Goal: Task Accomplishment & Management: Manage account settings

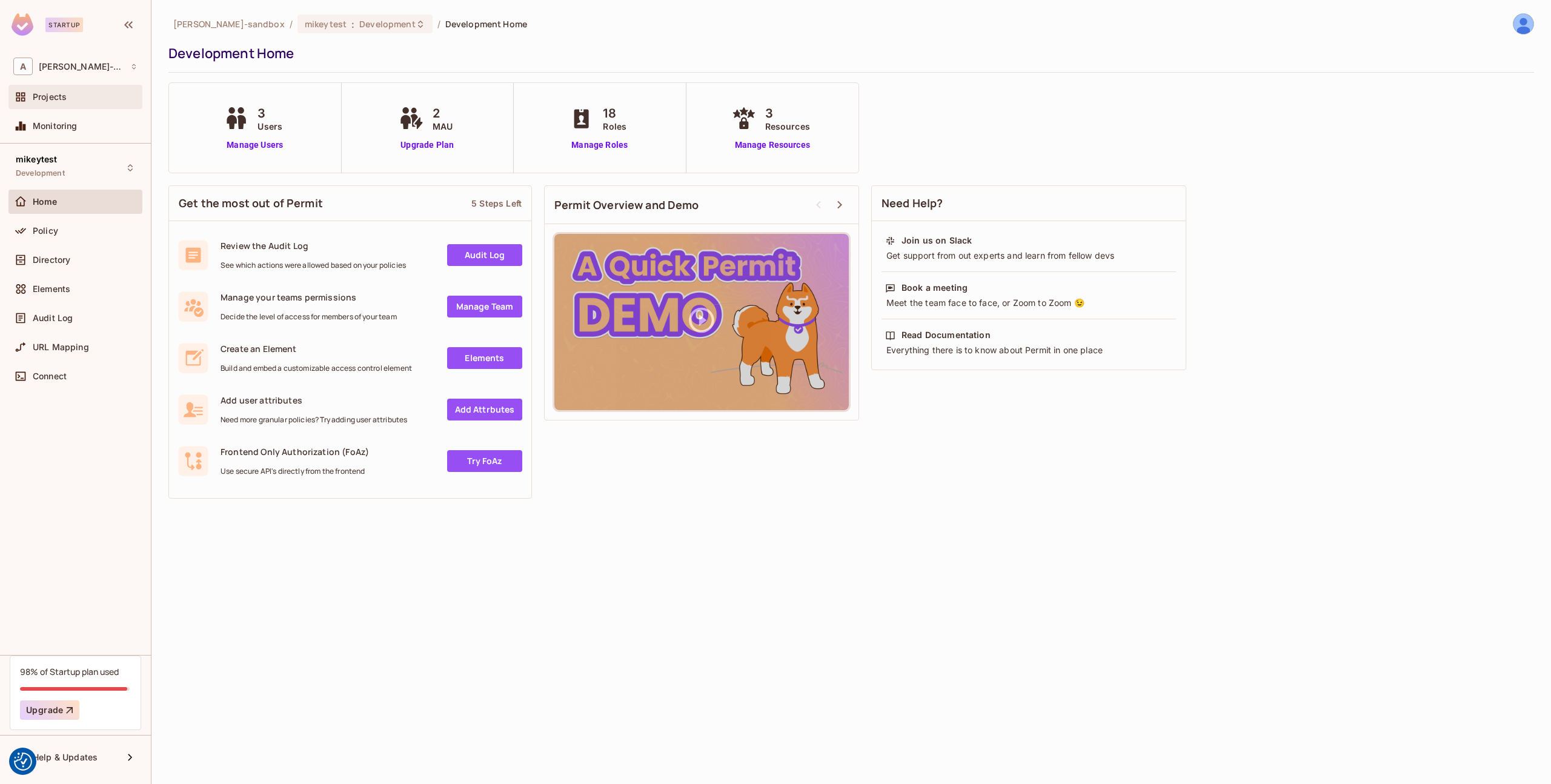
click at [75, 98] on div "Projects" at bounding box center [85, 97] width 105 height 10
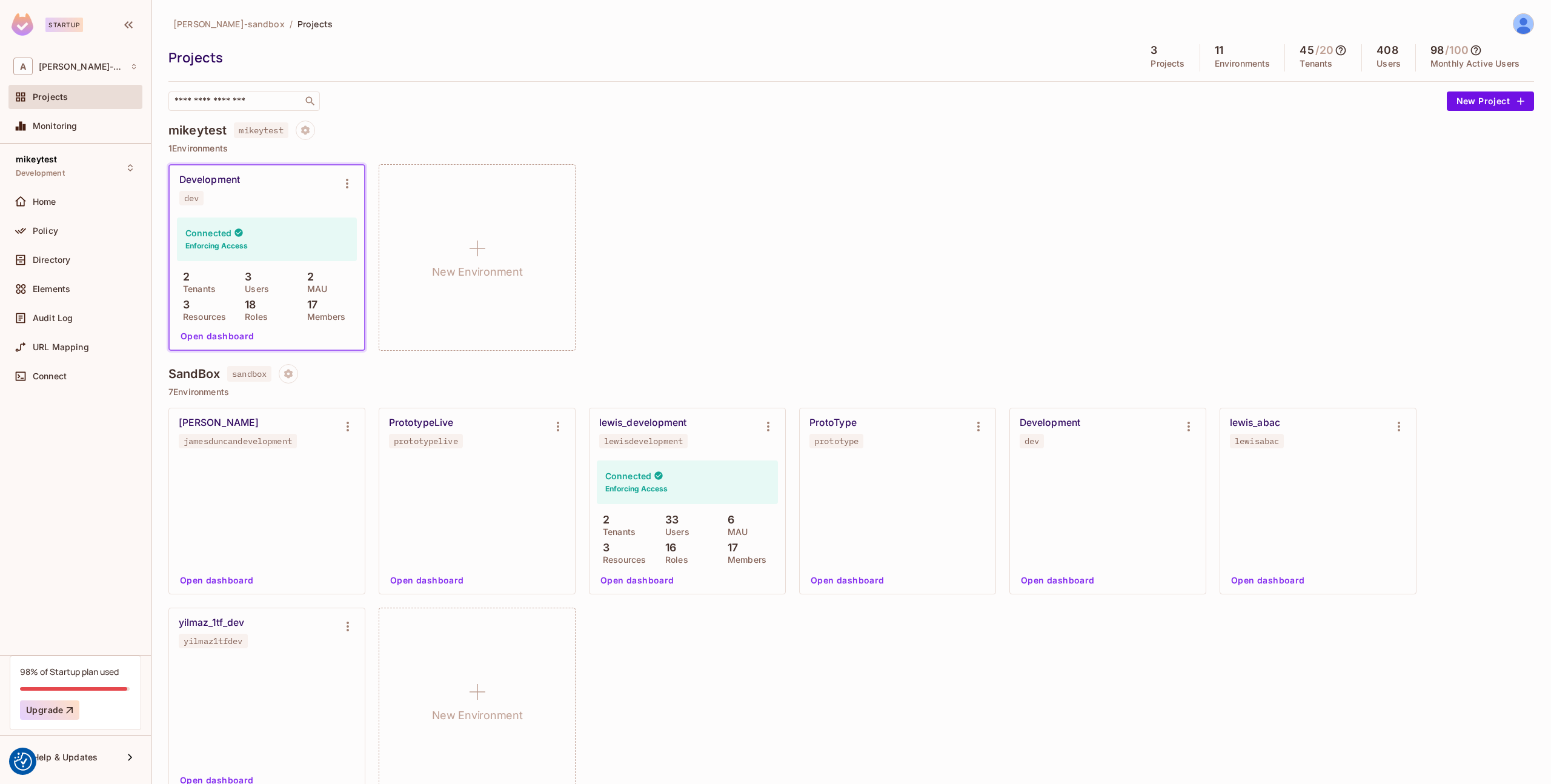
scroll to position [267, 0]
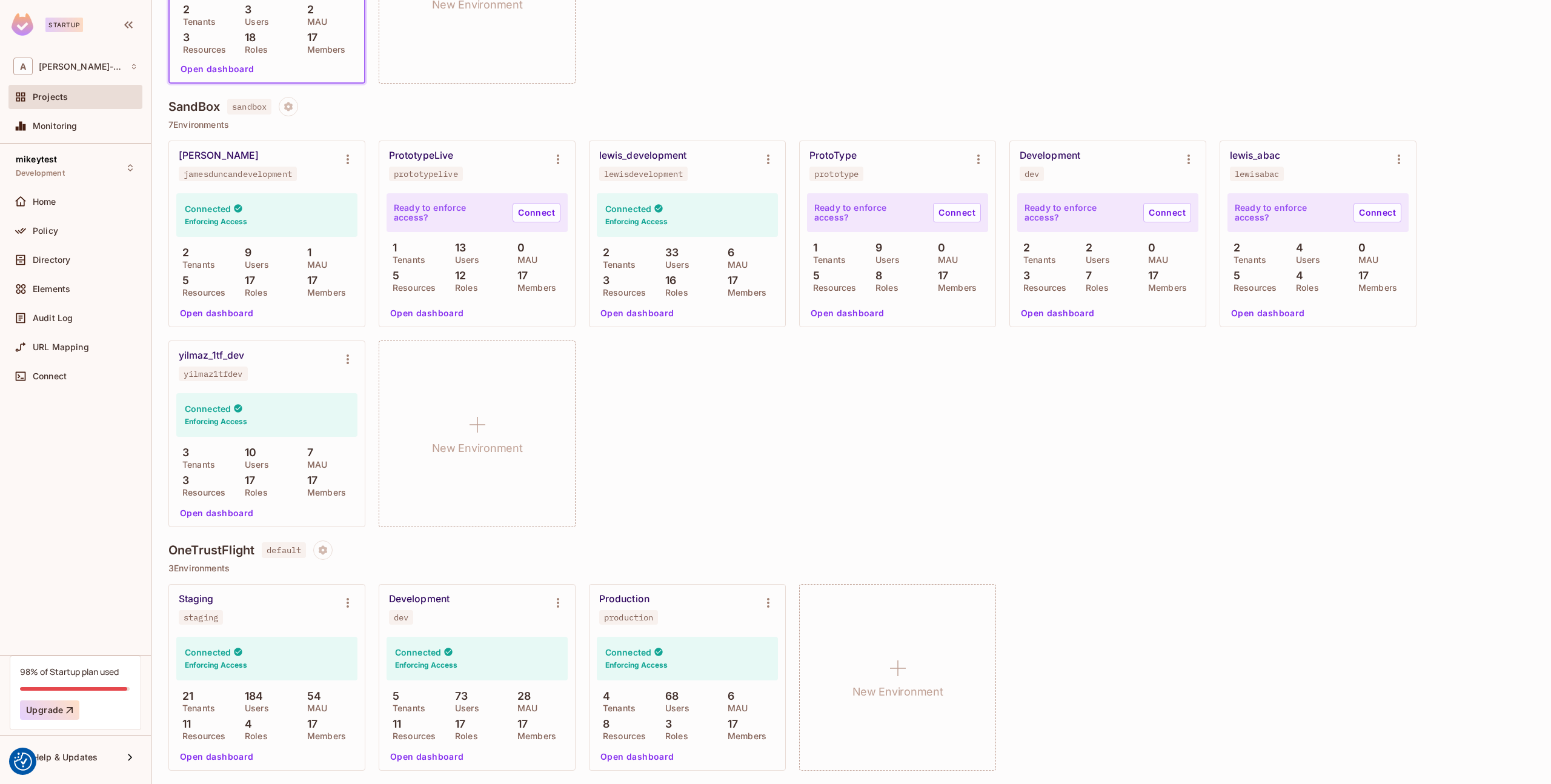
click at [425, 751] on button "Open dashboard" at bounding box center [427, 756] width 83 height 19
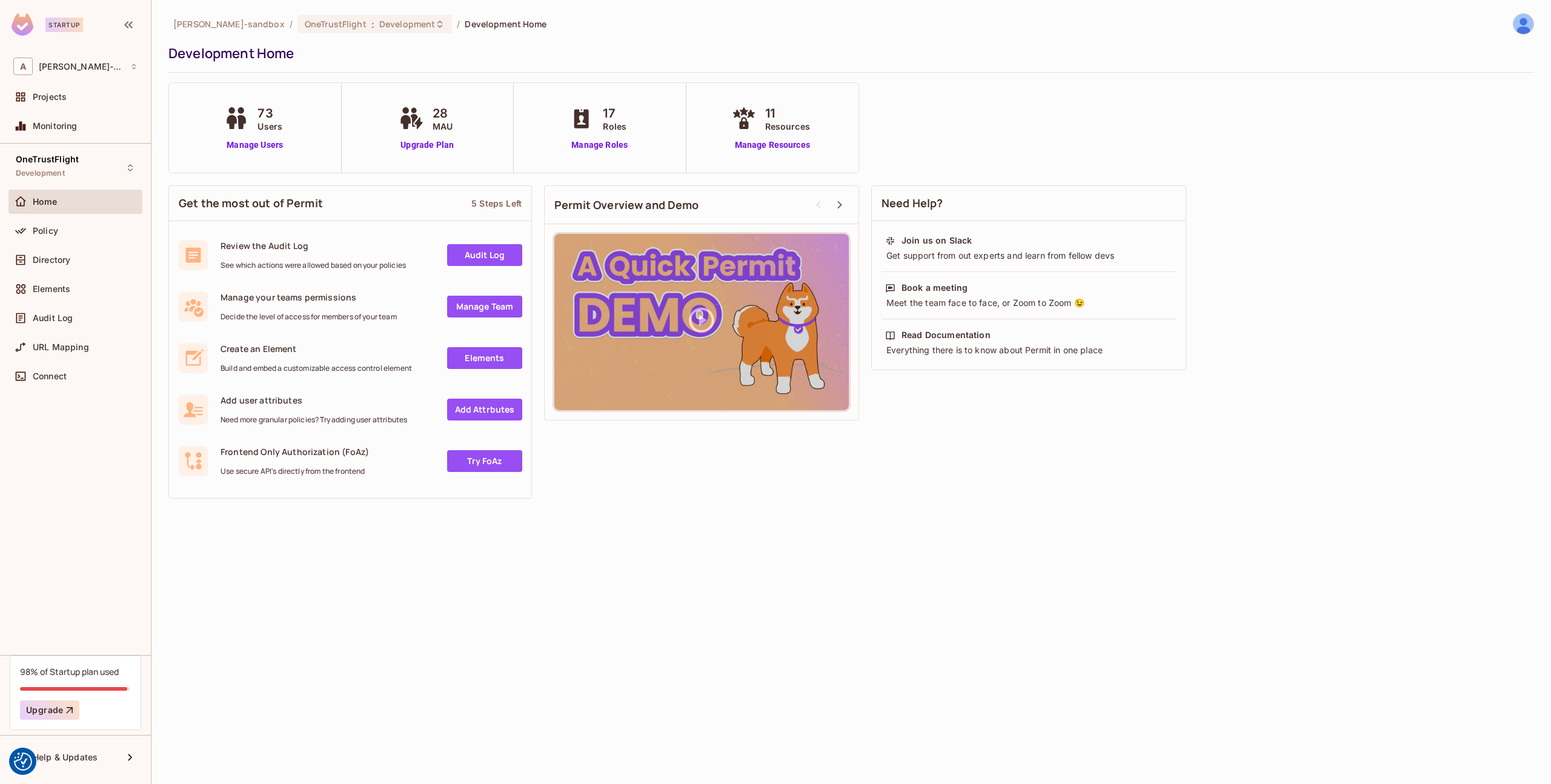
click at [64, 245] on div "Policy" at bounding box center [75, 233] width 134 height 29
click at [64, 236] on div "Policy" at bounding box center [75, 230] width 124 height 14
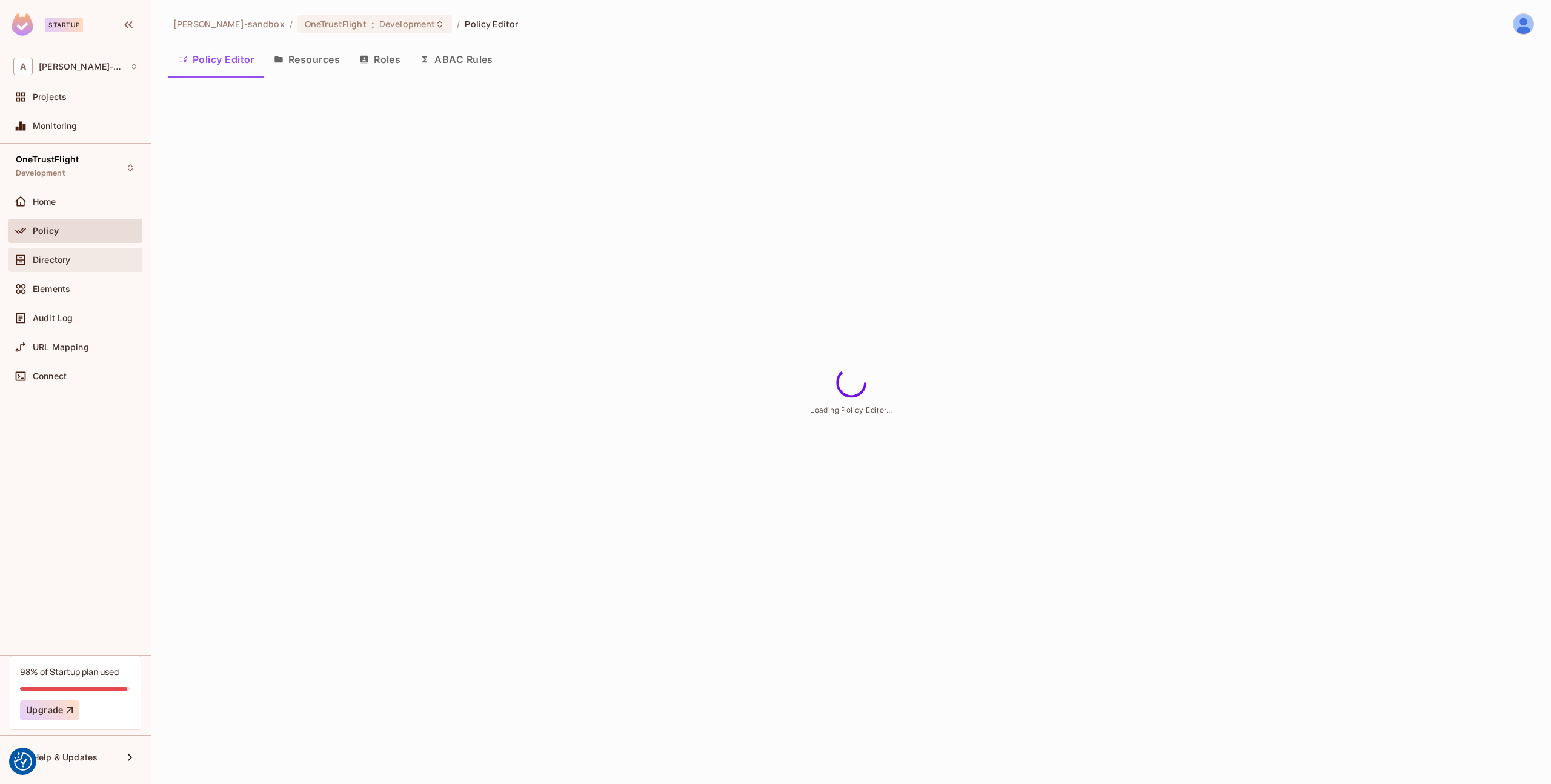
click at [51, 260] on span "Directory" at bounding box center [51, 260] width 37 height 10
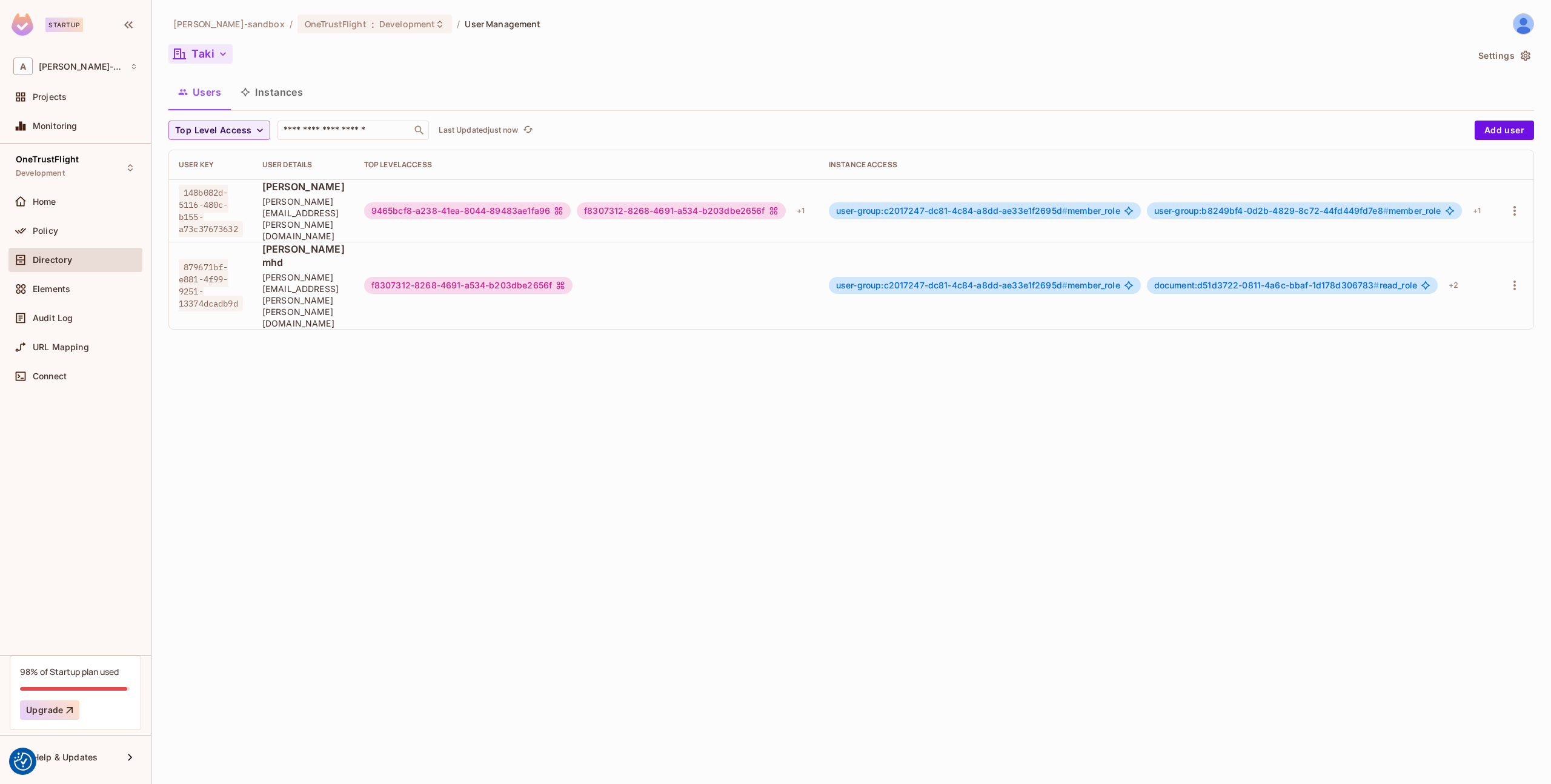
click at [209, 48] on button "Taki" at bounding box center [200, 54] width 64 height 19
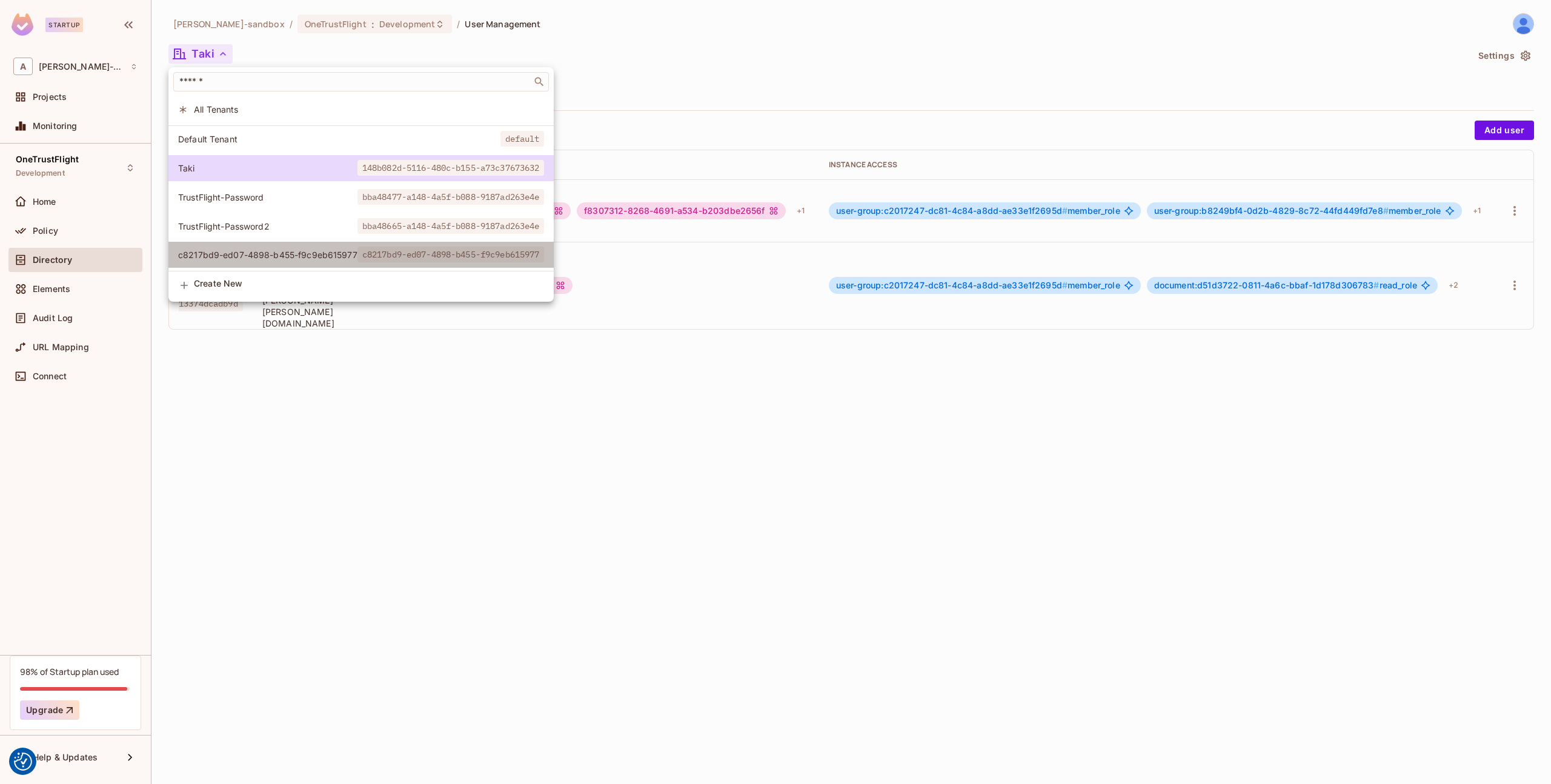
click at [219, 251] on span "c8217bd9-ed07-4898-b455-f9c9eb615977" at bounding box center [268, 254] width 180 height 11
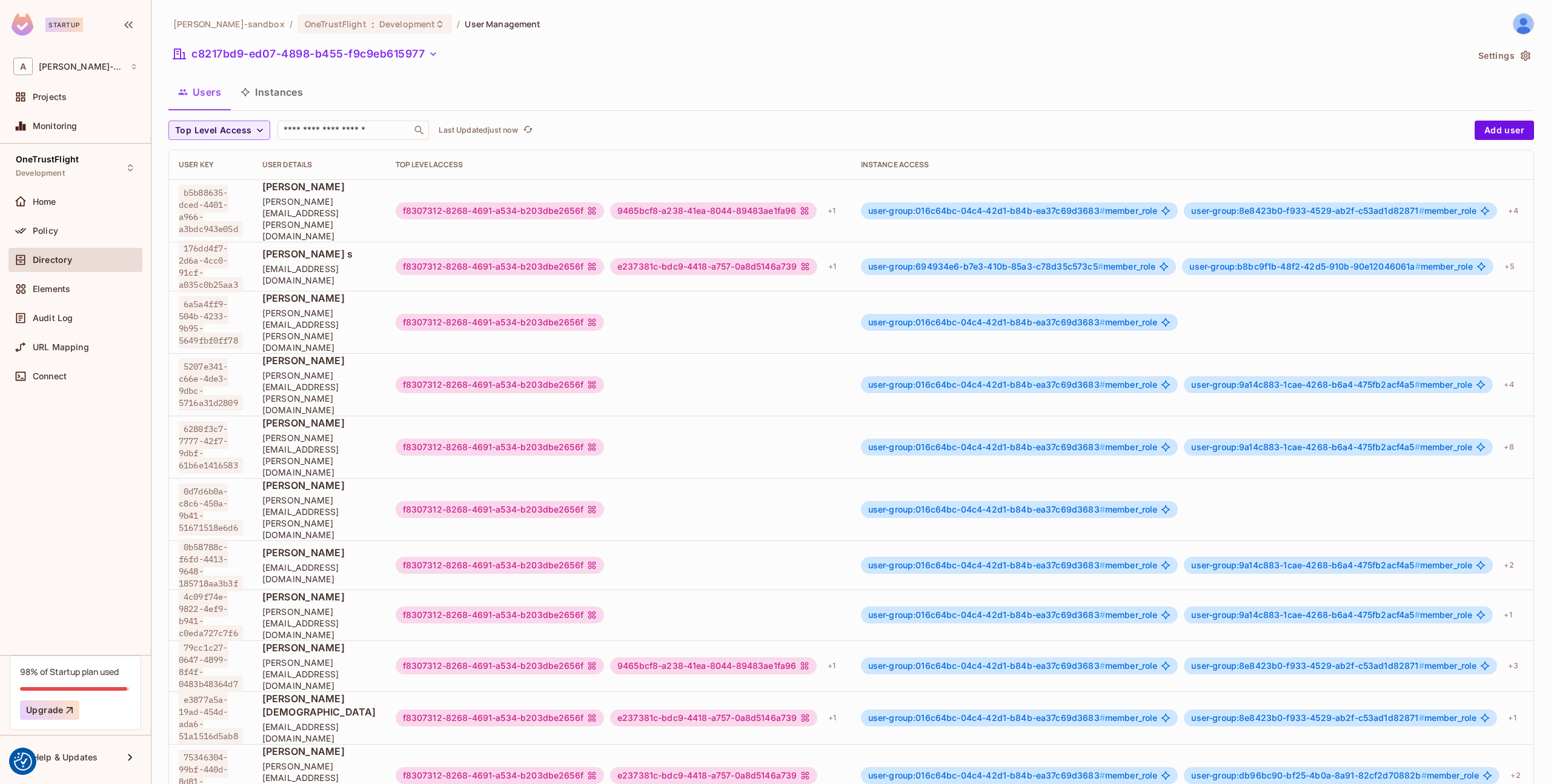
scroll to position [0, 79]
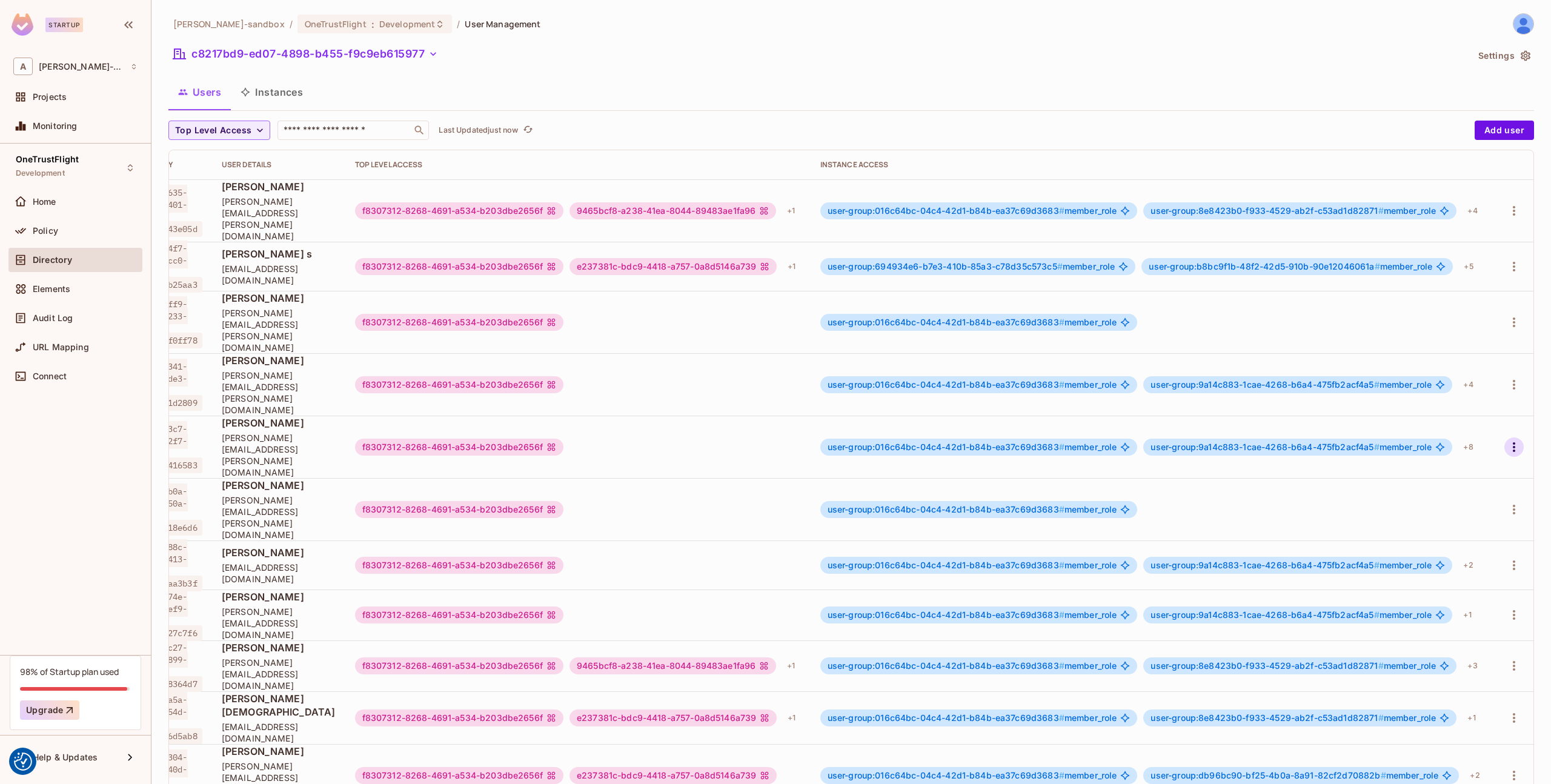
click at [1515, 440] on icon "button" at bounding box center [1514, 447] width 14 height 14
click at [1456, 426] on div "Edit" at bounding box center [1450, 427] width 17 height 12
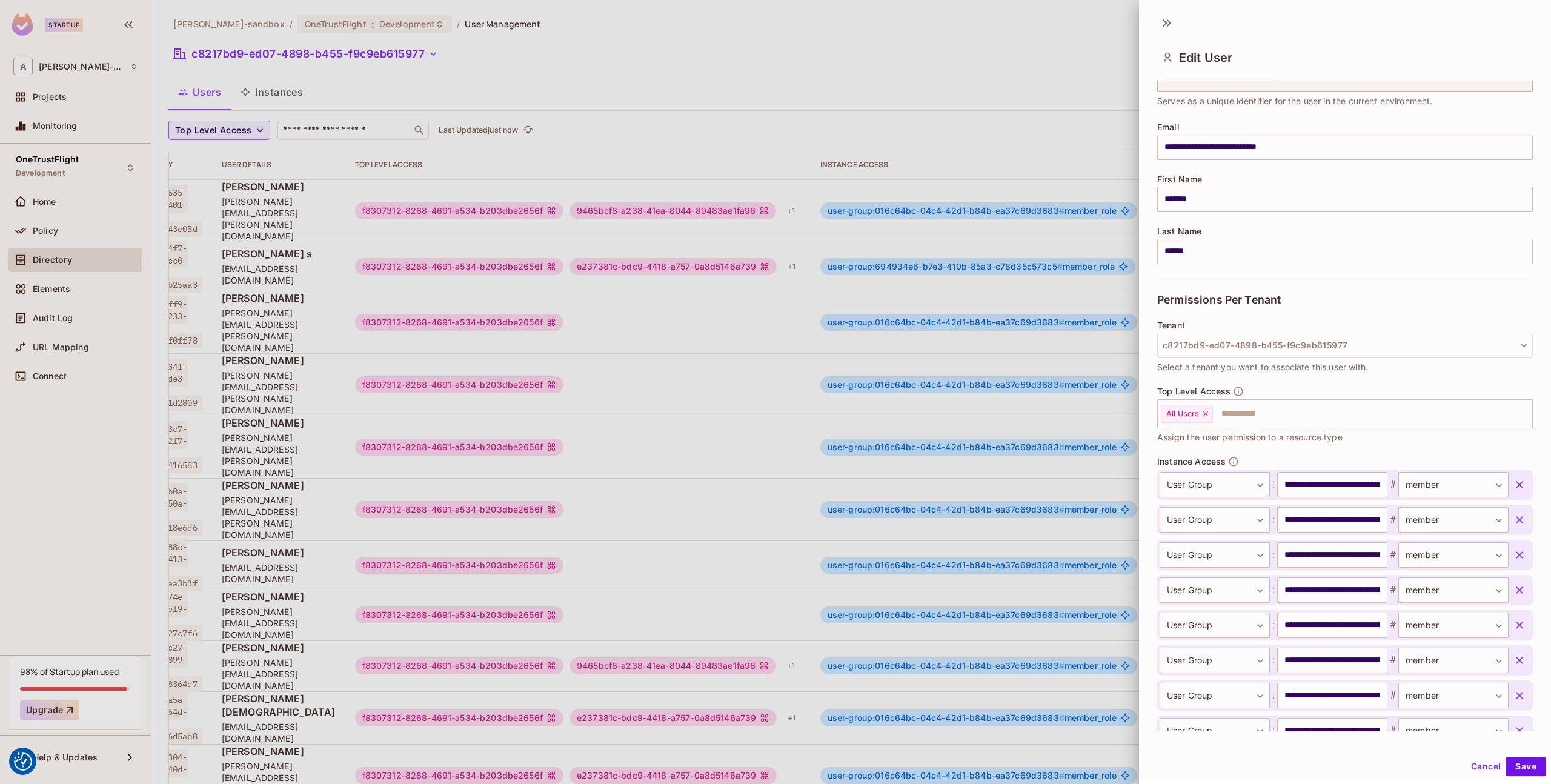
scroll to position [212, 0]
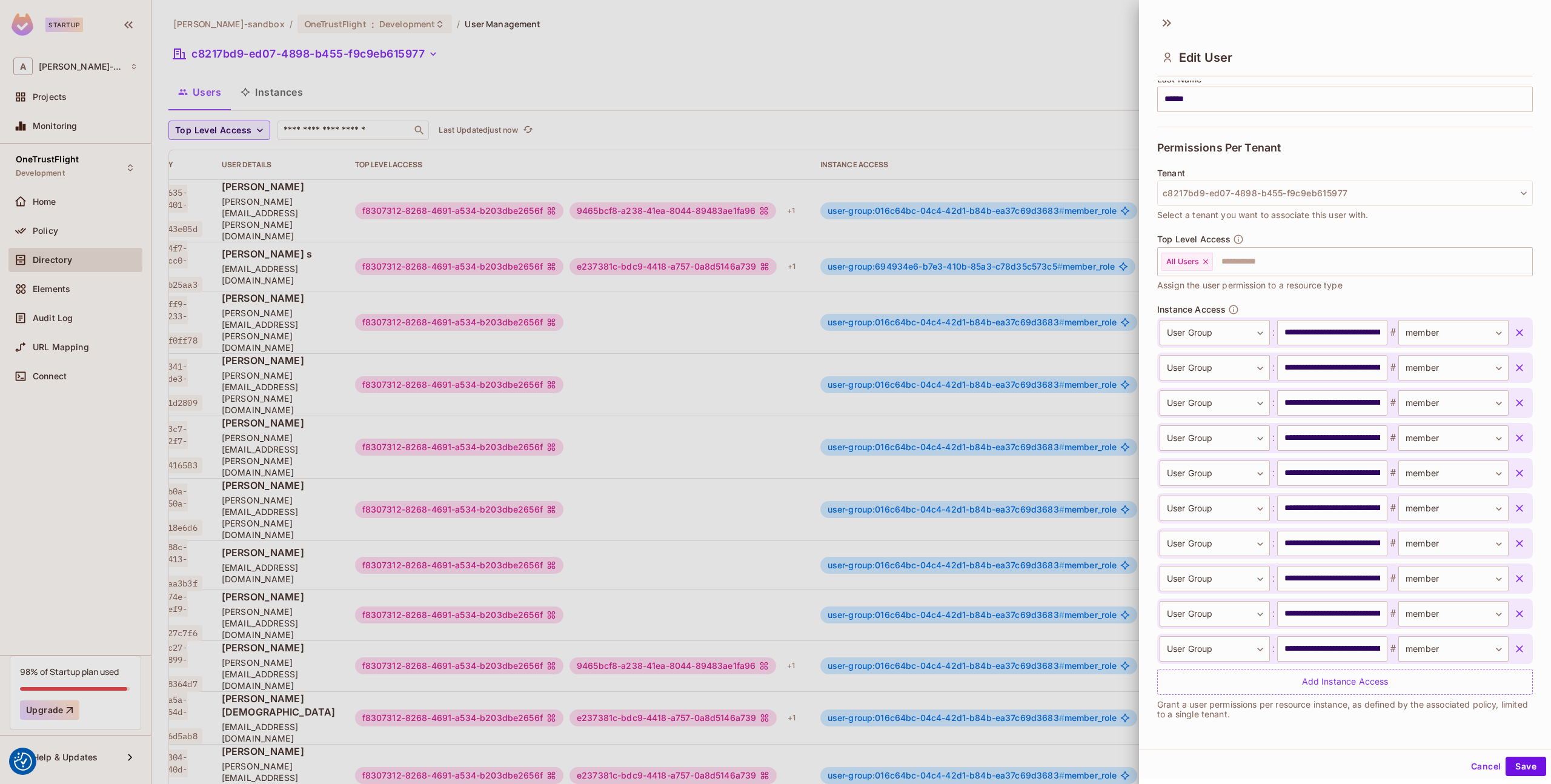
click at [640, 193] on div at bounding box center [776, 392] width 1551 height 784
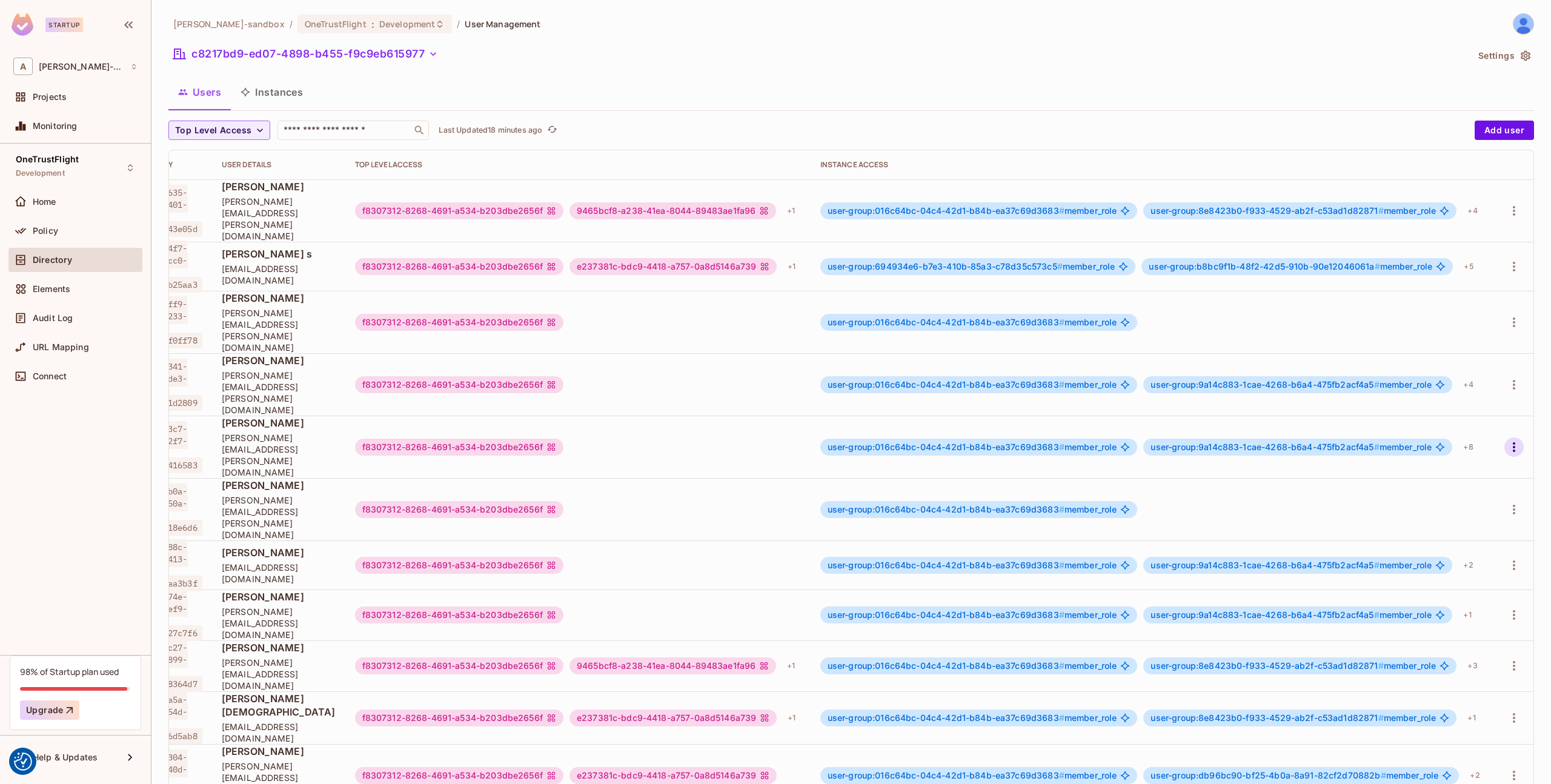
click at [1514, 442] on icon "button" at bounding box center [1514, 447] width 2 height 10
click at [1448, 458] on div "Edit Attributes" at bounding box center [1472, 454] width 60 height 12
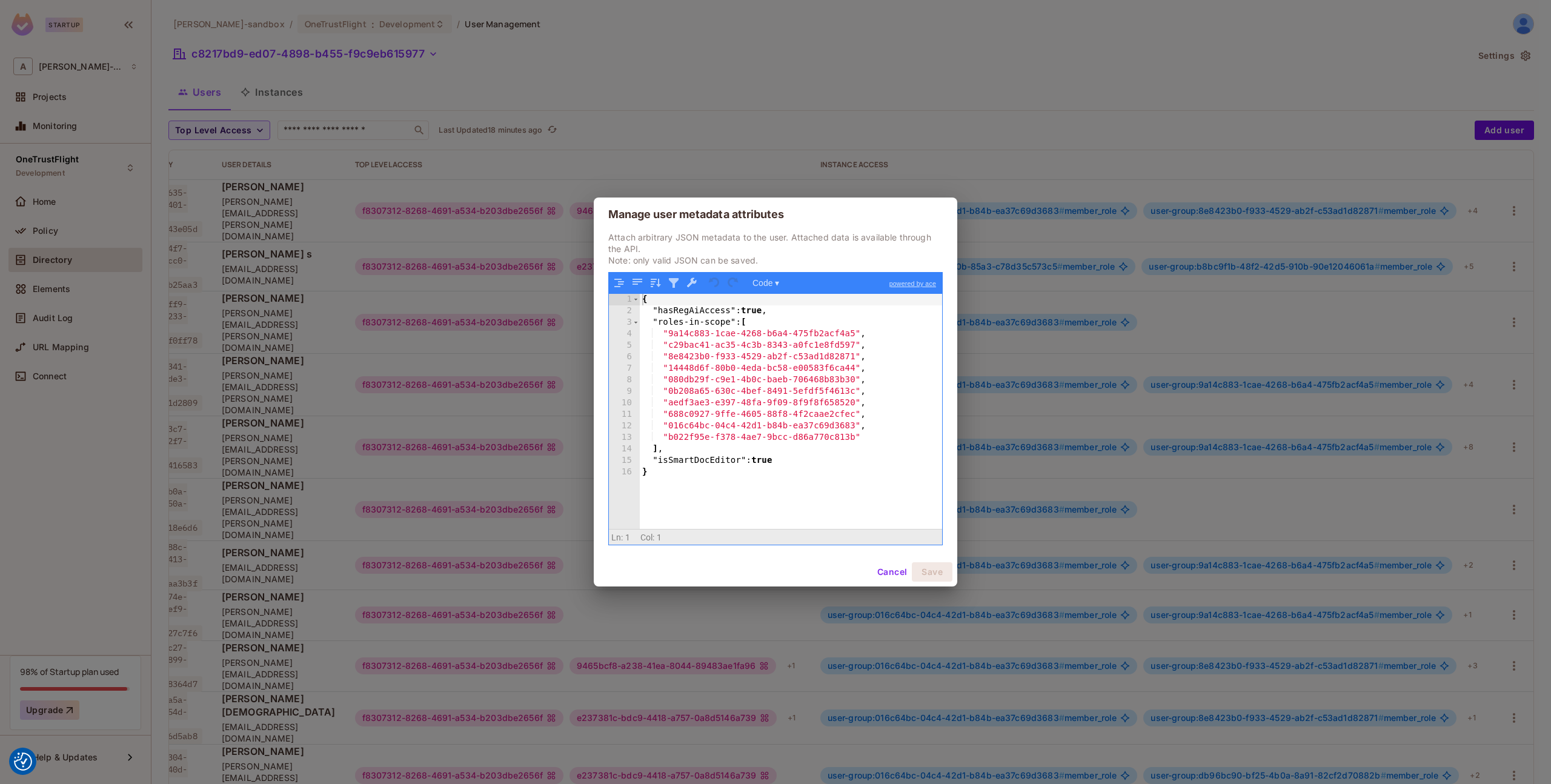
drag, startPoint x: 884, startPoint y: 573, endPoint x: 899, endPoint y: 560, distance: 19.8
click at [885, 573] on button "Cancel" at bounding box center [892, 572] width 40 height 19
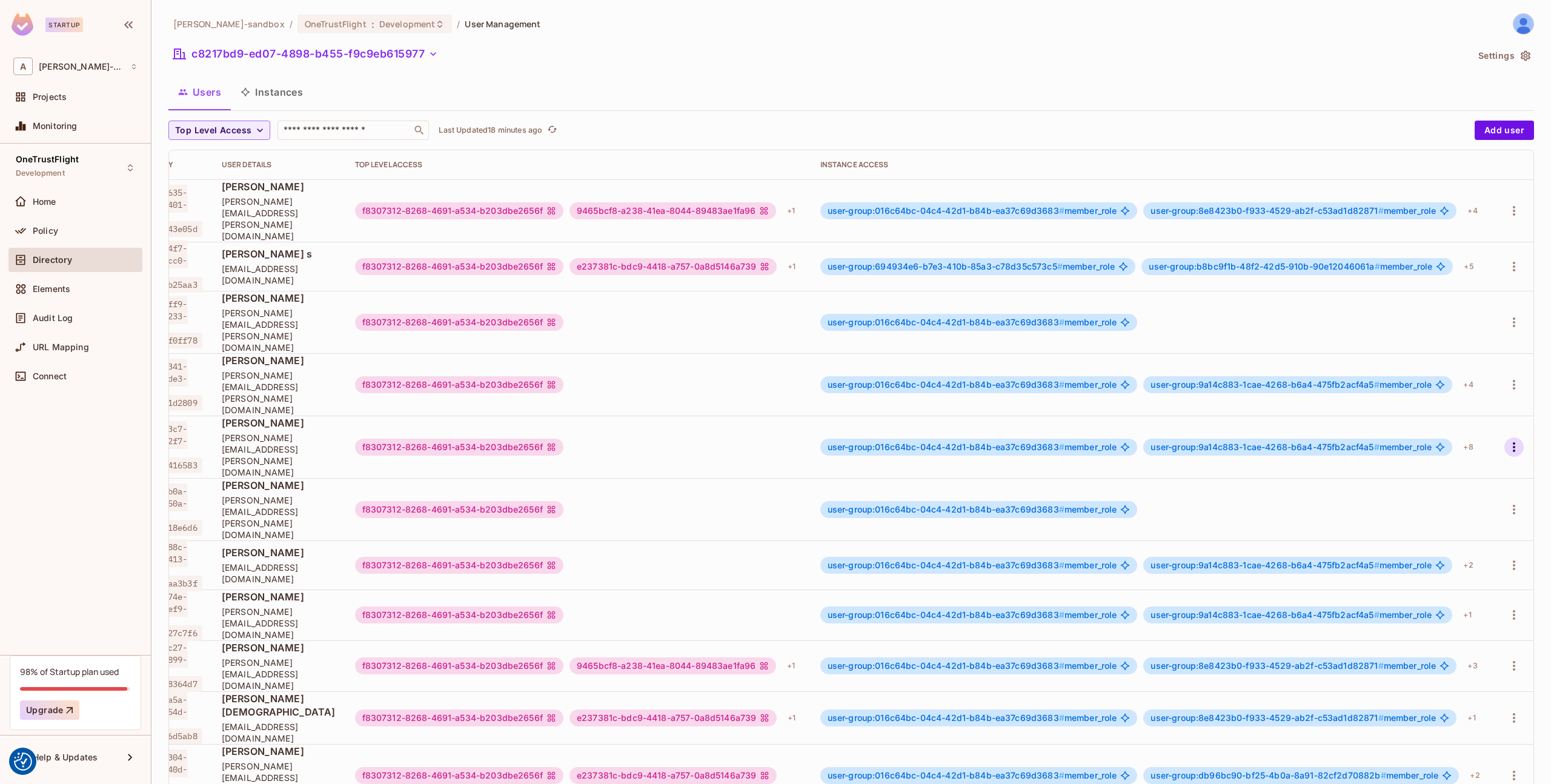
click at [1506, 438] on button "button" at bounding box center [1514, 447] width 19 height 19
click at [1468, 430] on li "Edit" at bounding box center [1461, 428] width 107 height 27
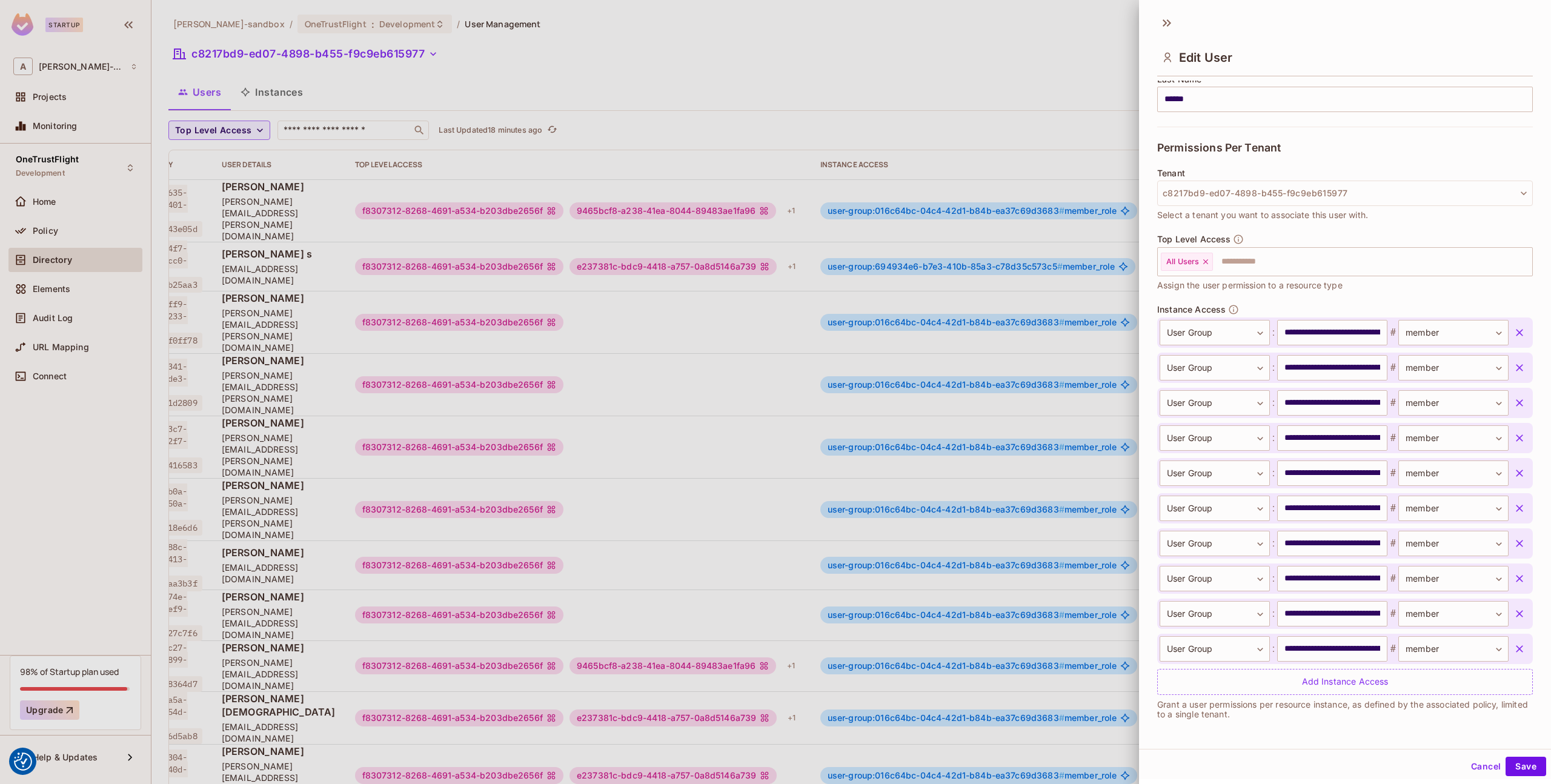
click at [1001, 137] on div at bounding box center [776, 392] width 1551 height 784
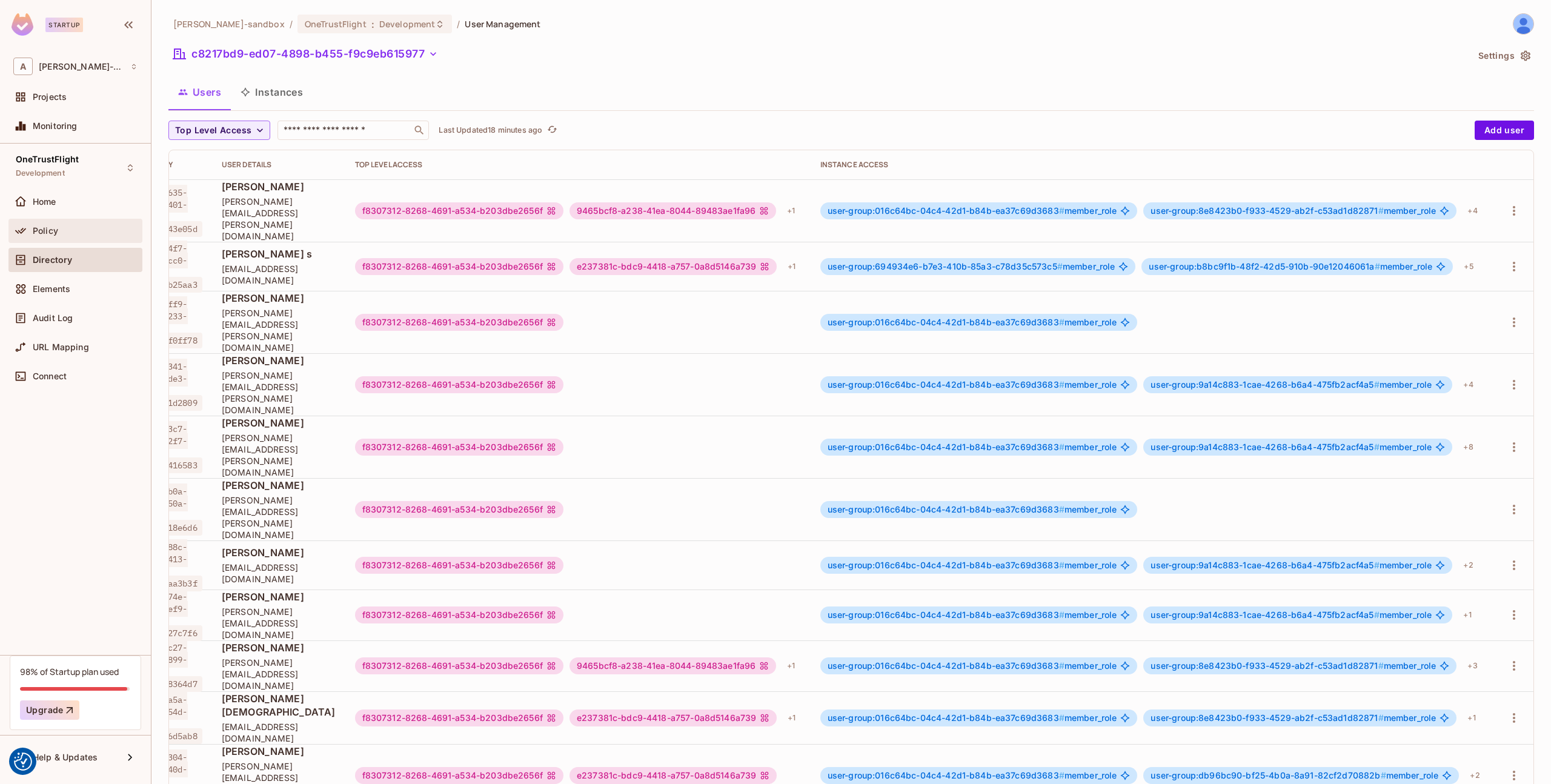
click at [81, 228] on div "Policy" at bounding box center [85, 230] width 105 height 10
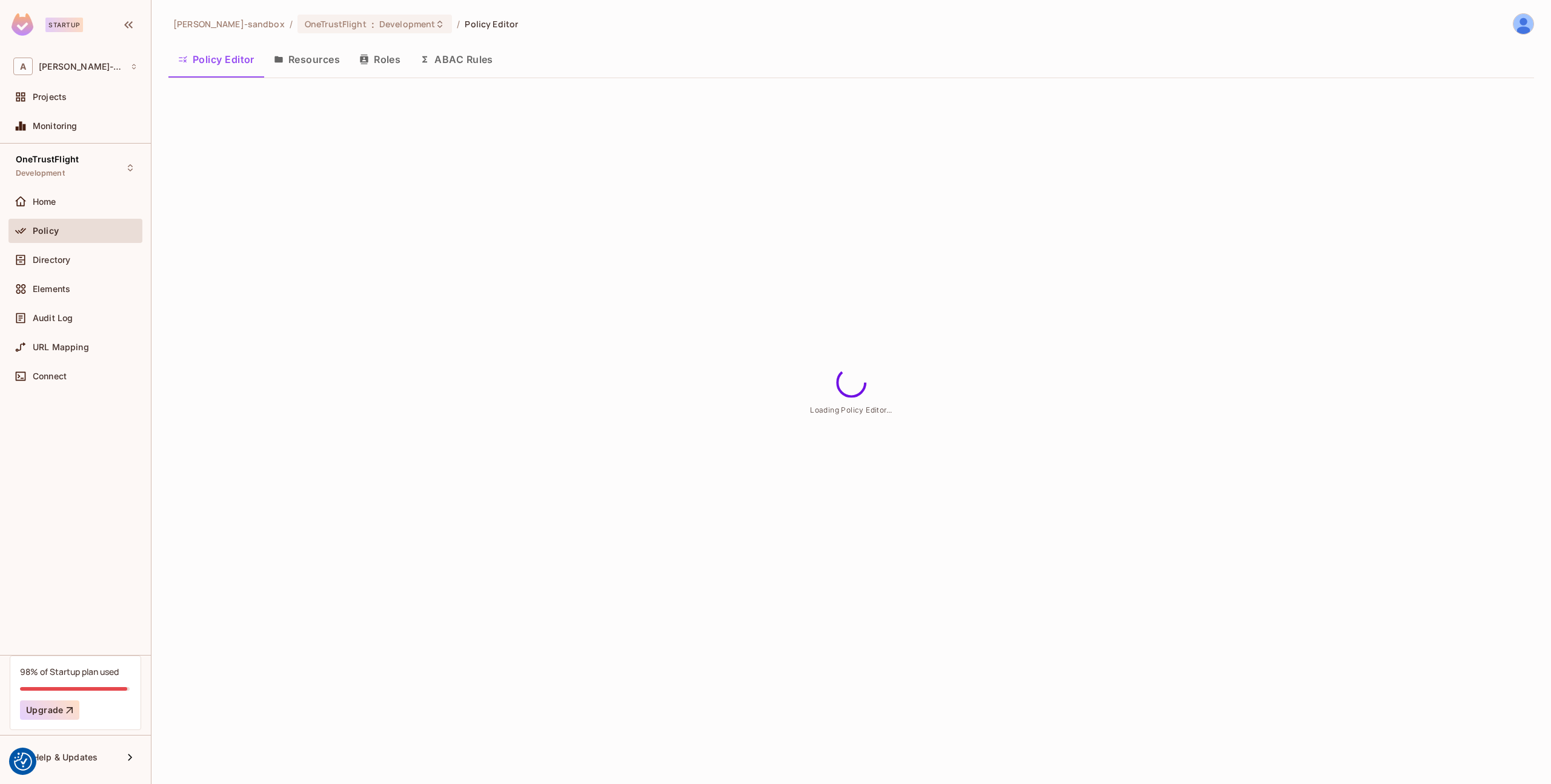
click at [380, 60] on button "Roles" at bounding box center [380, 60] width 60 height 30
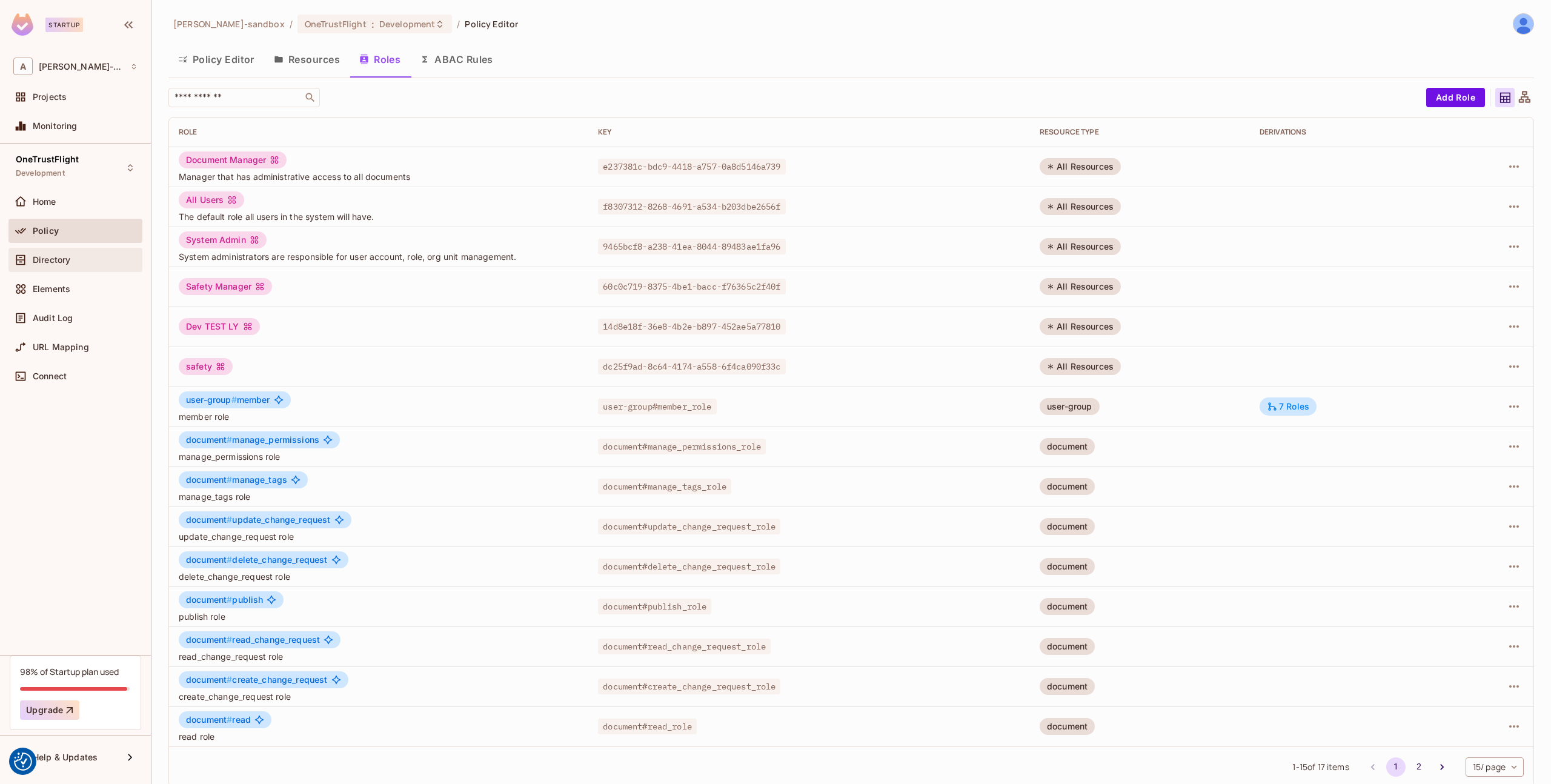
click at [46, 268] on div "Directory" at bounding box center [75, 260] width 134 height 25
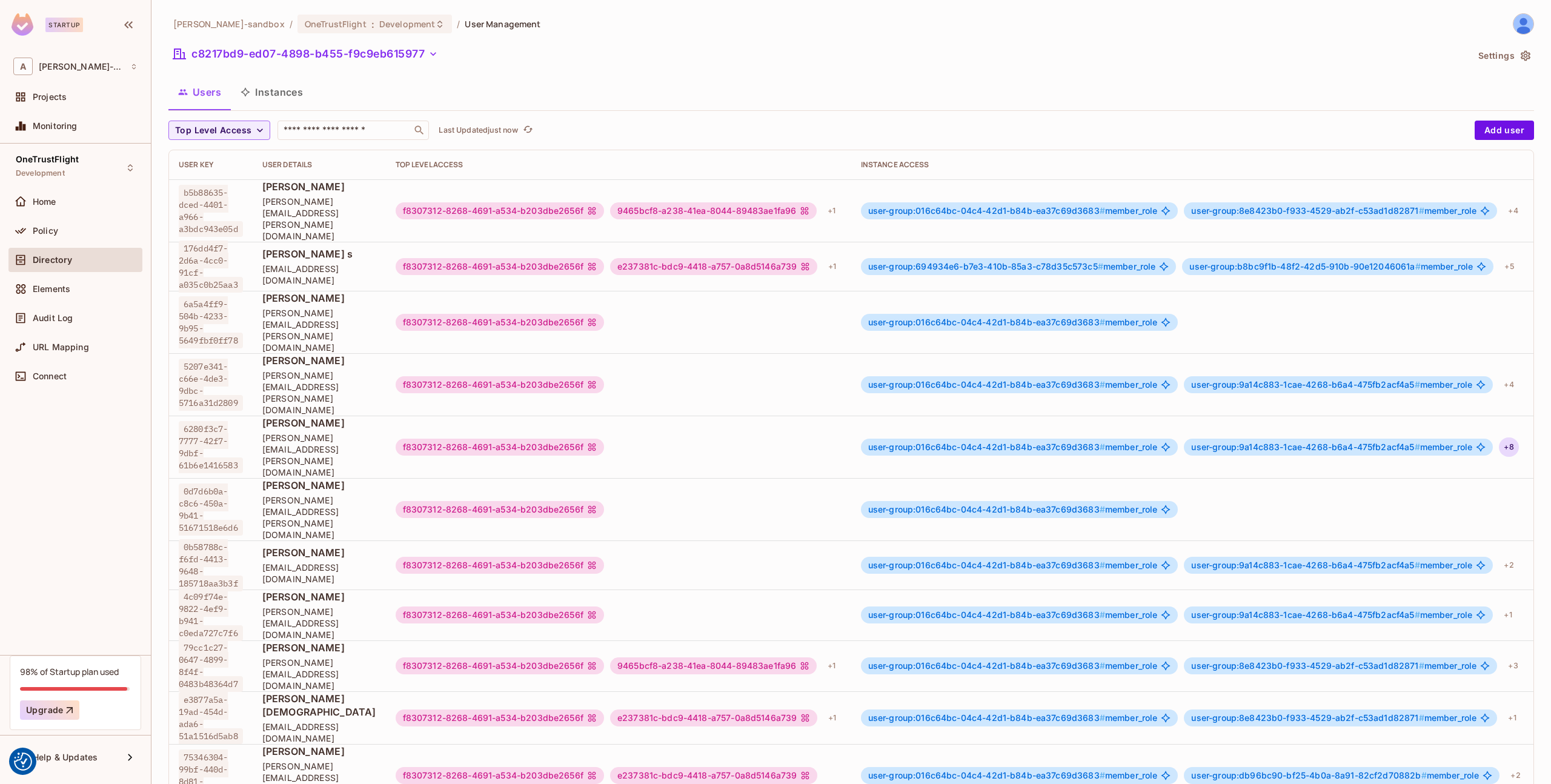
scroll to position [0, 79]
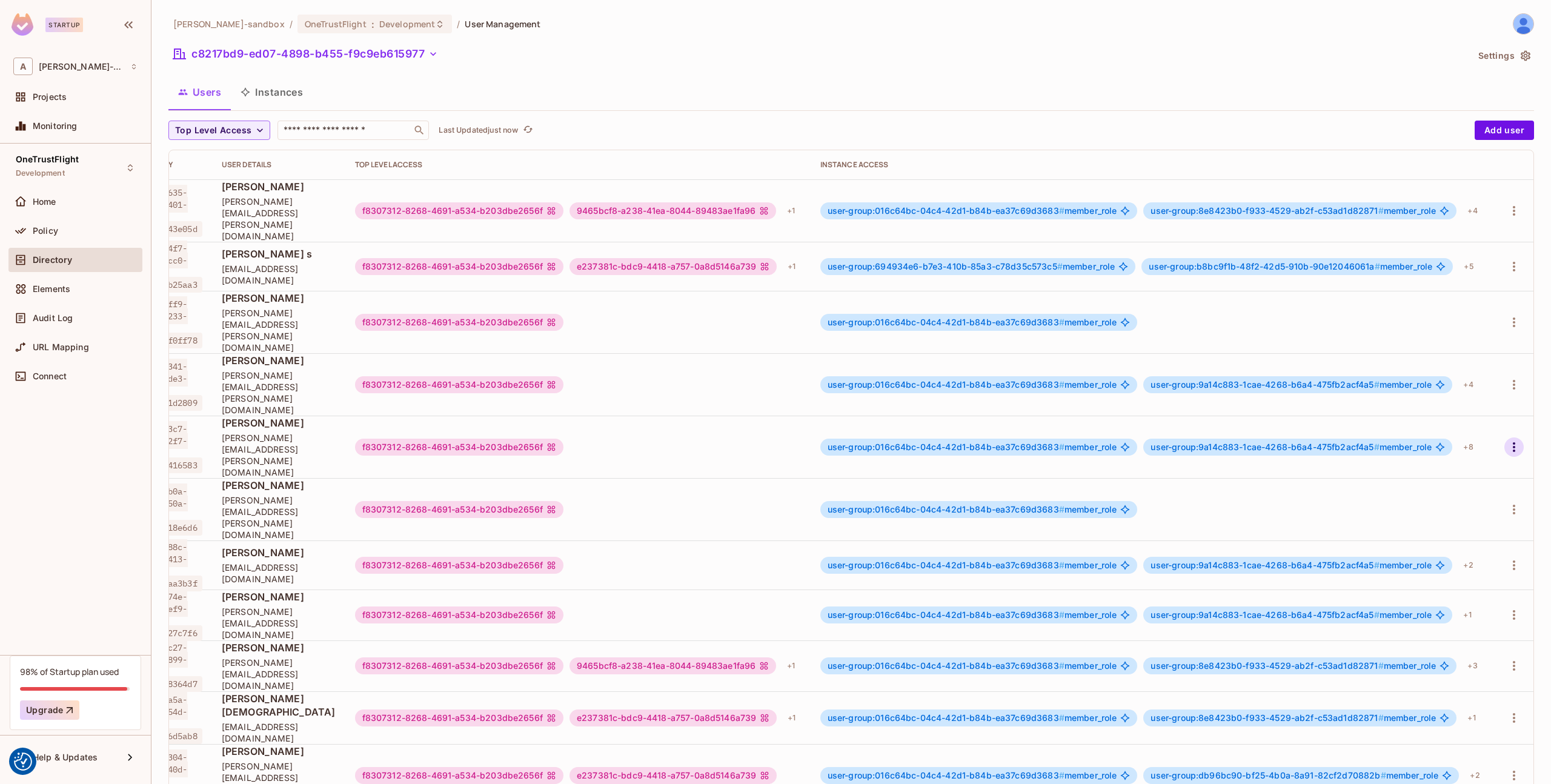
click at [1514, 442] on icon "button" at bounding box center [1514, 447] width 2 height 10
click at [1471, 423] on li "Edit" at bounding box center [1461, 428] width 107 height 27
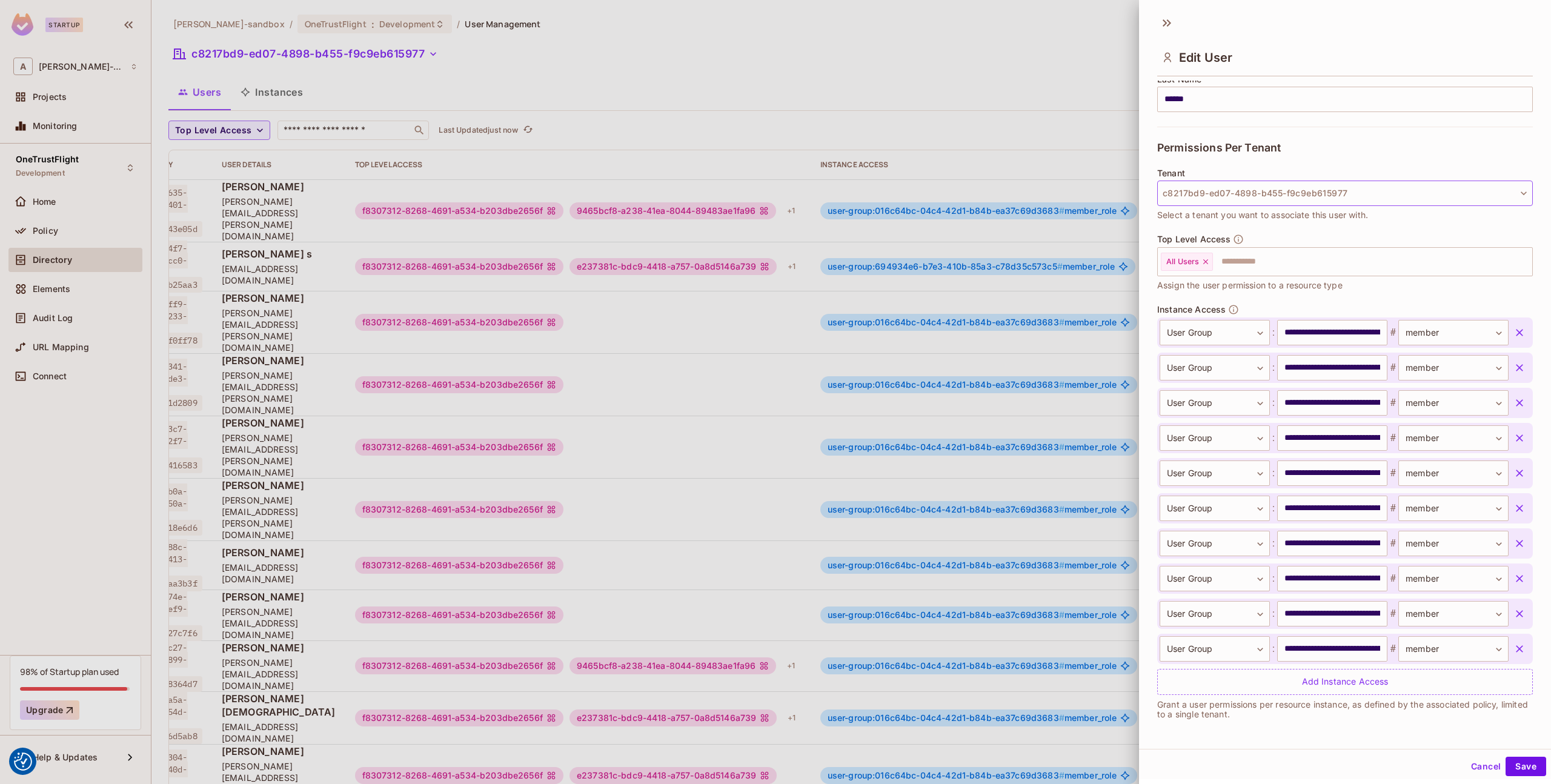
scroll to position [2, 0]
click at [697, 154] on div at bounding box center [776, 392] width 1551 height 784
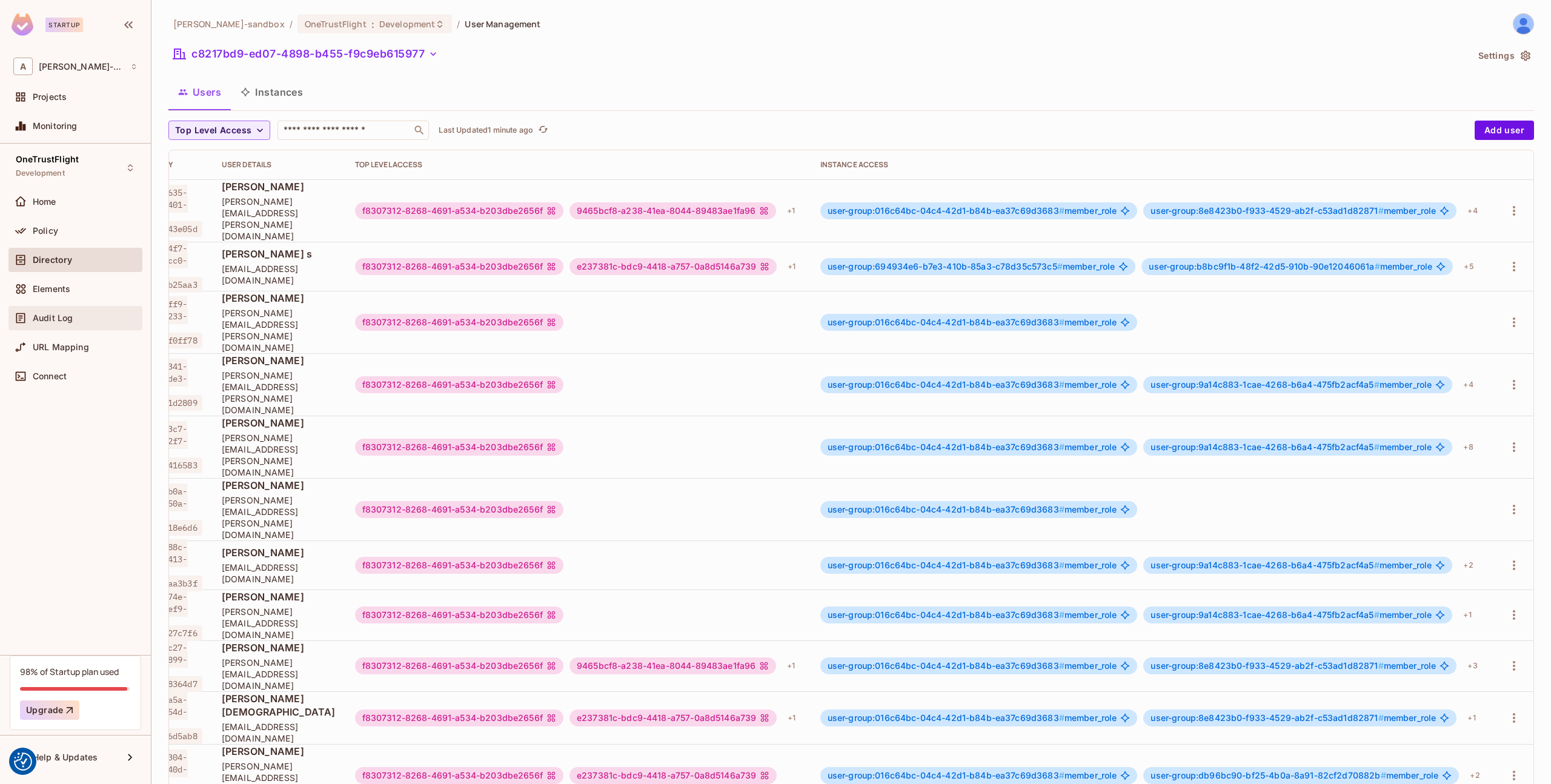
click at [44, 317] on span "Audit Log" at bounding box center [52, 318] width 40 height 10
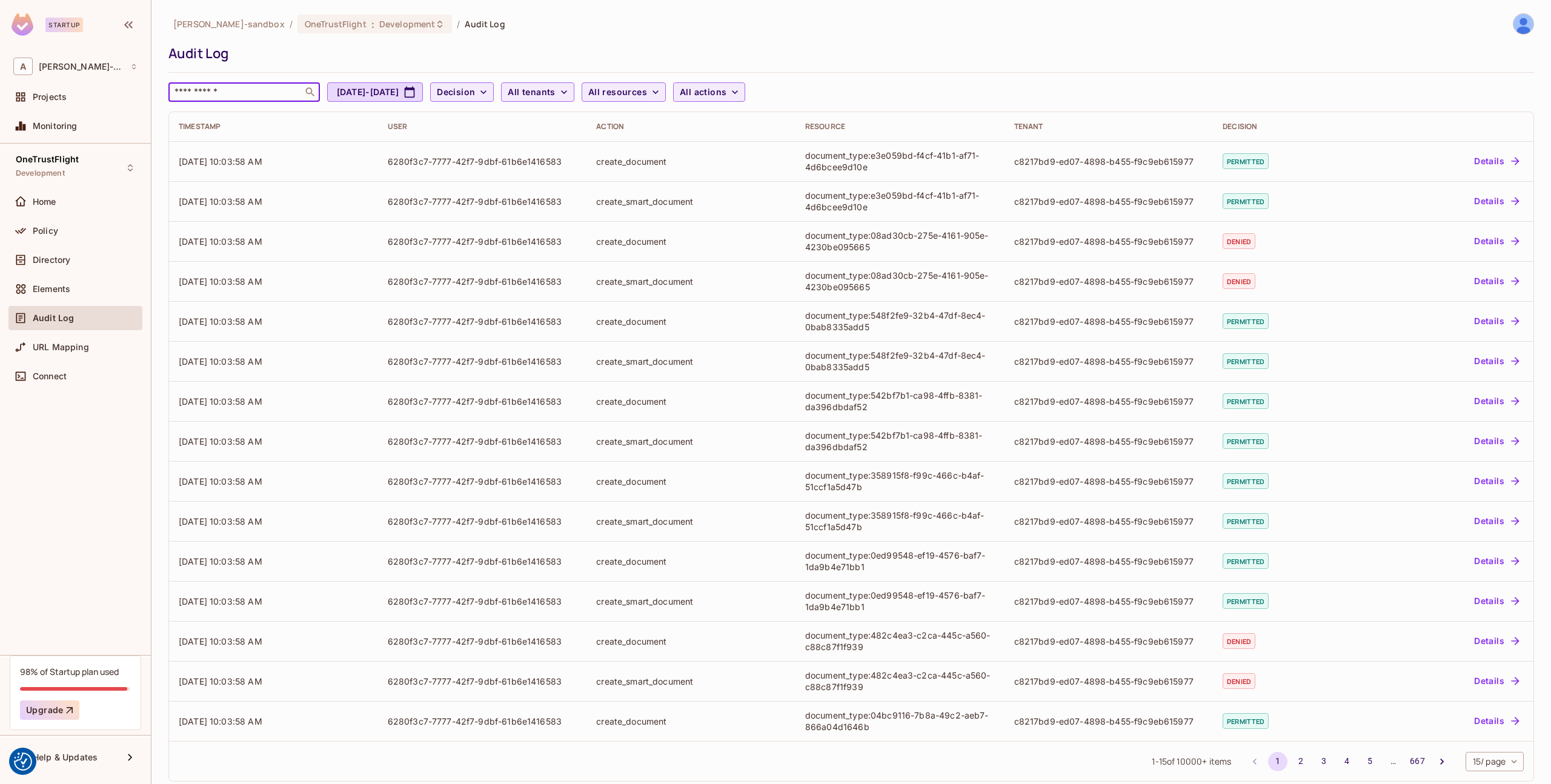
click at [228, 90] on input "text" at bounding box center [236, 91] width 127 height 12
paste input "**********"
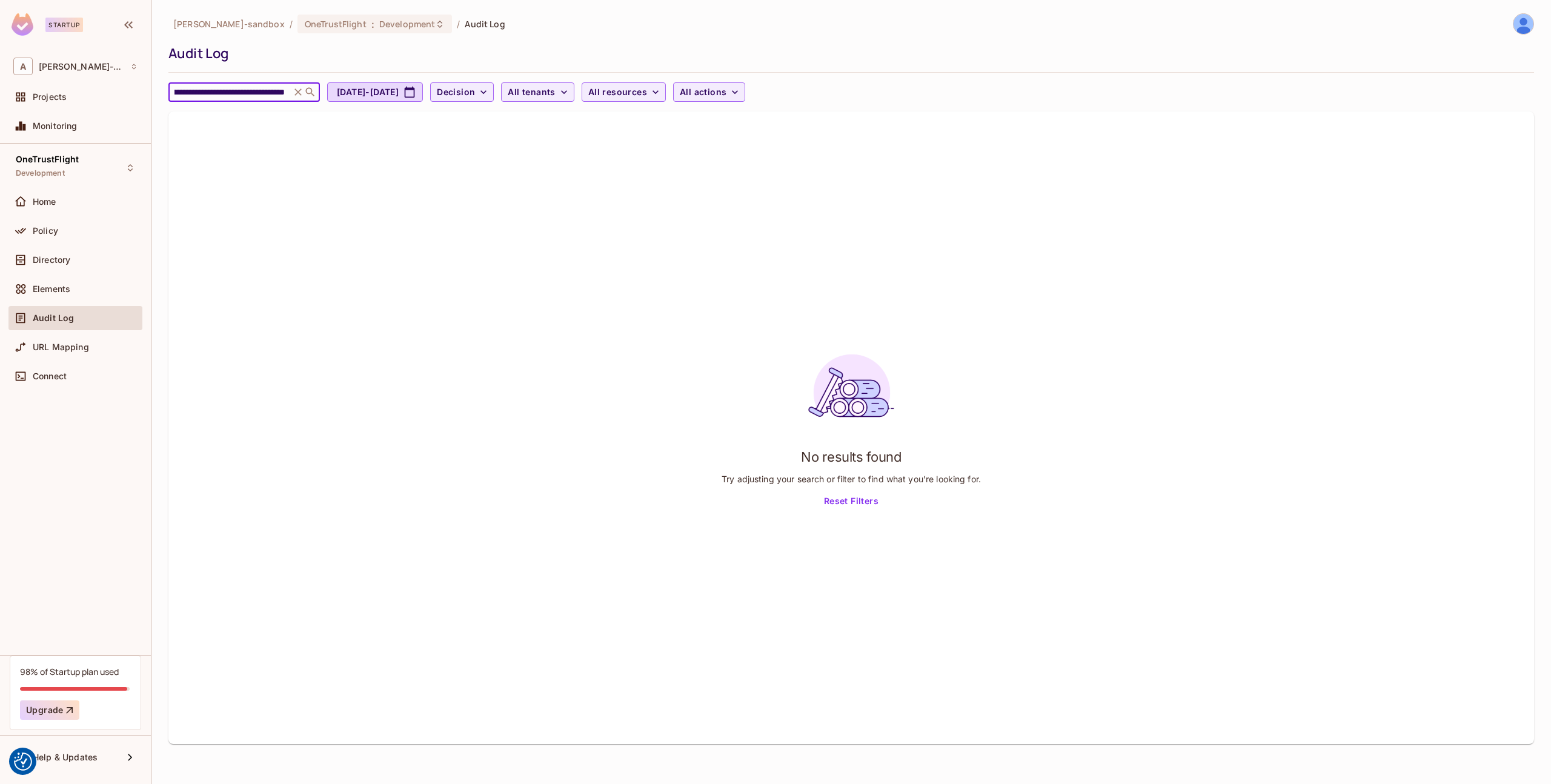
click at [283, 91] on input "**********" at bounding box center [230, 91] width 115 height 12
type input "**********"
click at [296, 90] on icon at bounding box center [298, 91] width 7 height 7
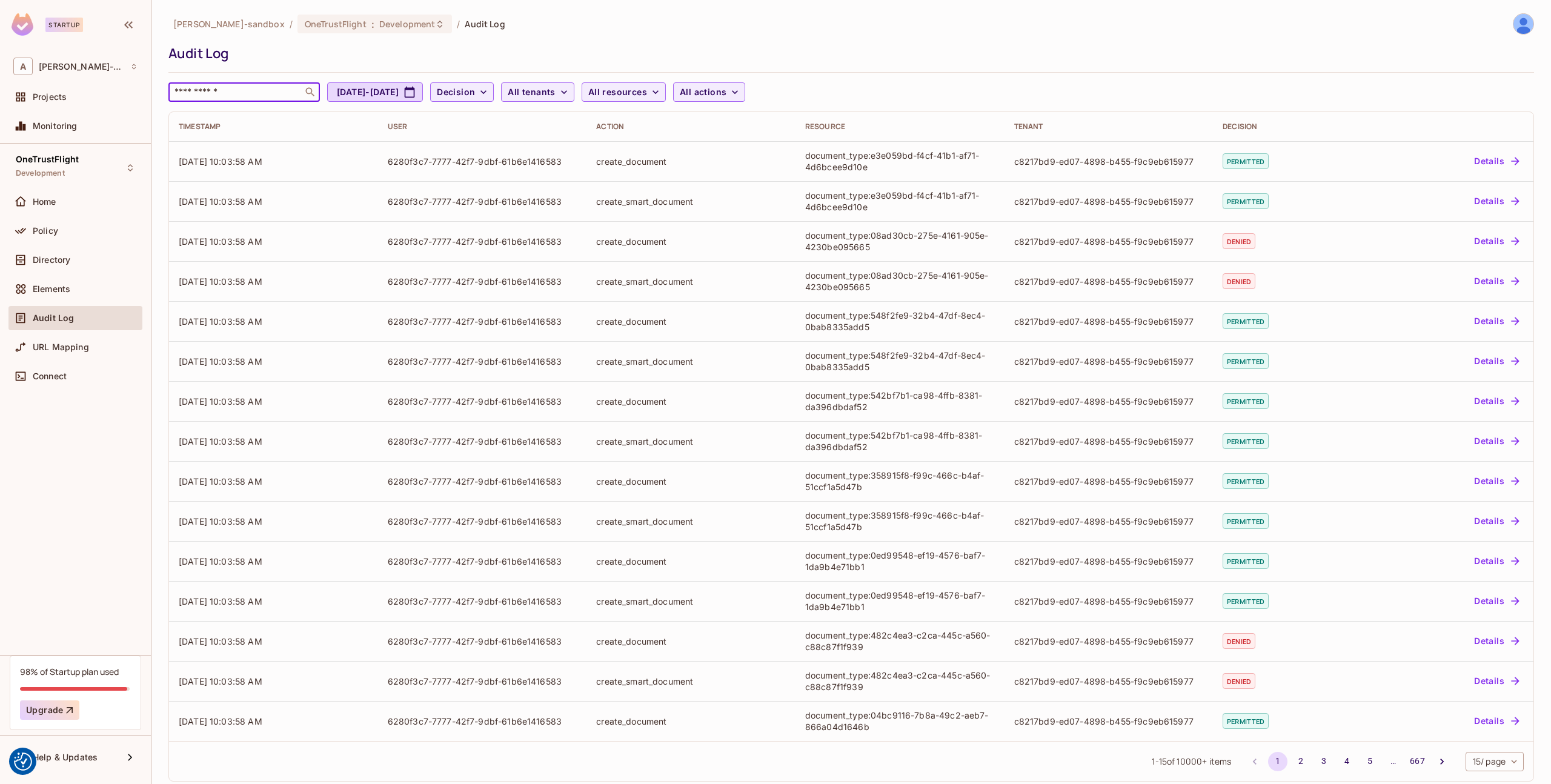
click at [238, 95] on input "text" at bounding box center [236, 91] width 127 height 12
paste input "**********"
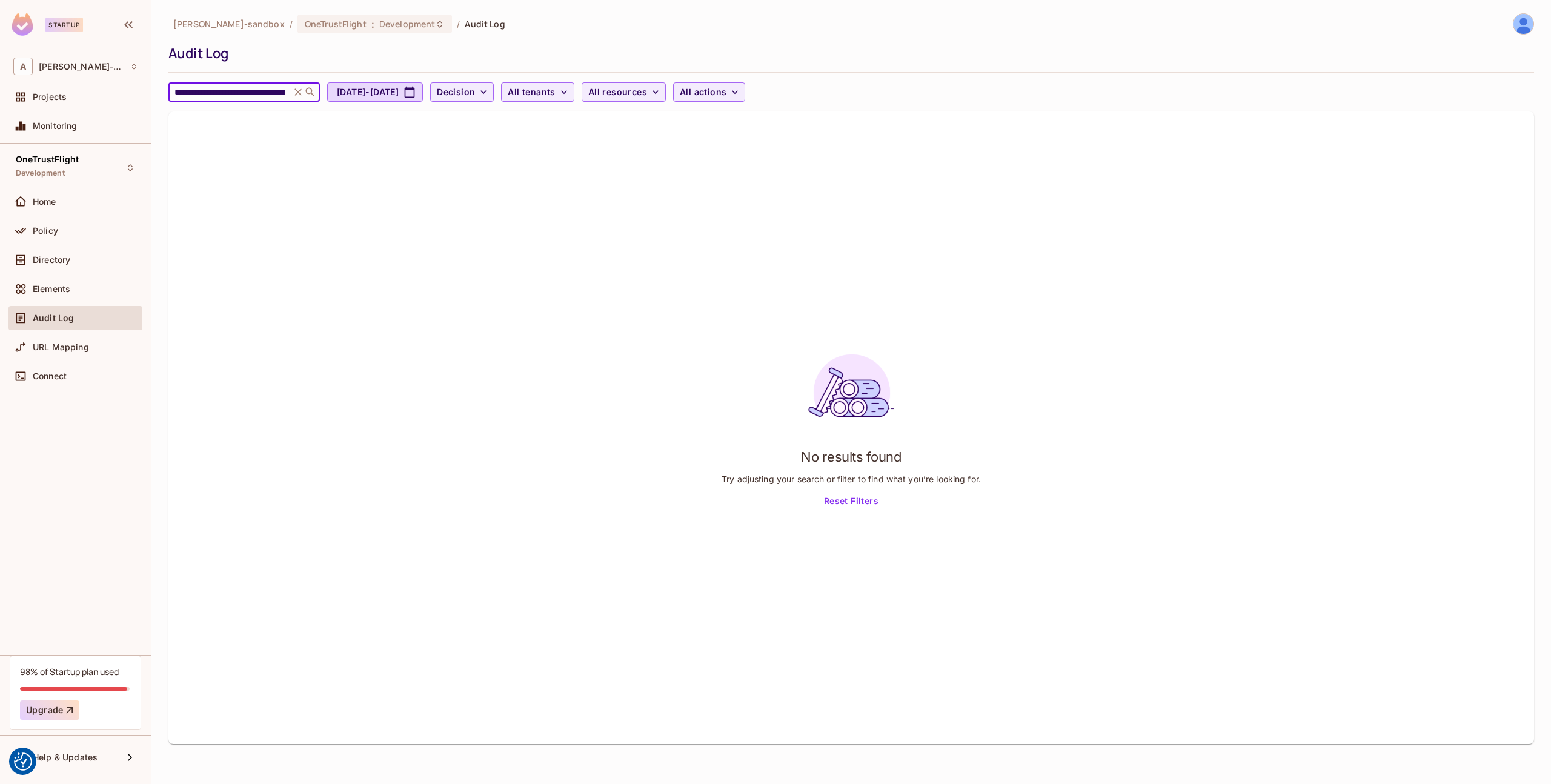
type input "**********"
click at [300, 92] on icon at bounding box center [298, 91] width 12 height 12
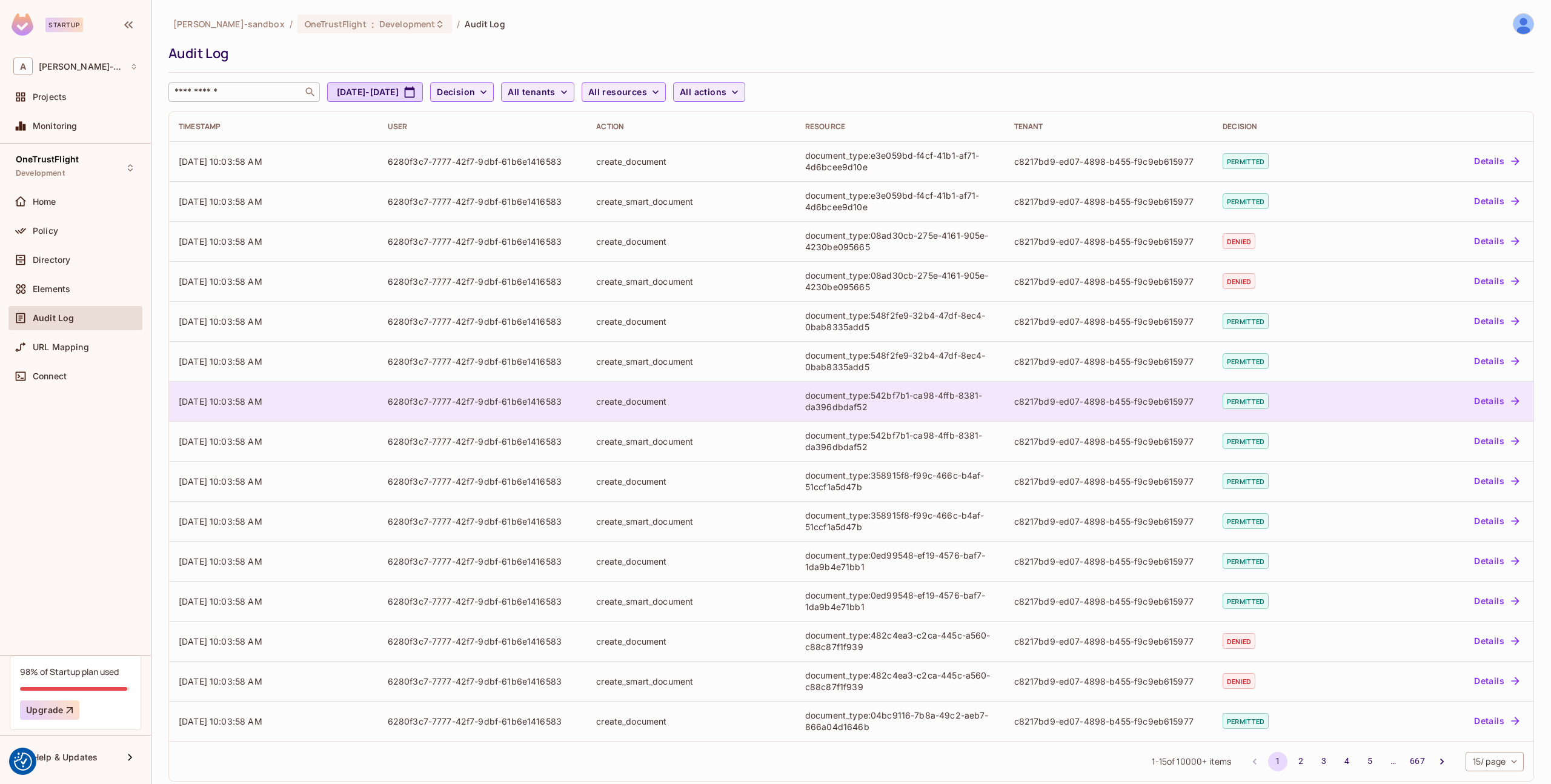
scroll to position [14, 0]
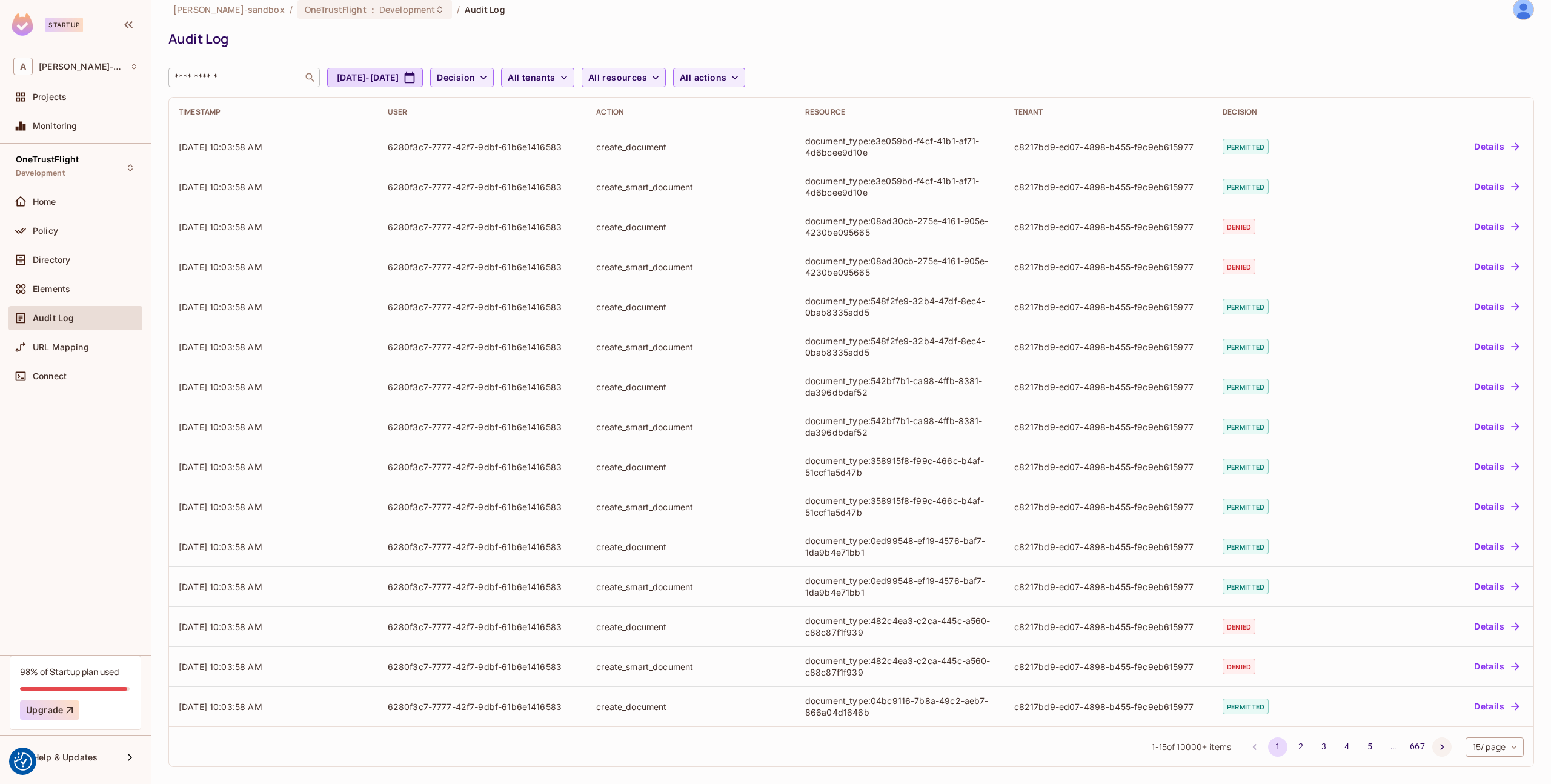
click at [1442, 748] on icon "Go to next page" at bounding box center [1441, 747] width 12 height 12
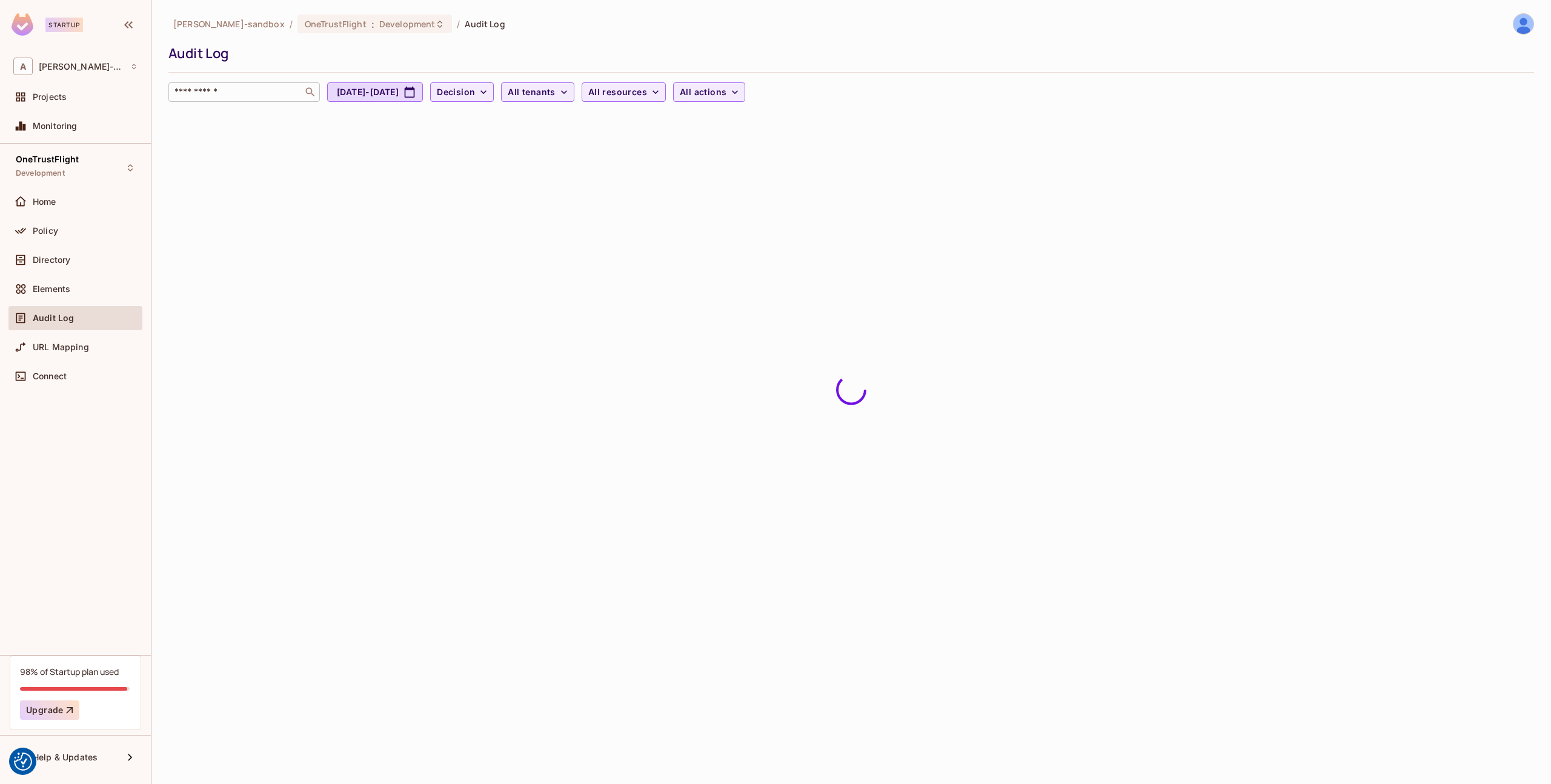
scroll to position [0, 0]
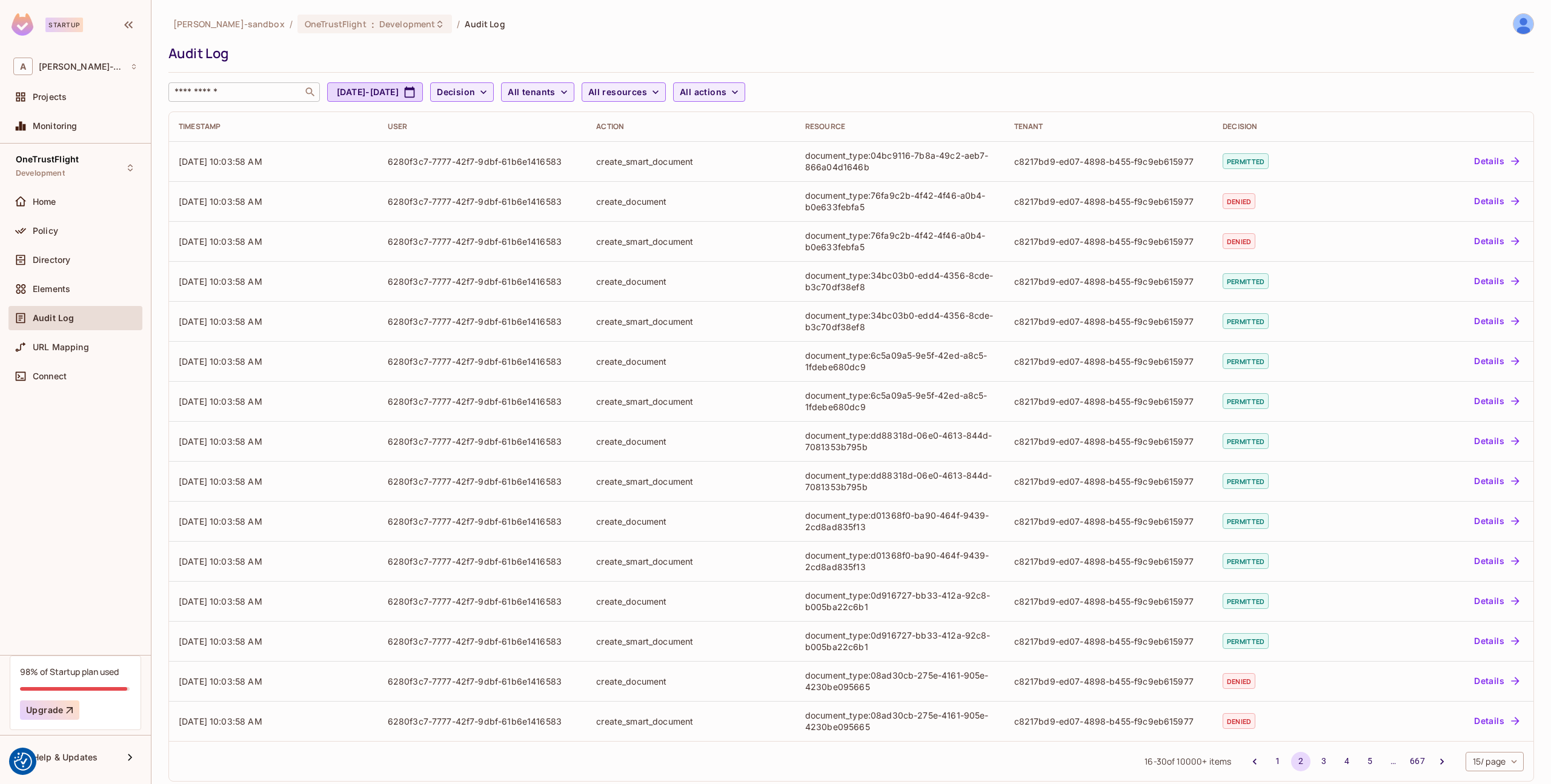
click at [1442, 748] on div "16 - 30 of 10000 + items 1 2 3 4 5 … 667 15 / page ** ​" at bounding box center [851, 761] width 1364 height 40
click at [1436, 769] on button "Go to next page" at bounding box center [1442, 761] width 19 height 19
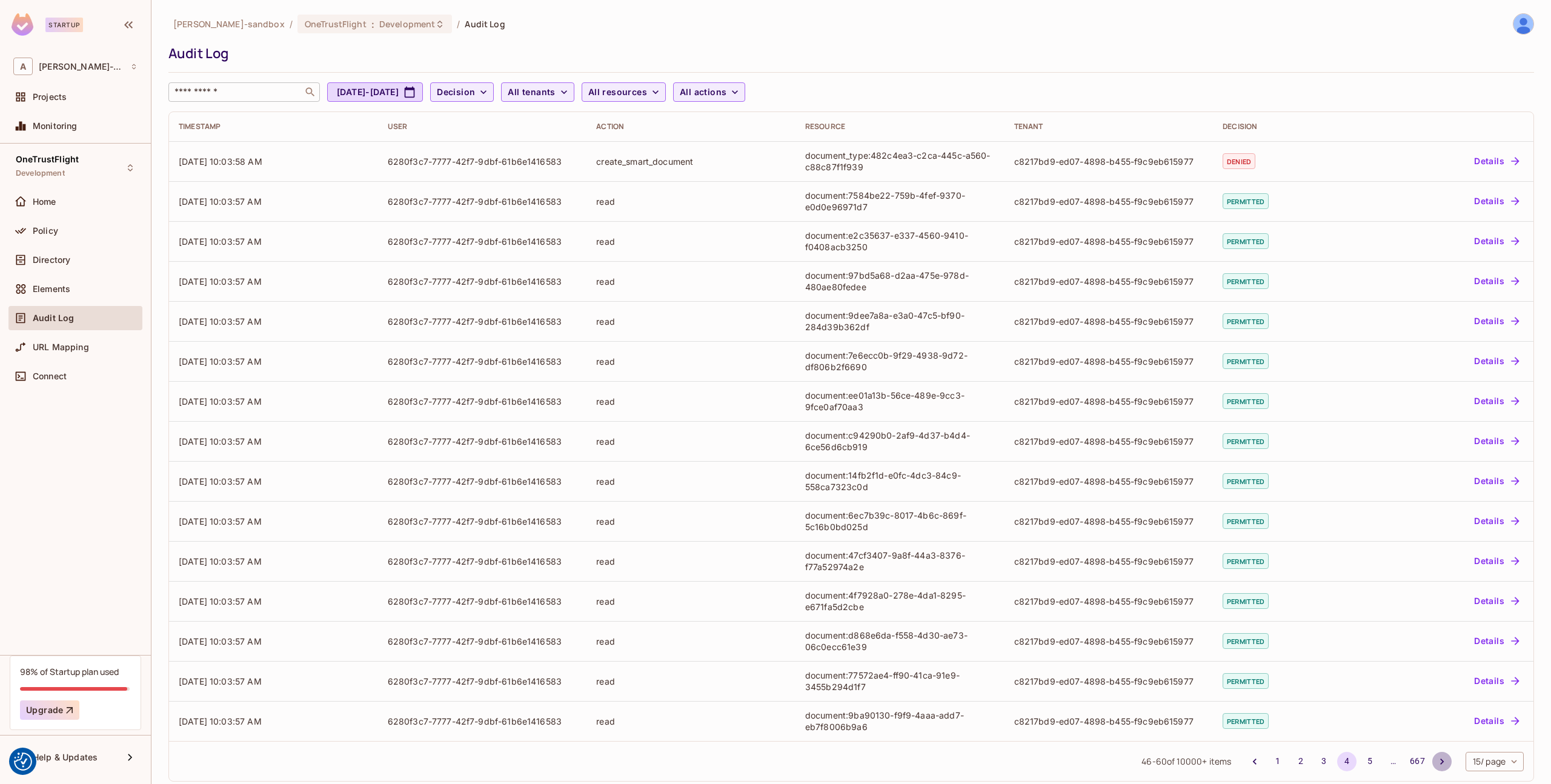
click at [1436, 769] on button "Go to next page" at bounding box center [1442, 761] width 19 height 19
click at [212, 97] on input "text" at bounding box center [236, 91] width 127 height 12
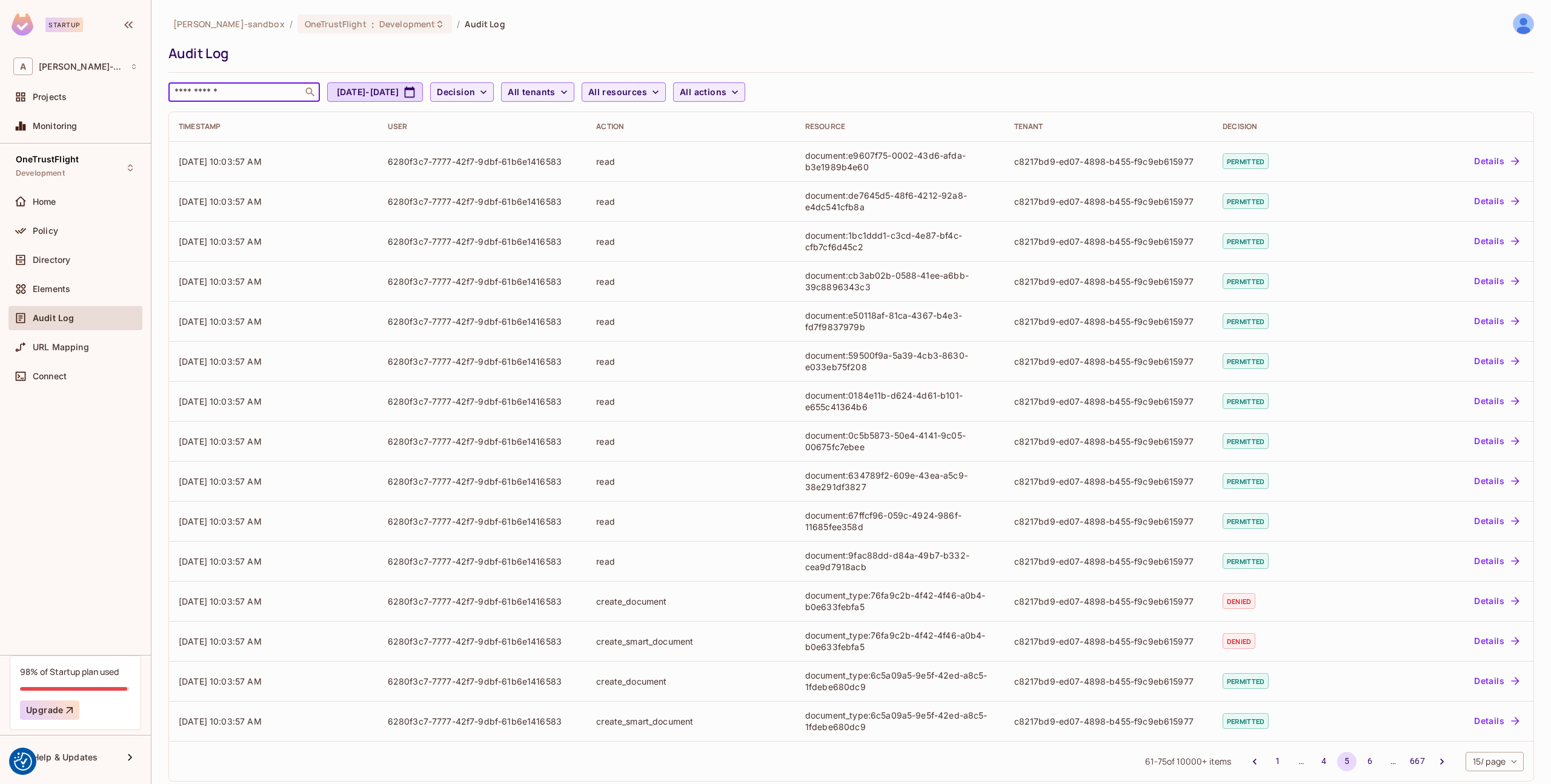
paste input "**********"
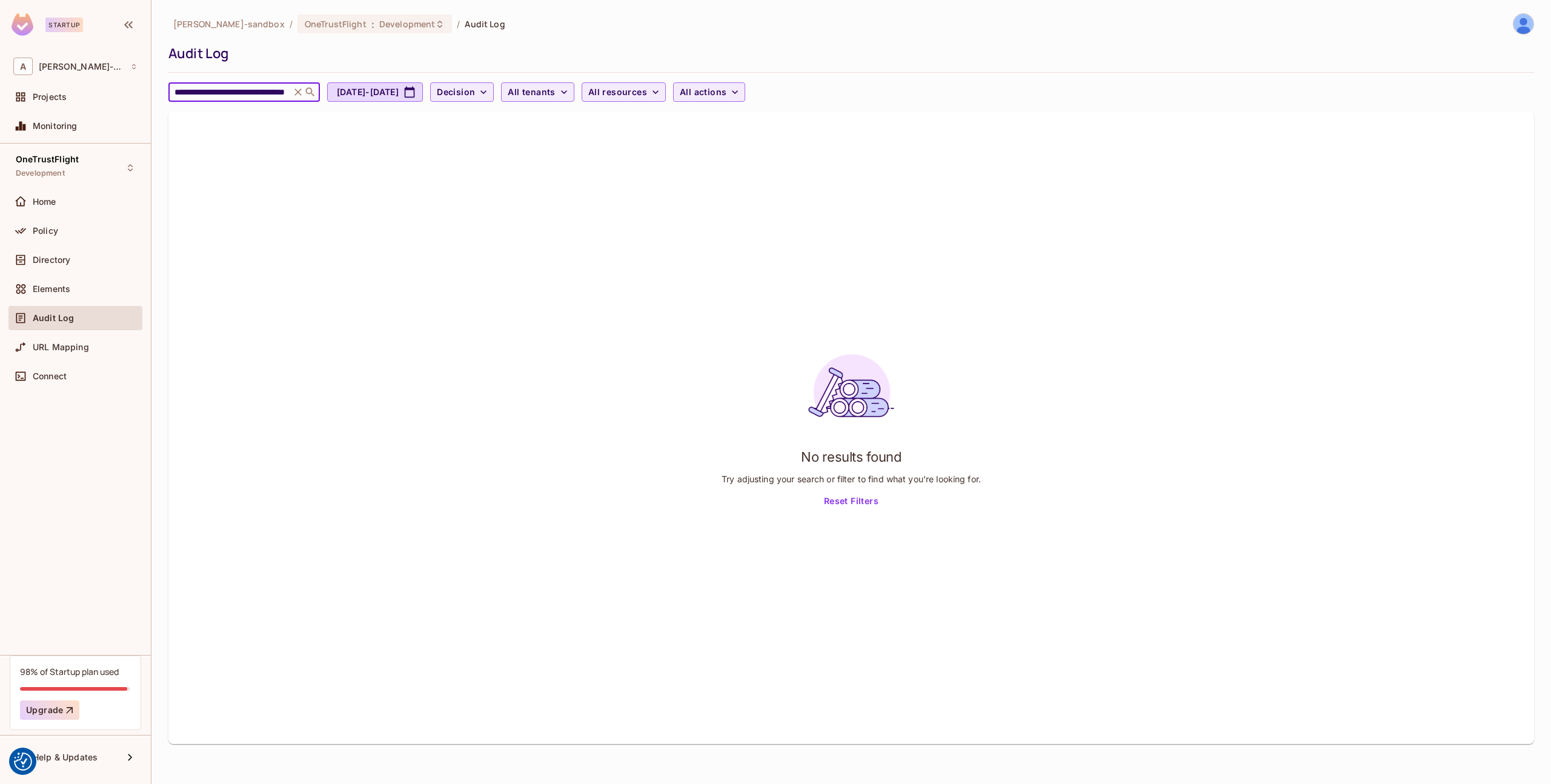
type input "**********"
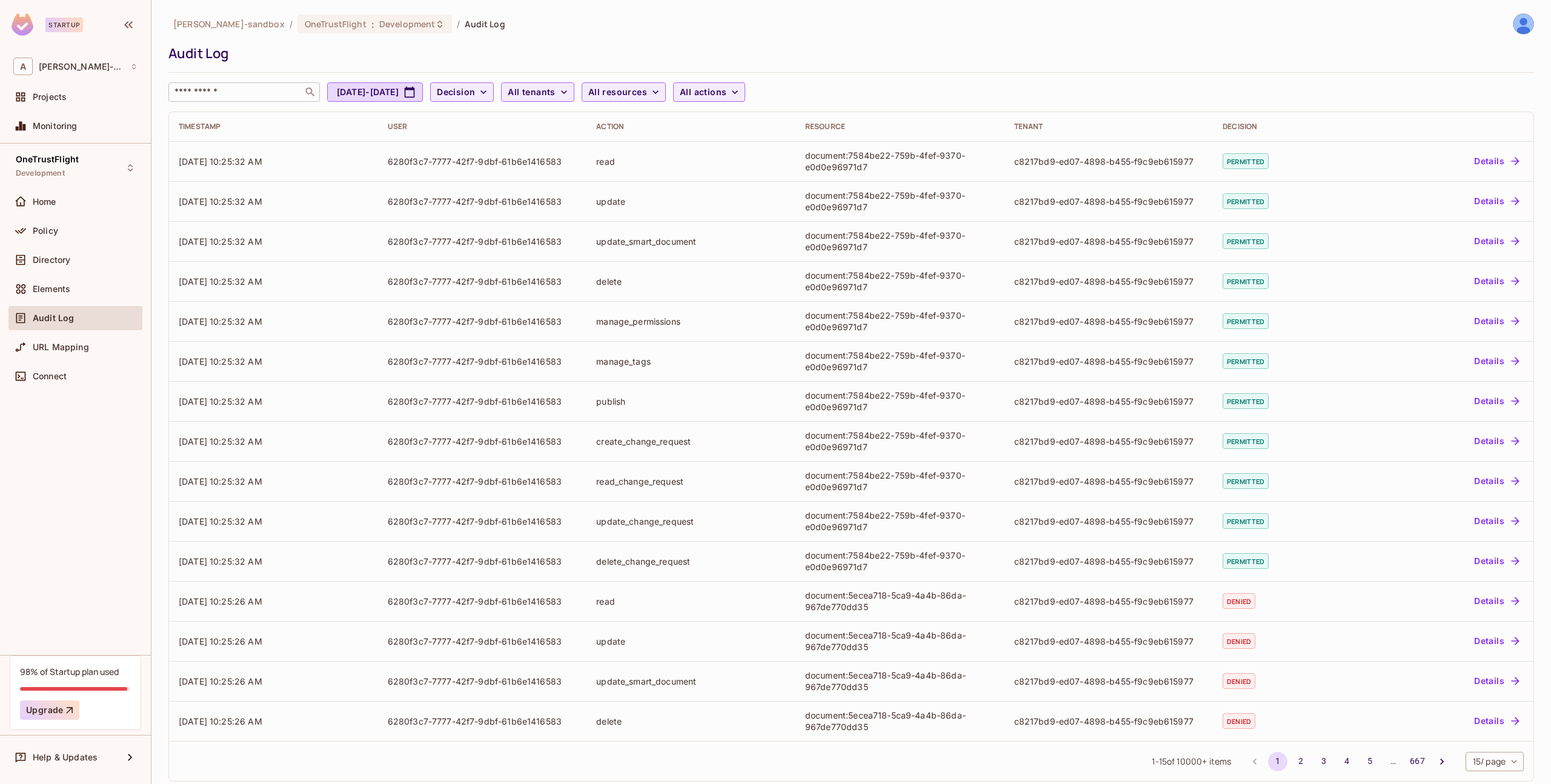
click at [244, 93] on input "text" at bounding box center [236, 91] width 127 height 12
paste input "**********"
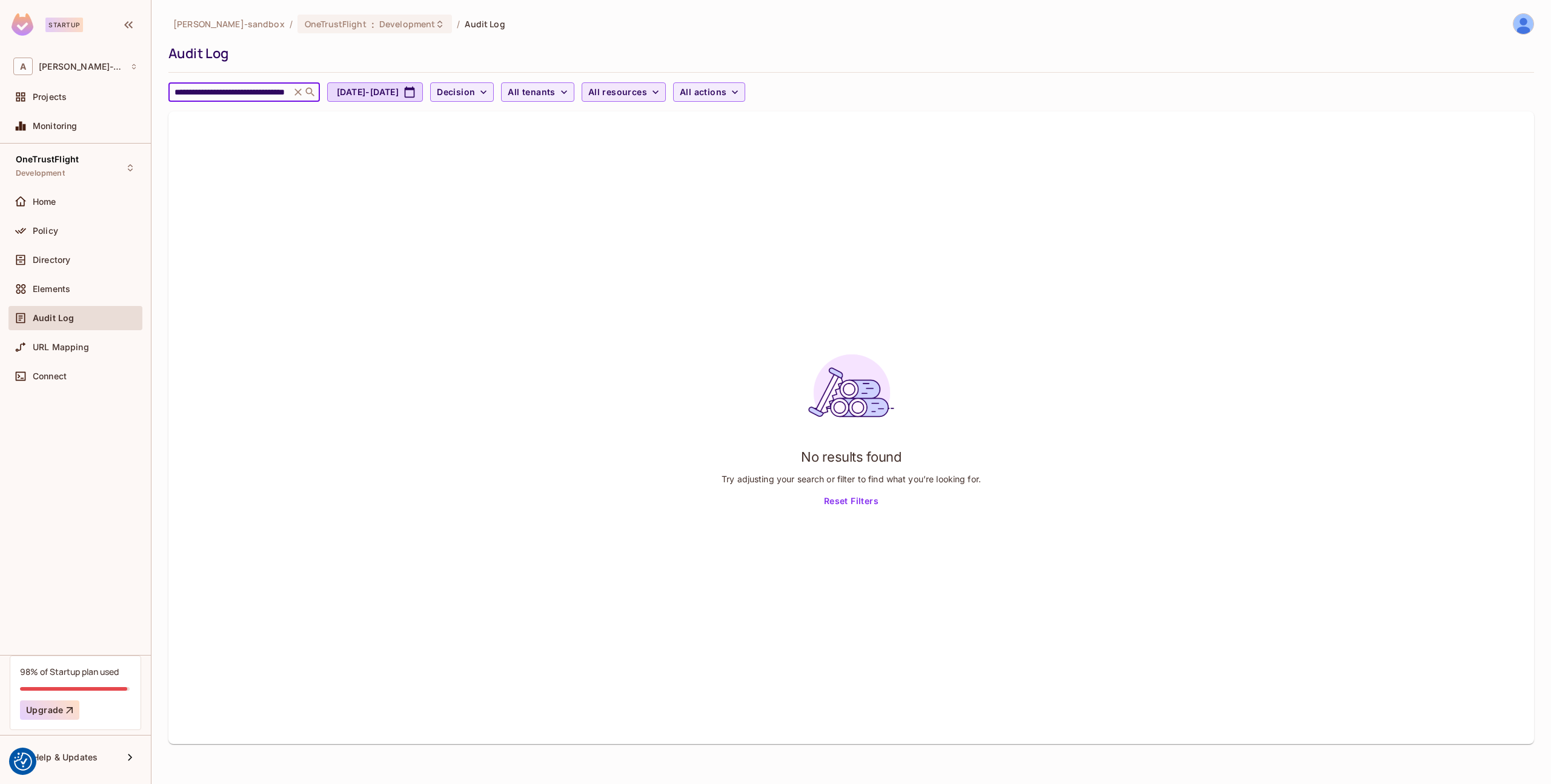
type input "**********"
click at [662, 95] on icon "button" at bounding box center [655, 91] width 12 height 12
click at [695, 95] on div at bounding box center [776, 392] width 1551 height 784
click at [296, 93] on icon at bounding box center [298, 91] width 12 height 12
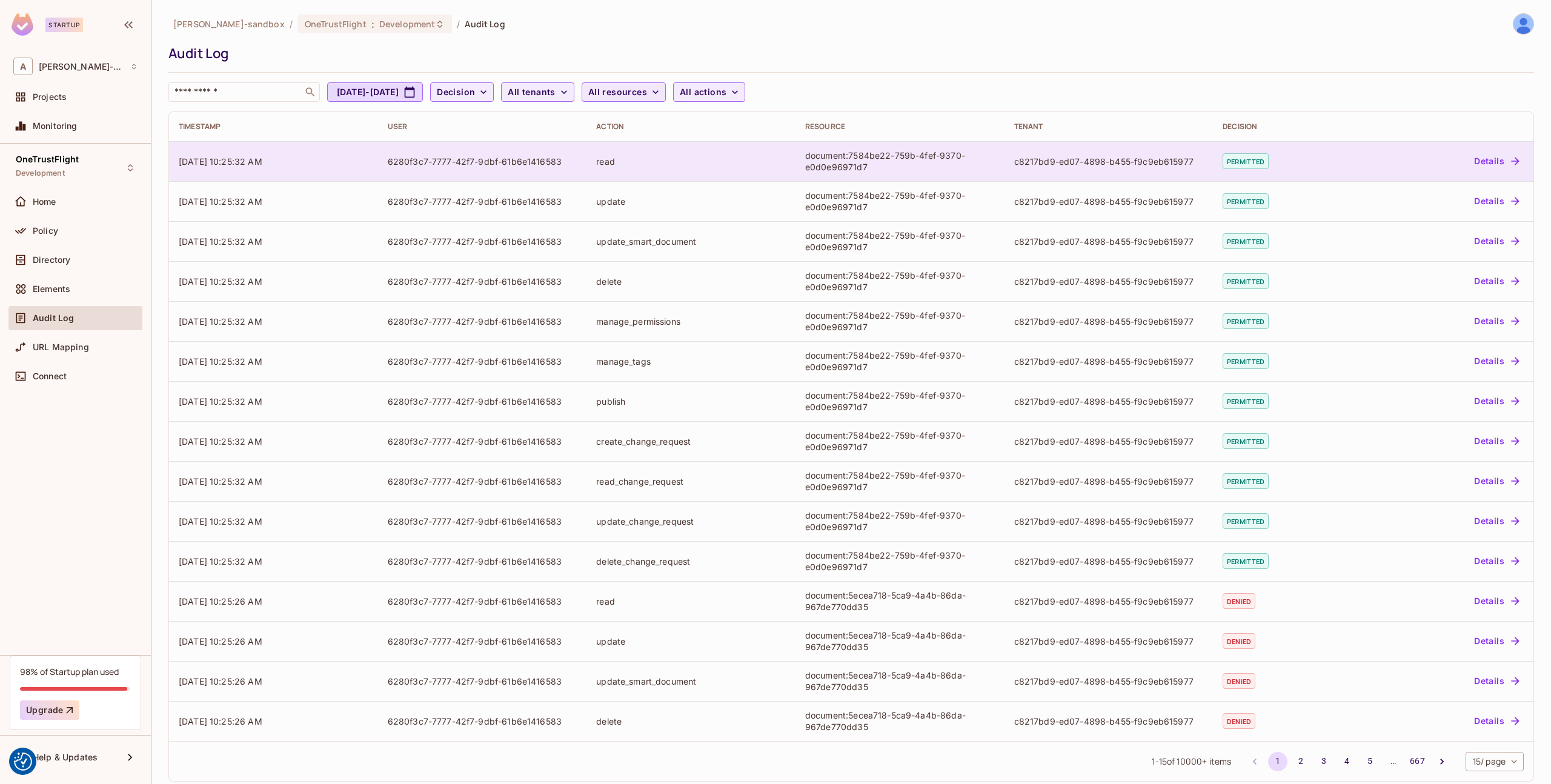
click at [1486, 164] on button "Details" at bounding box center [1496, 161] width 55 height 19
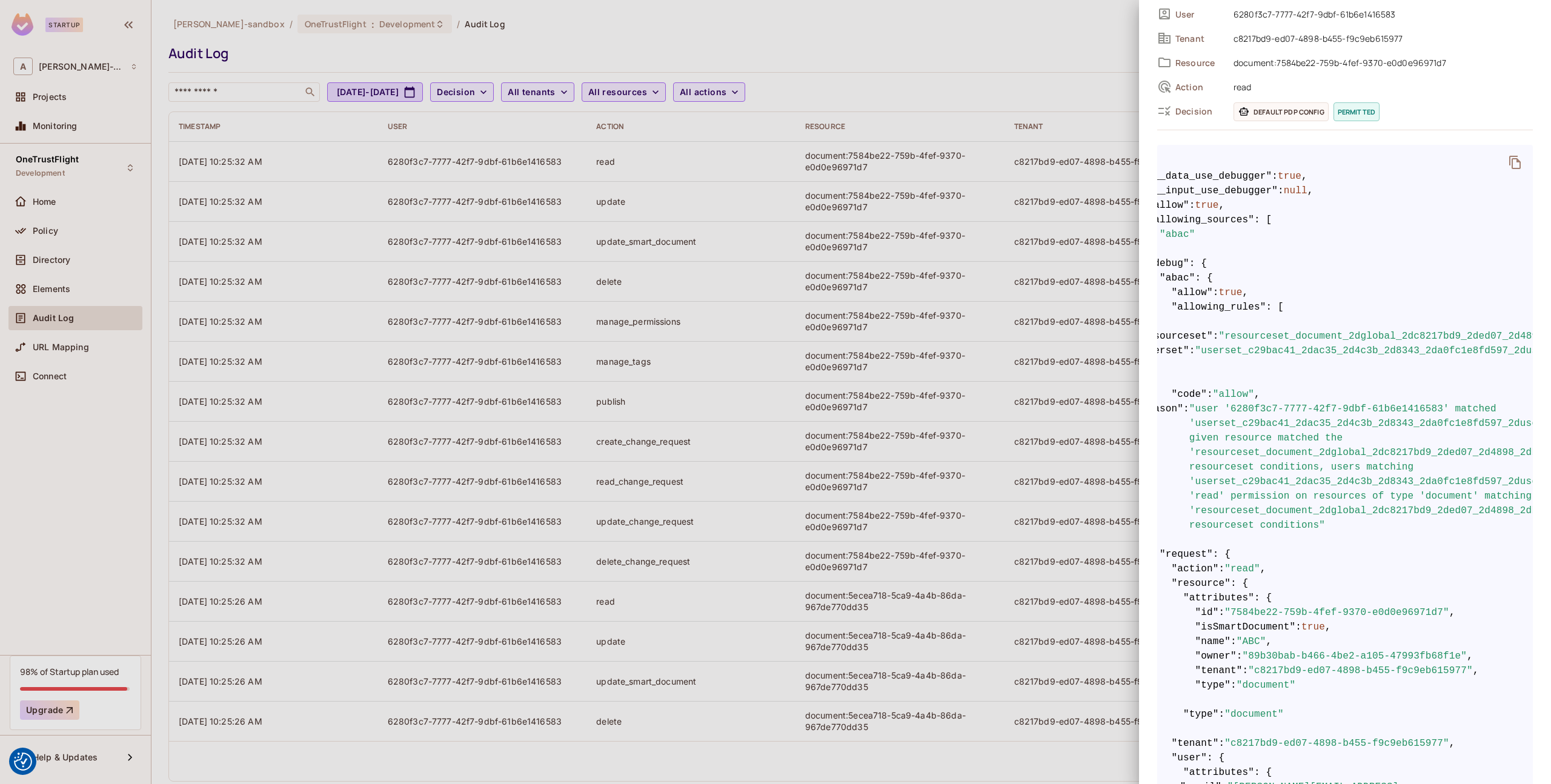
scroll to position [0, 62]
drag, startPoint x: 1233, startPoint y: 425, endPoint x: 1491, endPoint y: 439, distance: 258.4
click at [1492, 422] on span ""user '6280f3c7-7777-42f7-9dbf-61b6e1416583' matched 'userset_c29bac41_2dac35_2…" at bounding box center [1460, 467] width 561 height 131
click at [934, 166] on div at bounding box center [776, 392] width 1551 height 784
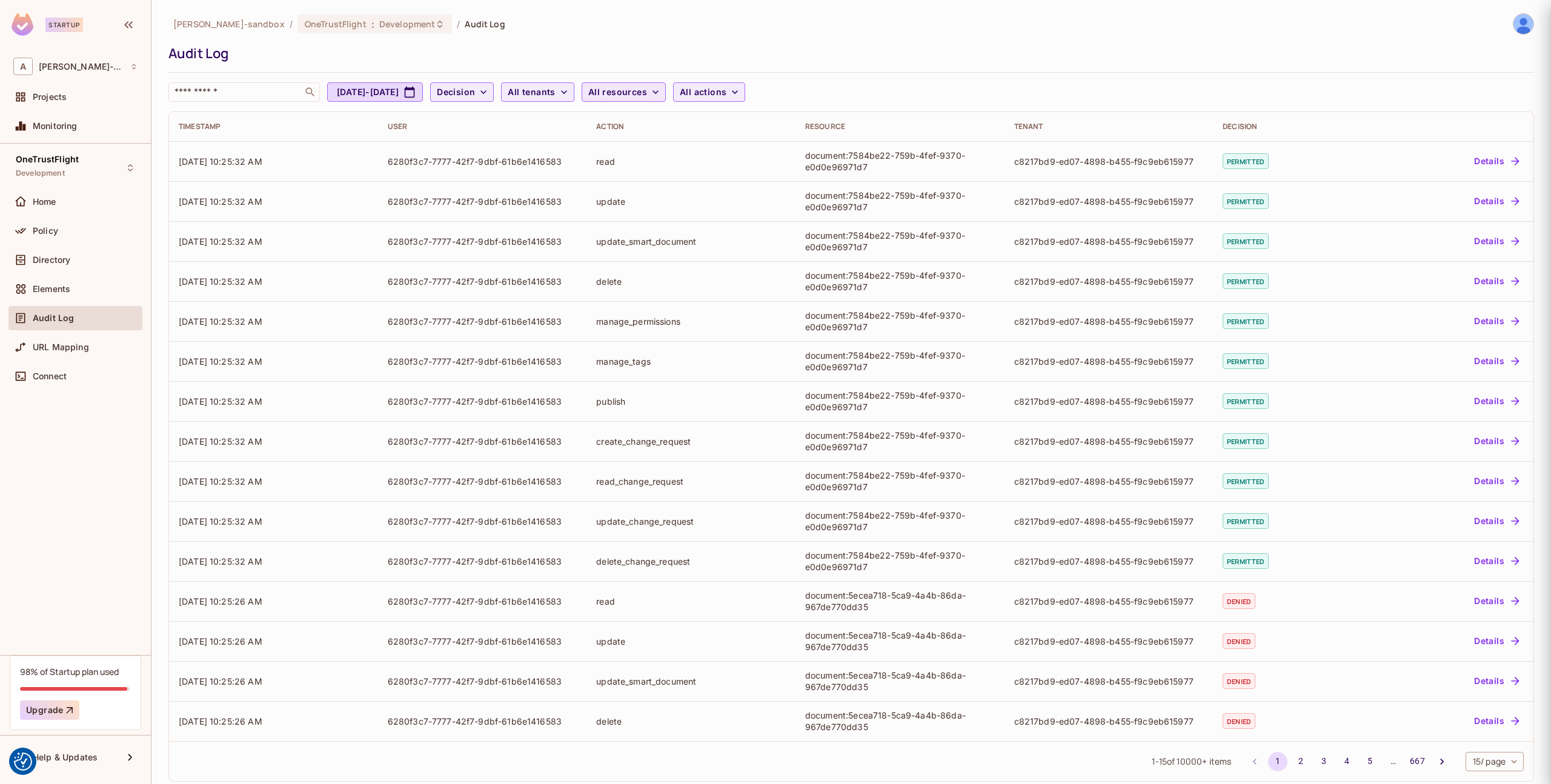
scroll to position [0, 0]
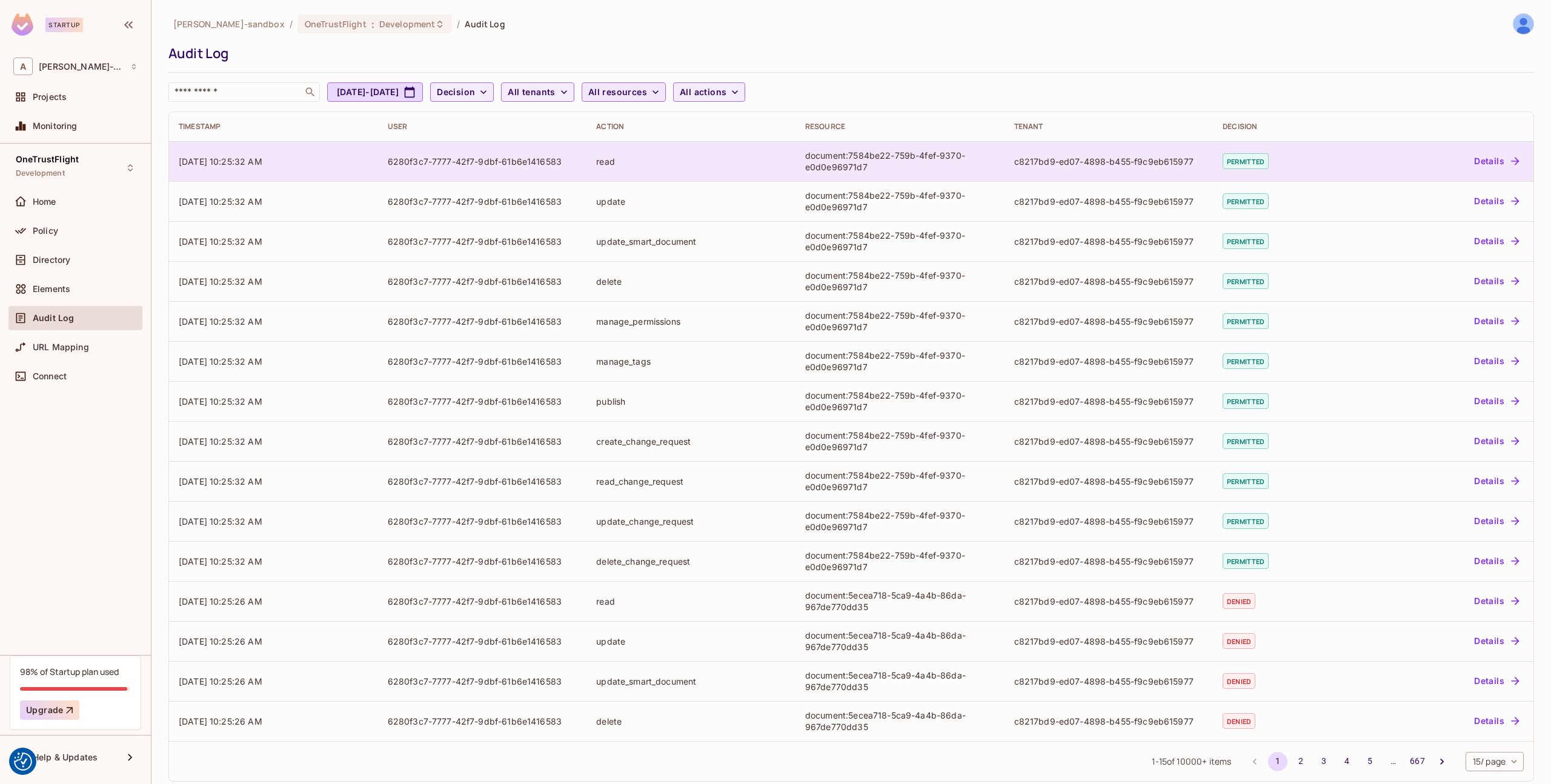
click at [1482, 160] on button "Details" at bounding box center [1496, 161] width 55 height 19
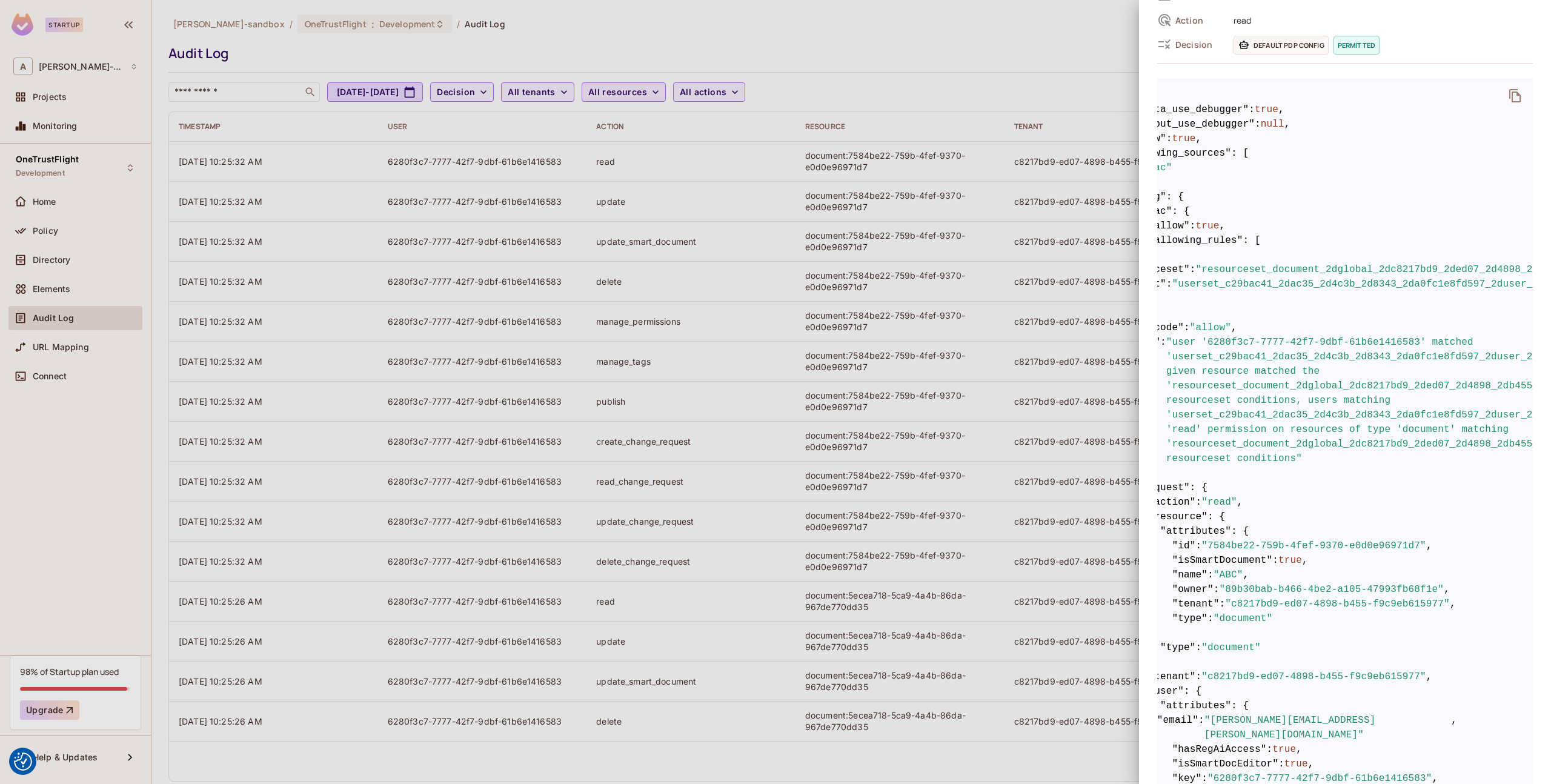
scroll to position [0, 76]
drag, startPoint x: 1225, startPoint y: 284, endPoint x: 1354, endPoint y: 289, distance: 129.1
click at [1354, 289] on span ""userset_c29bac41_2dac35_2d4c3b_2d8343_2da0fc1e8fd597_2duser_2dset"" at bounding box center [1370, 284] width 396 height 14
click at [814, 126] on div at bounding box center [776, 392] width 1551 height 784
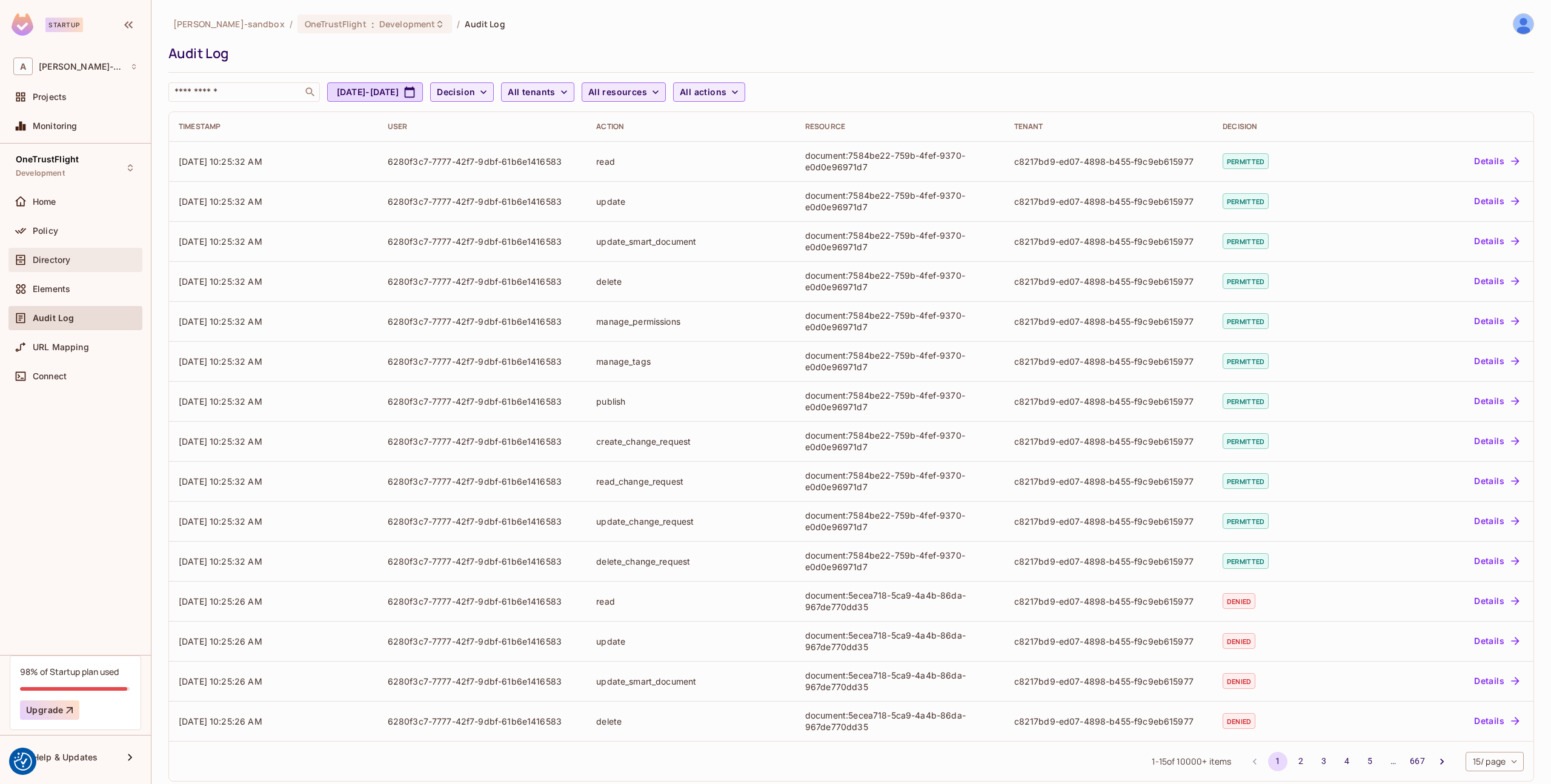
click at [58, 249] on div "Directory" at bounding box center [75, 260] width 134 height 25
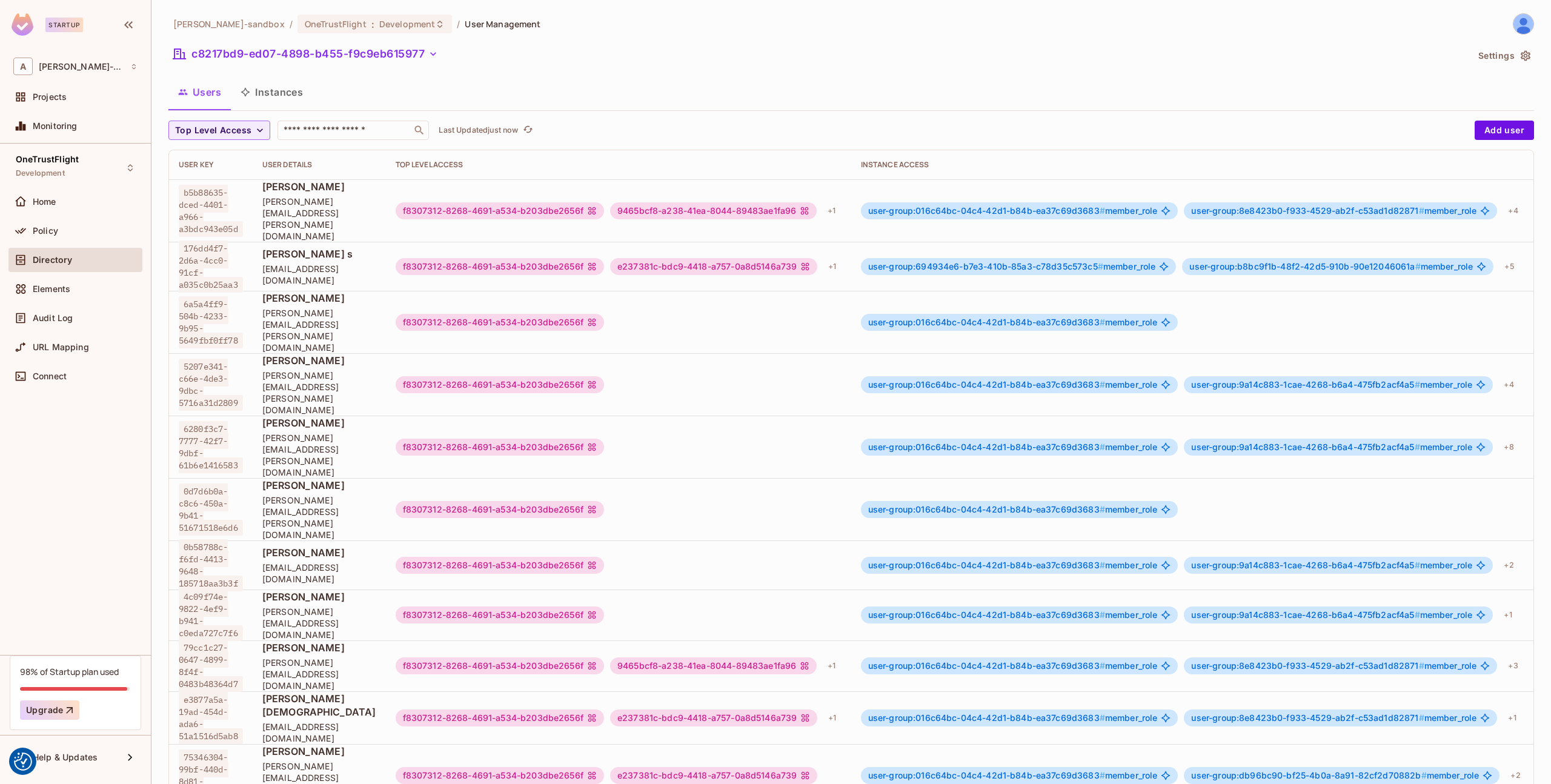
scroll to position [0, 79]
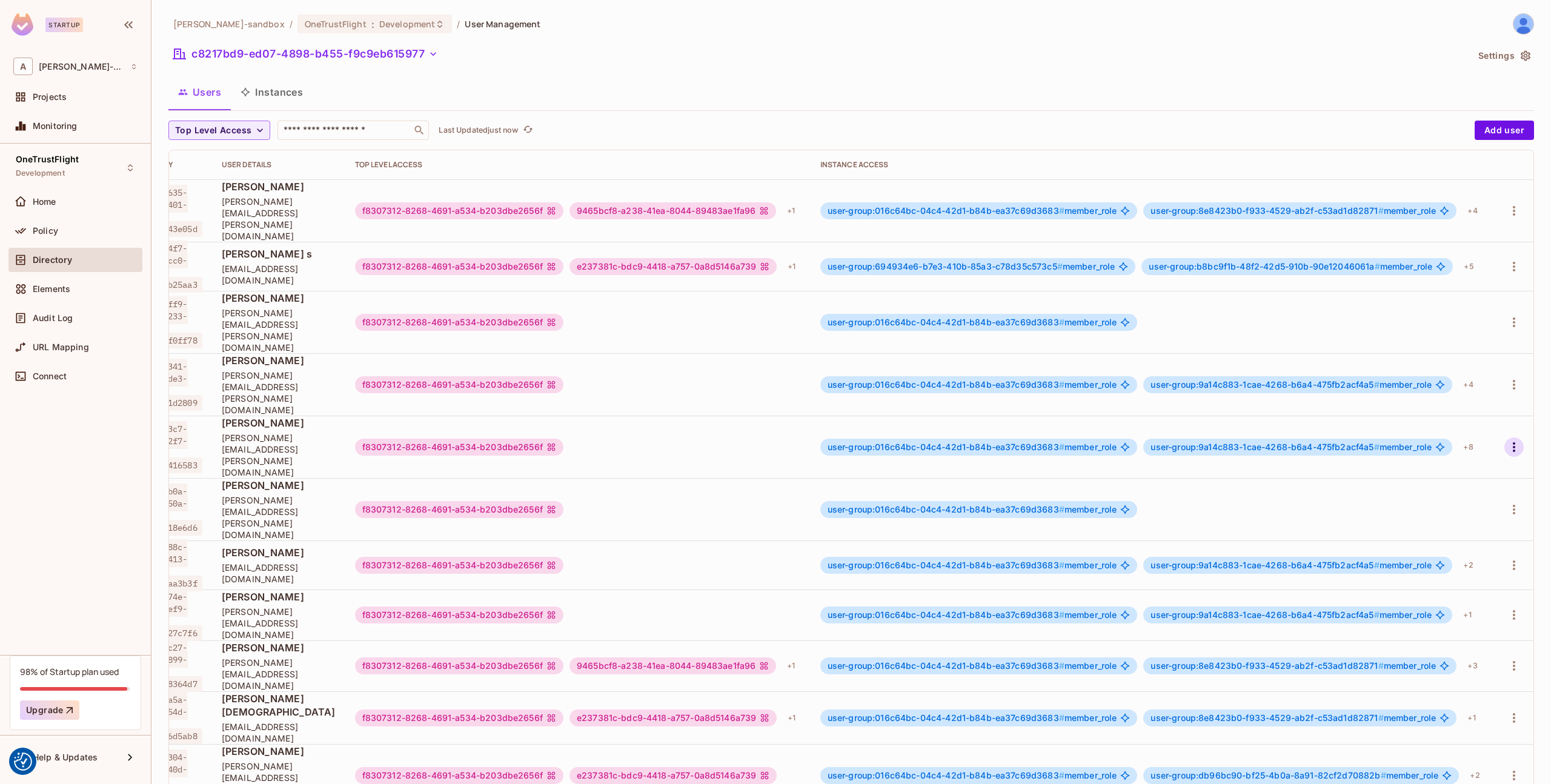
click at [1513, 442] on icon "button" at bounding box center [1514, 447] width 2 height 10
click at [1469, 430] on li "Edit" at bounding box center [1461, 428] width 107 height 27
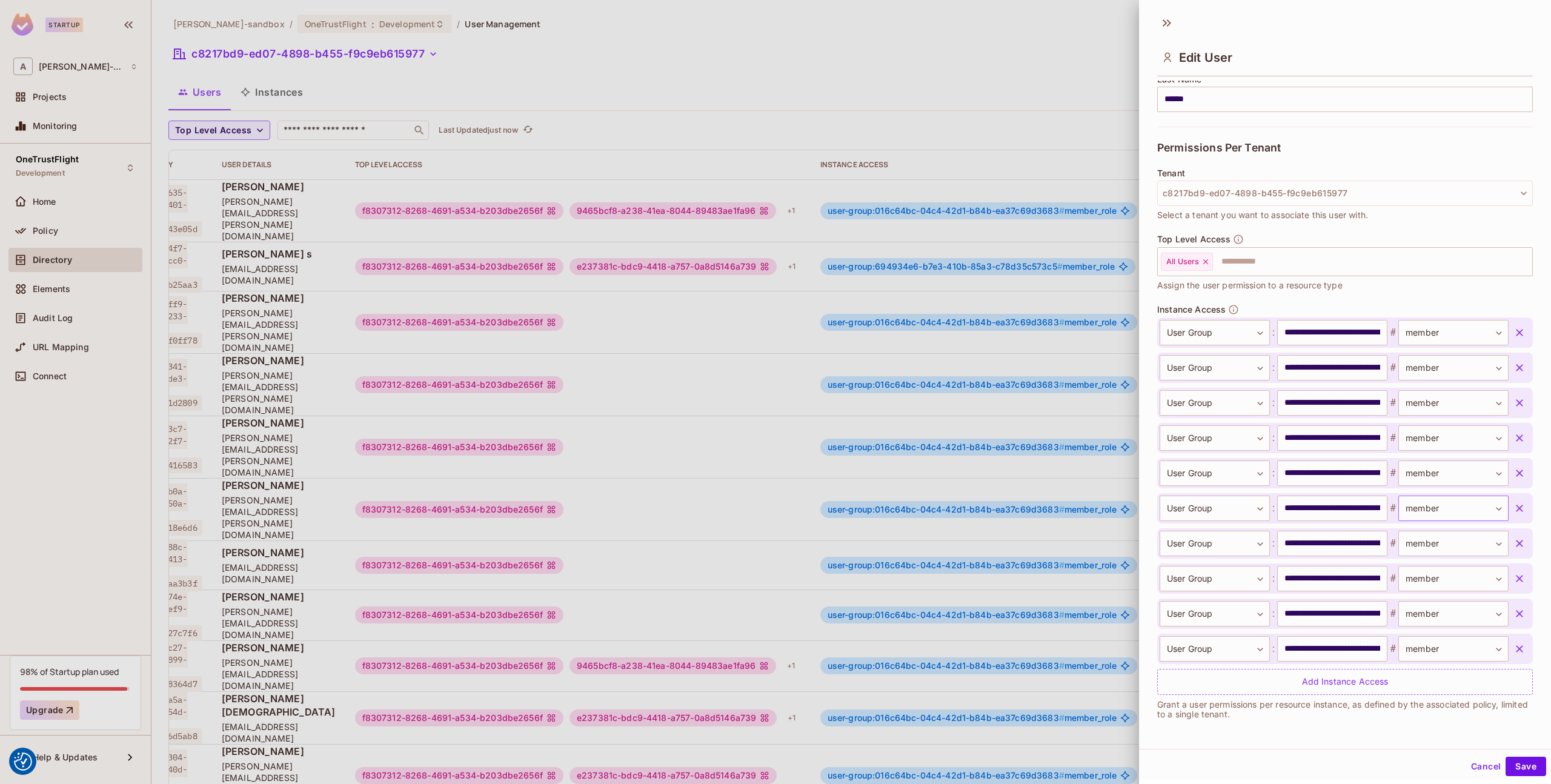
scroll to position [0, 0]
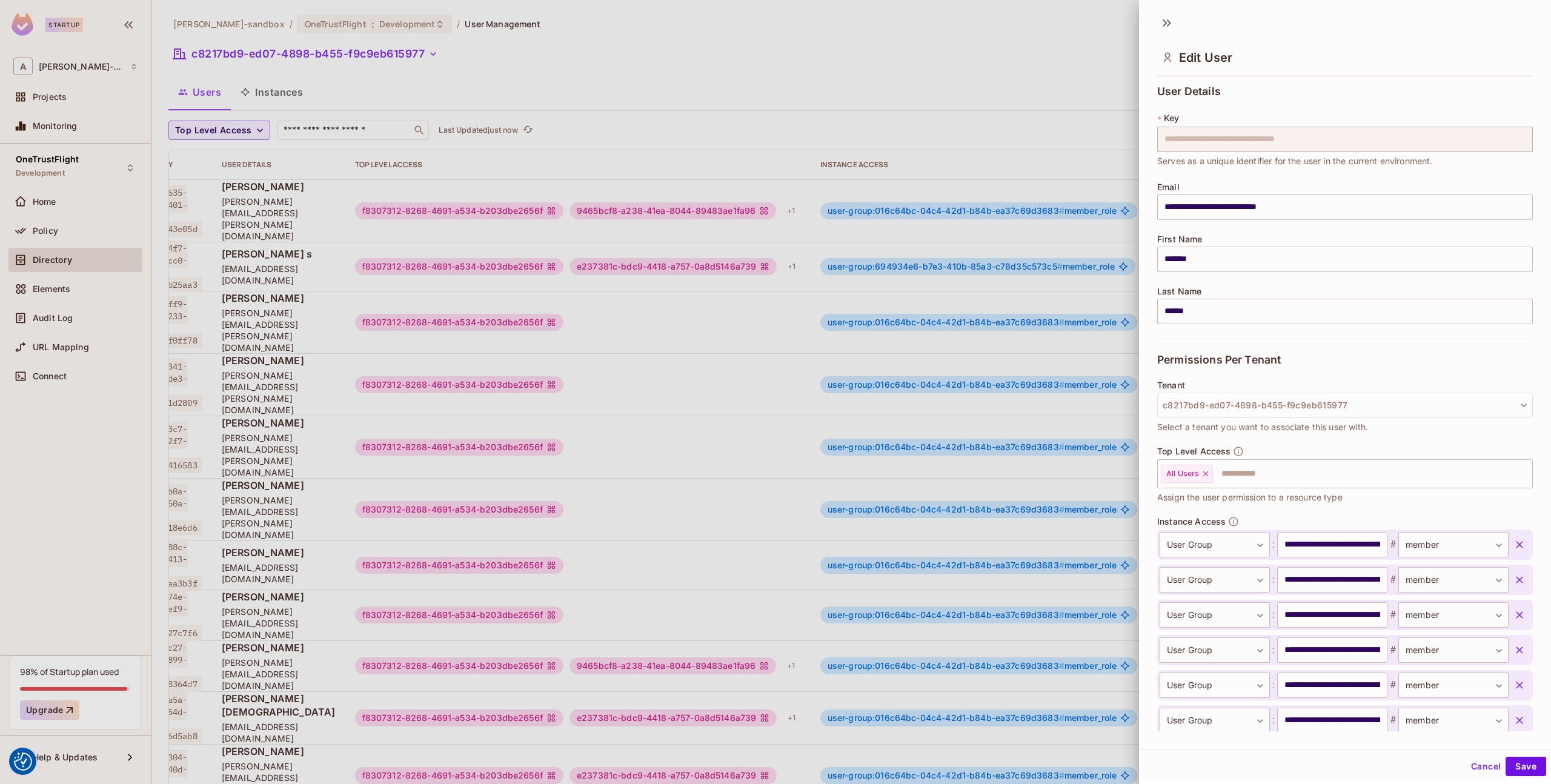
click at [1063, 115] on div at bounding box center [776, 392] width 1551 height 784
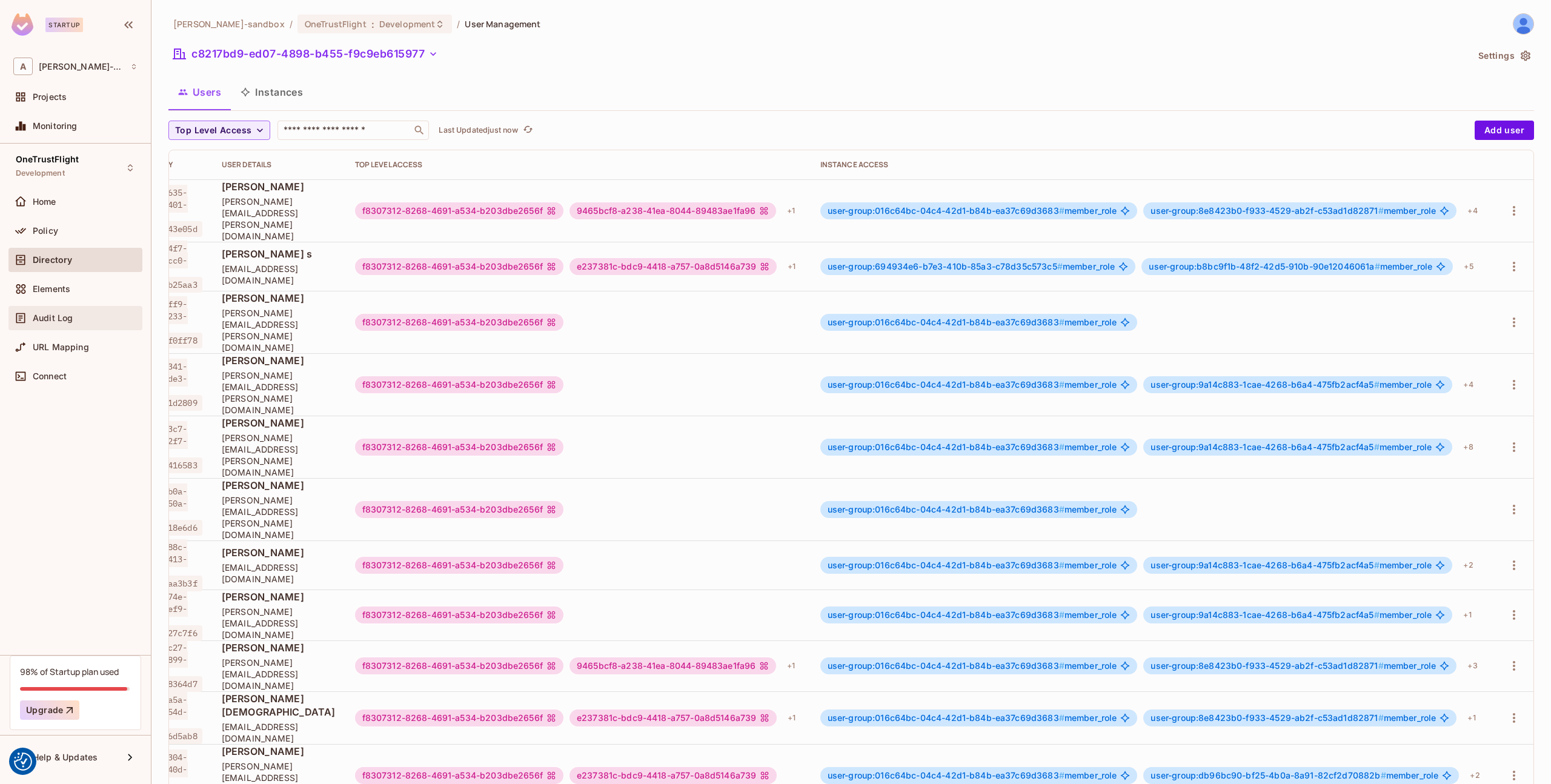
click at [42, 315] on span "Audit Log" at bounding box center [52, 318] width 40 height 10
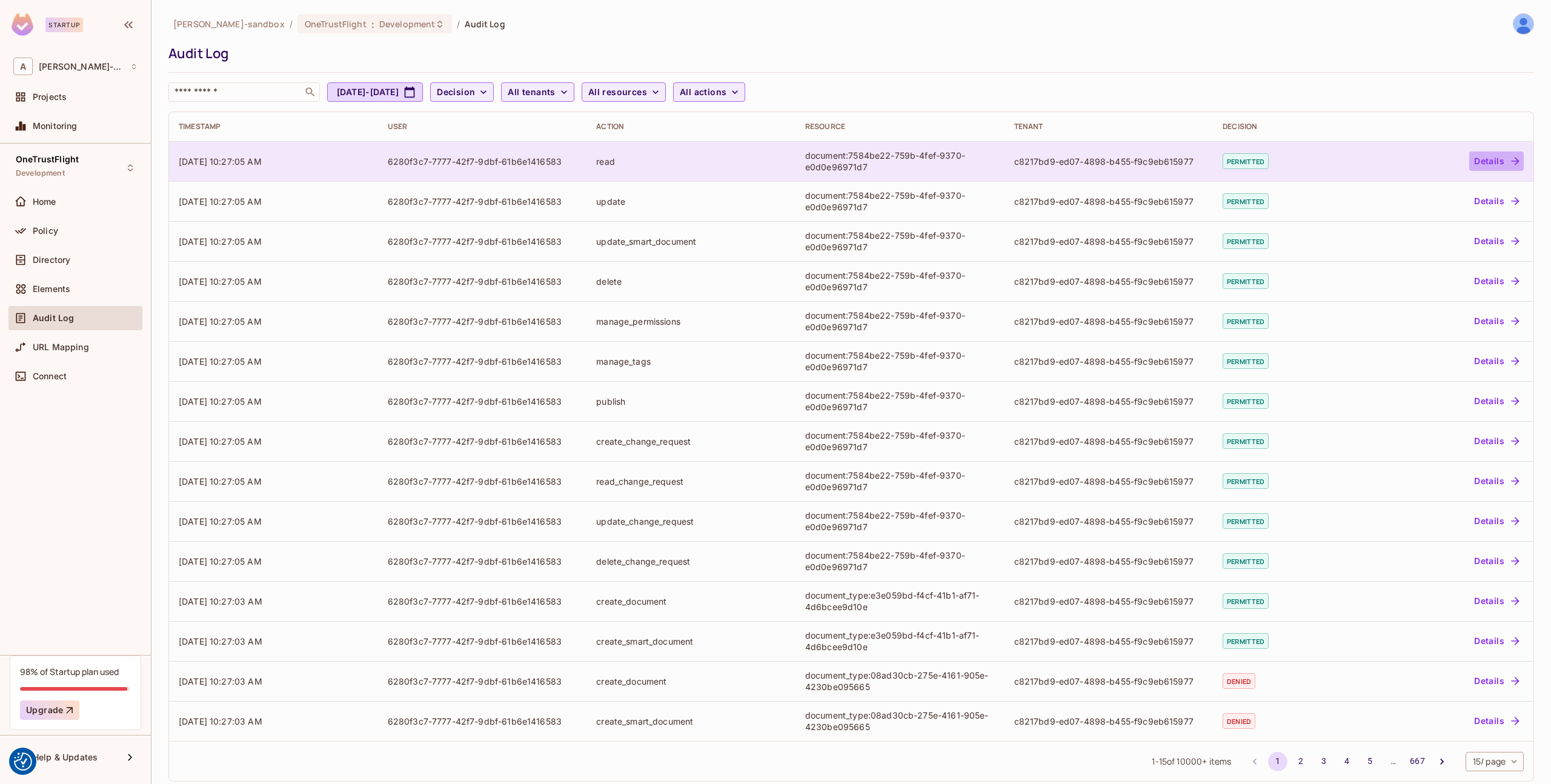
click at [1487, 164] on button "Details" at bounding box center [1496, 161] width 55 height 19
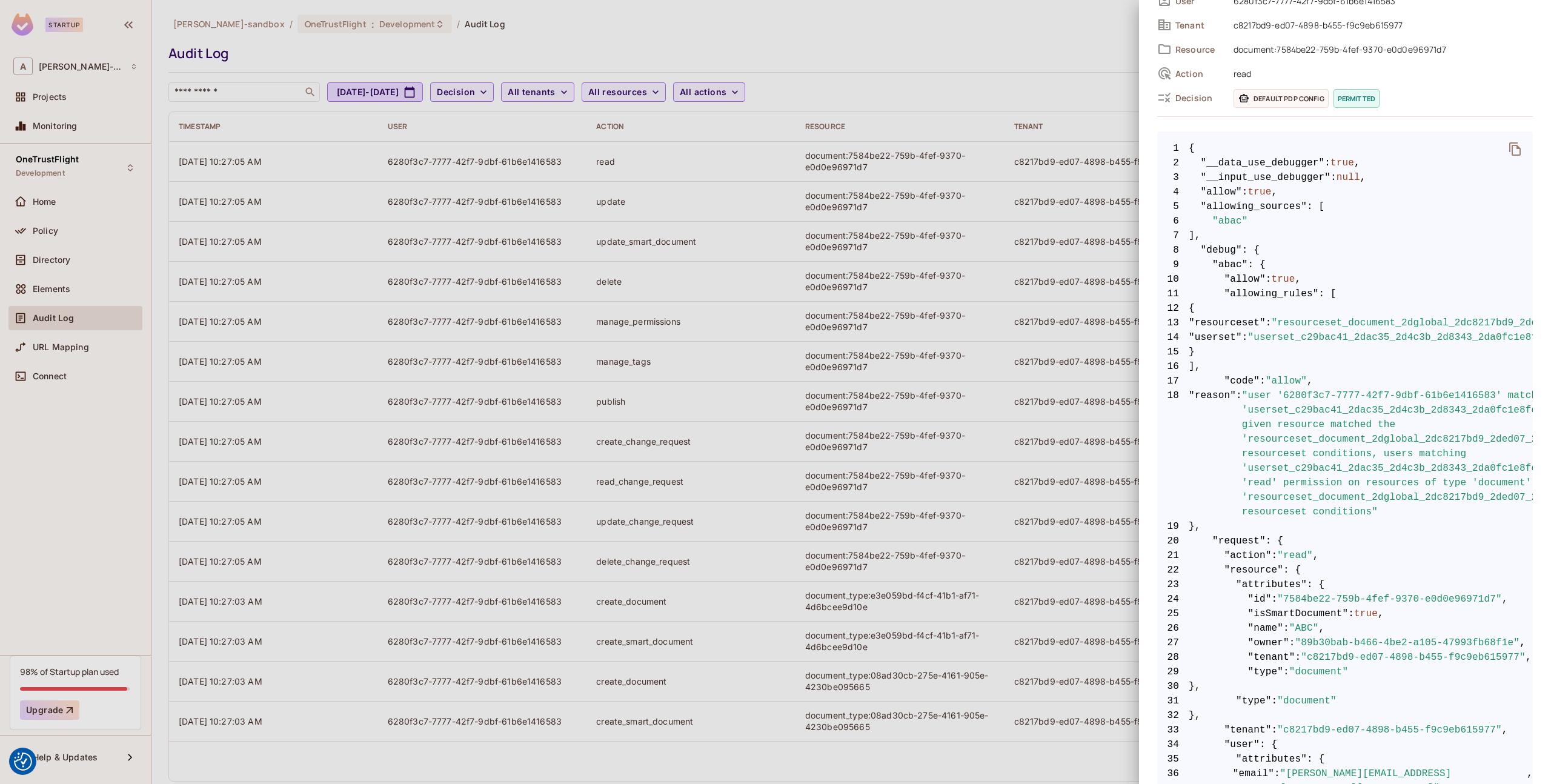
drag, startPoint x: 72, startPoint y: 284, endPoint x: 60, endPoint y: 260, distance: 26.8
click at [72, 284] on div at bounding box center [776, 392] width 1551 height 784
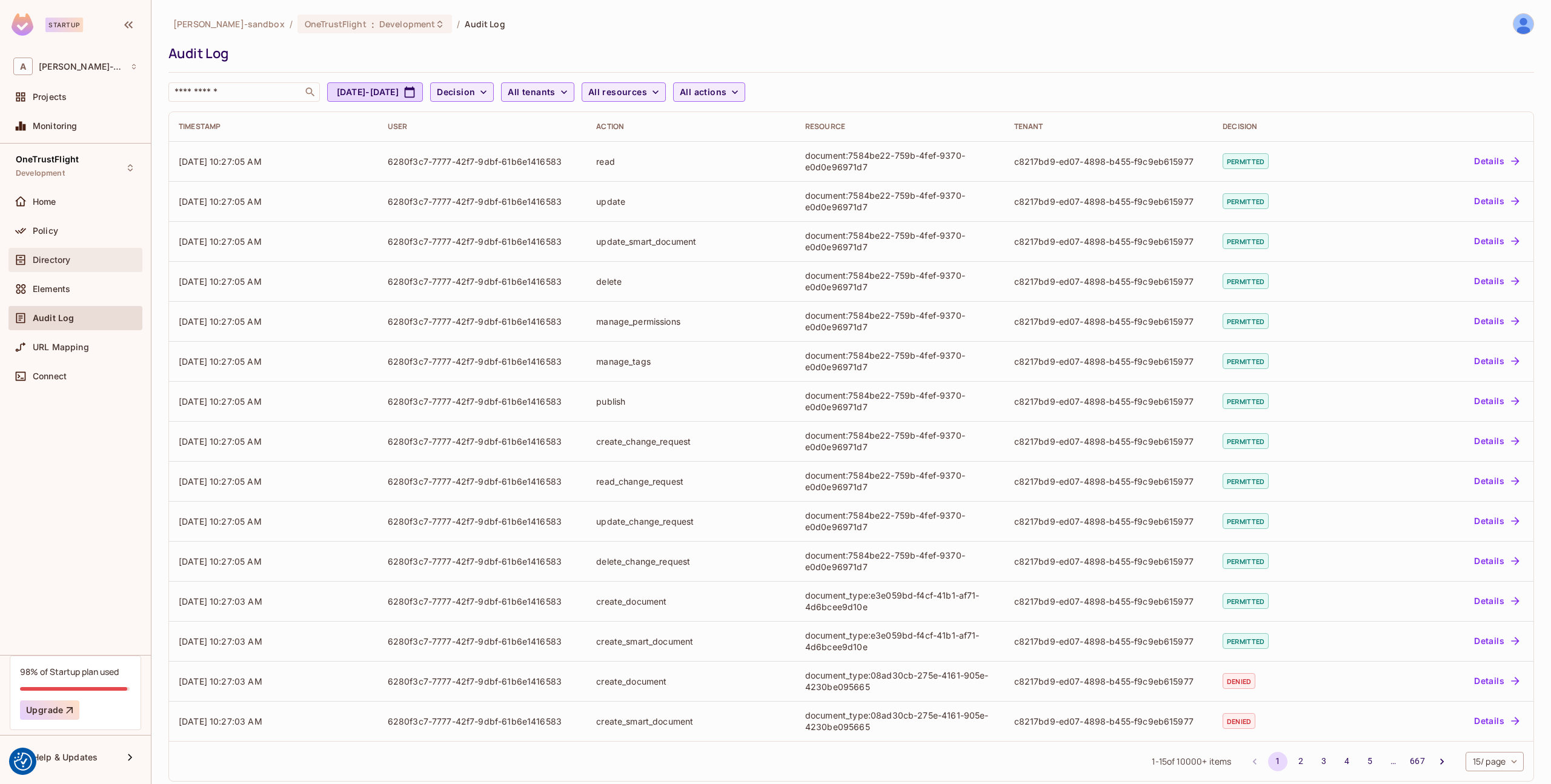
click at [54, 255] on span "Directory" at bounding box center [51, 260] width 37 height 10
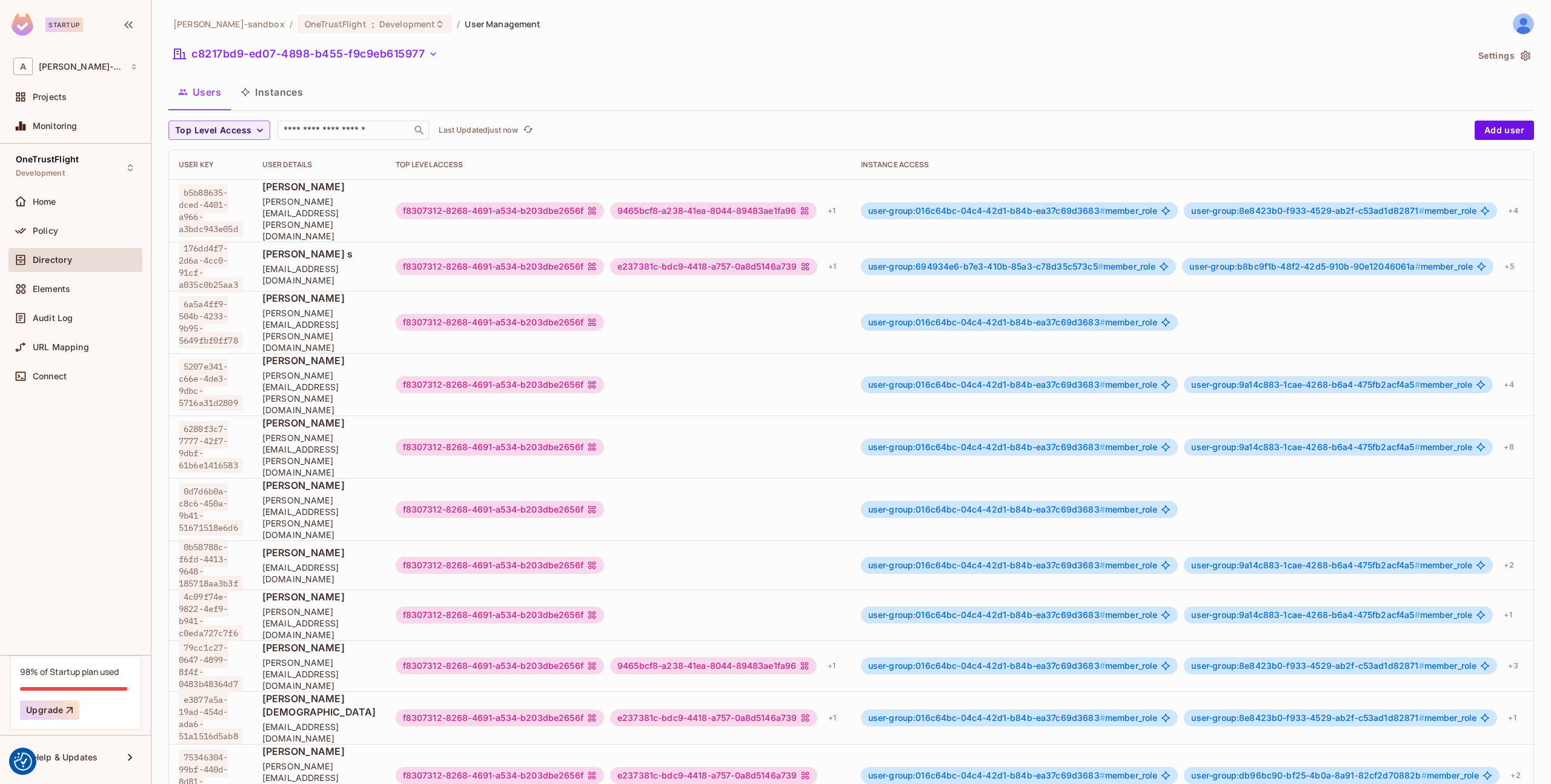
scroll to position [0, 79]
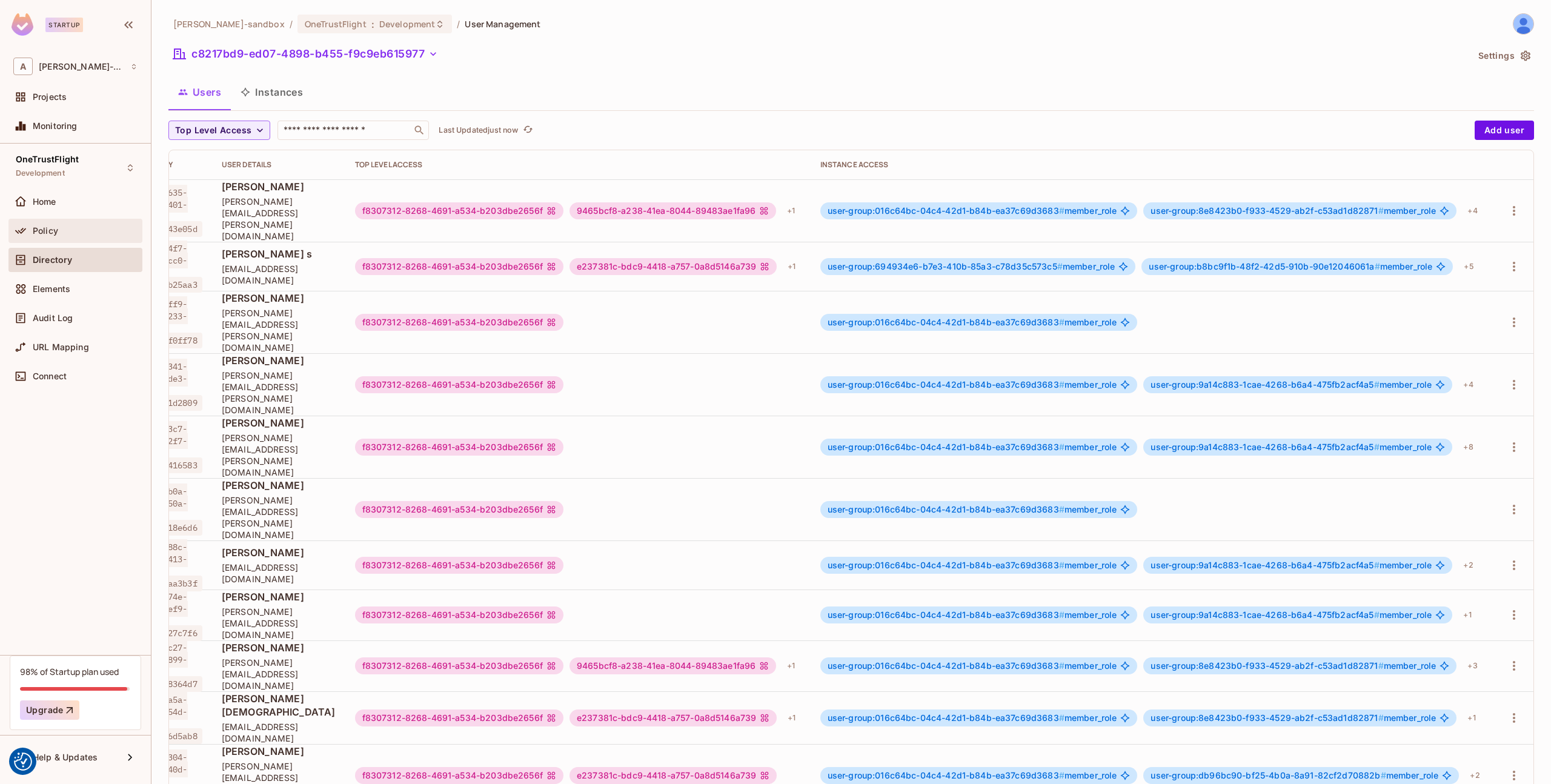
click at [83, 230] on div "Policy" at bounding box center [85, 230] width 105 height 10
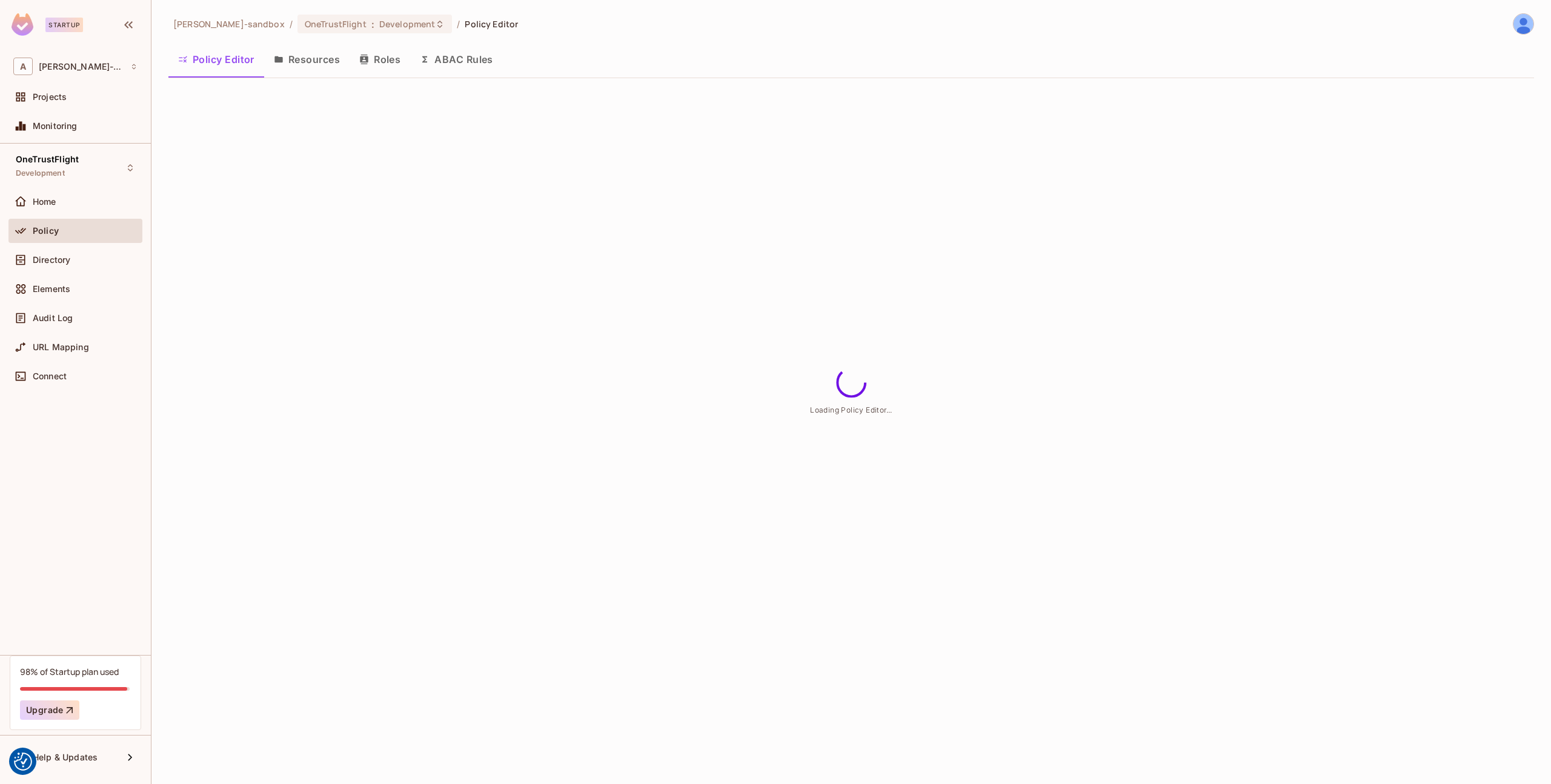
click at [388, 62] on button "Roles" at bounding box center [380, 60] width 60 height 30
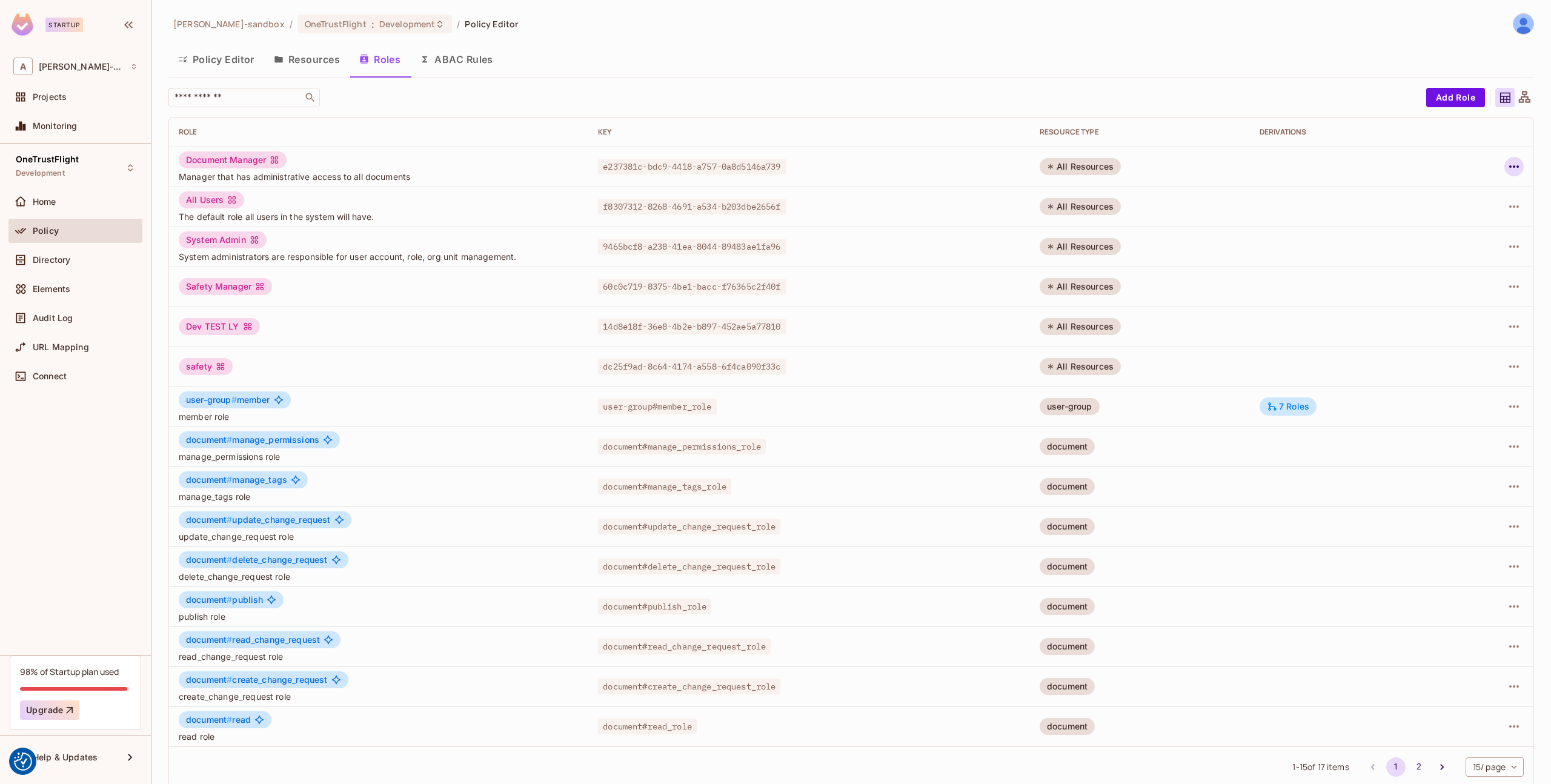
click at [1519, 168] on icon "button" at bounding box center [1514, 167] width 14 height 14
click at [1519, 168] on div at bounding box center [776, 392] width 1551 height 784
click at [37, 256] on span "Directory" at bounding box center [51, 260] width 37 height 10
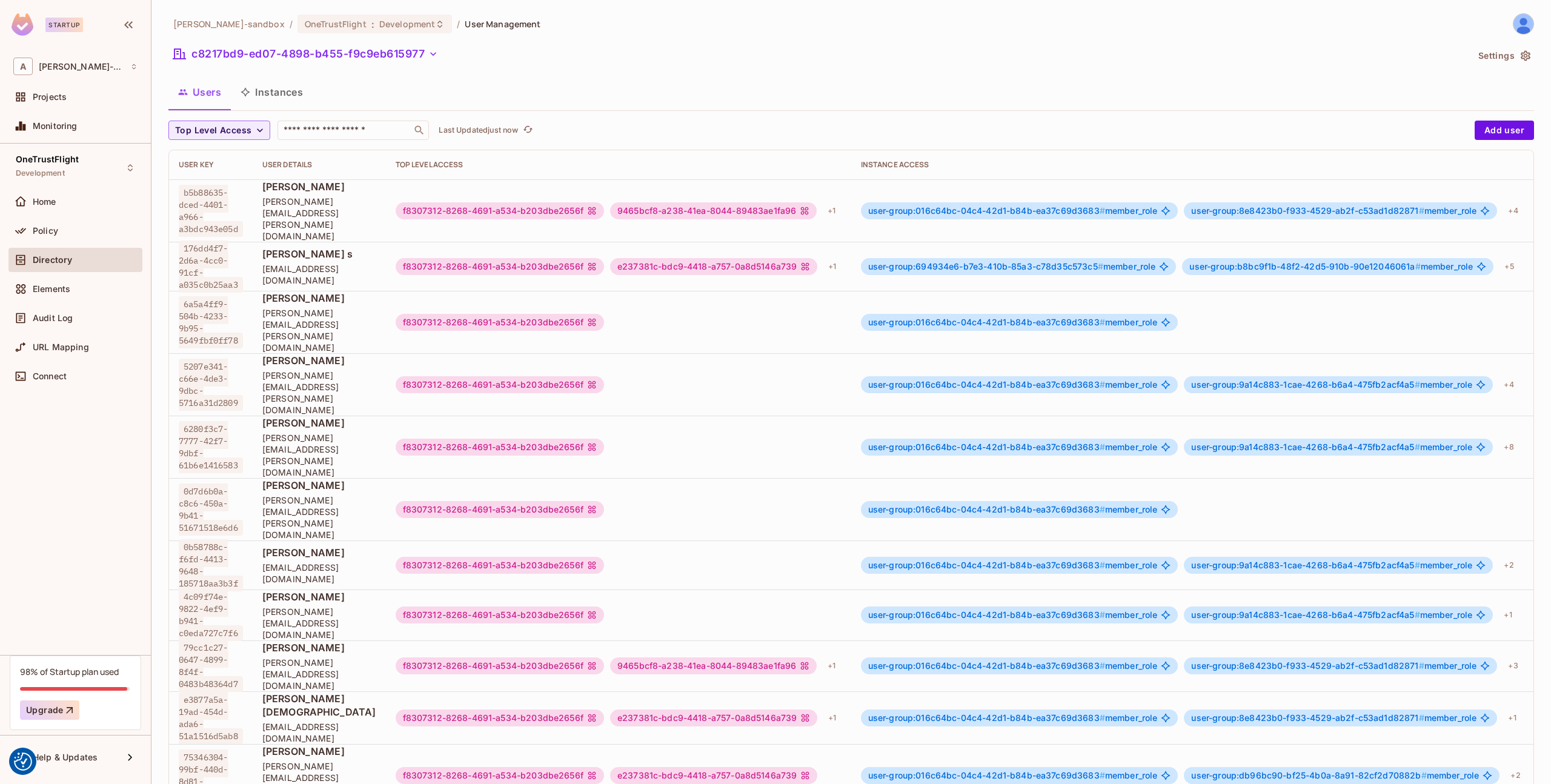
scroll to position [0, 79]
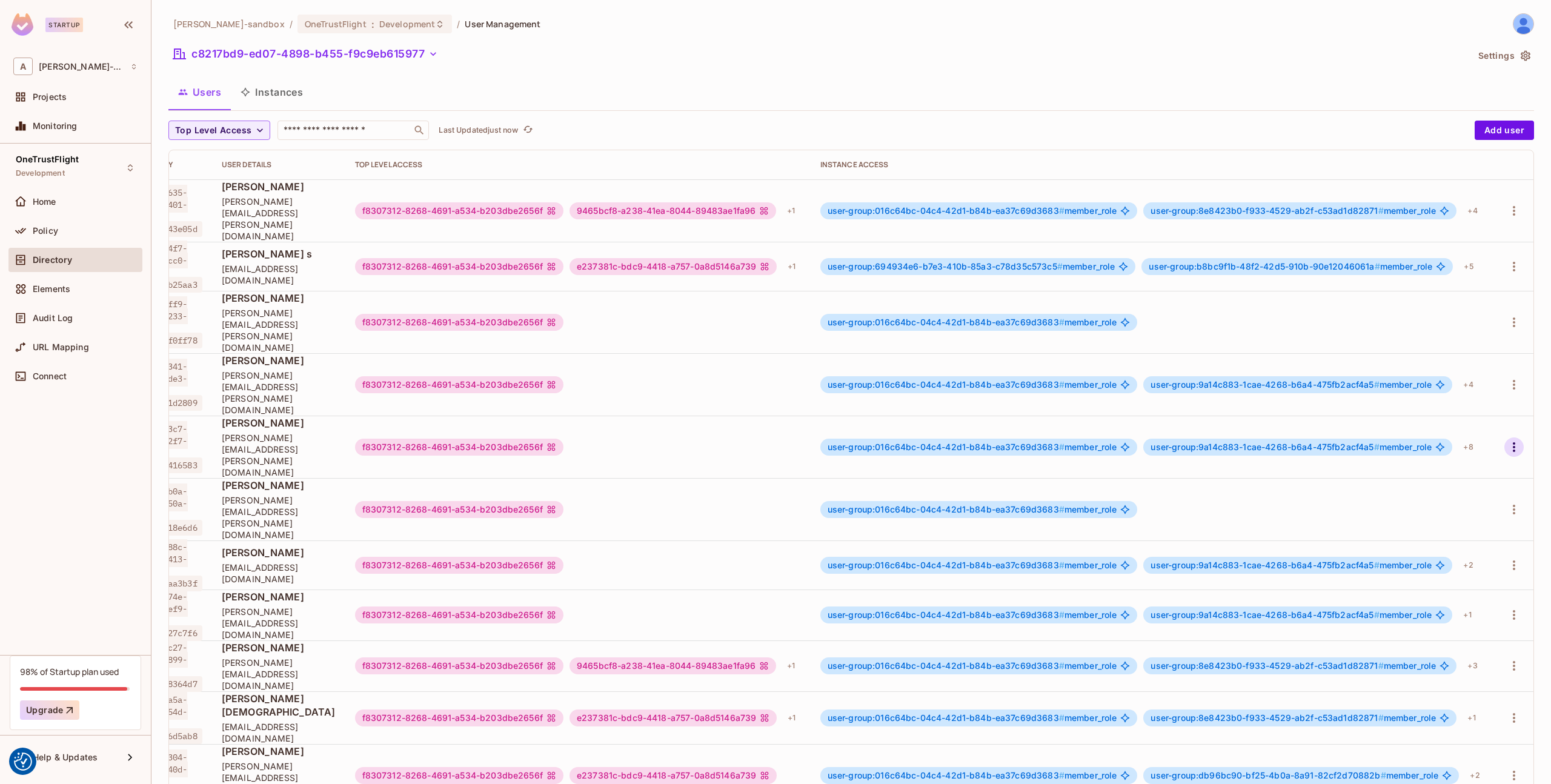
click at [1514, 442] on icon "button" at bounding box center [1514, 447] width 2 height 10
click at [1462, 425] on li "Edit" at bounding box center [1461, 428] width 107 height 27
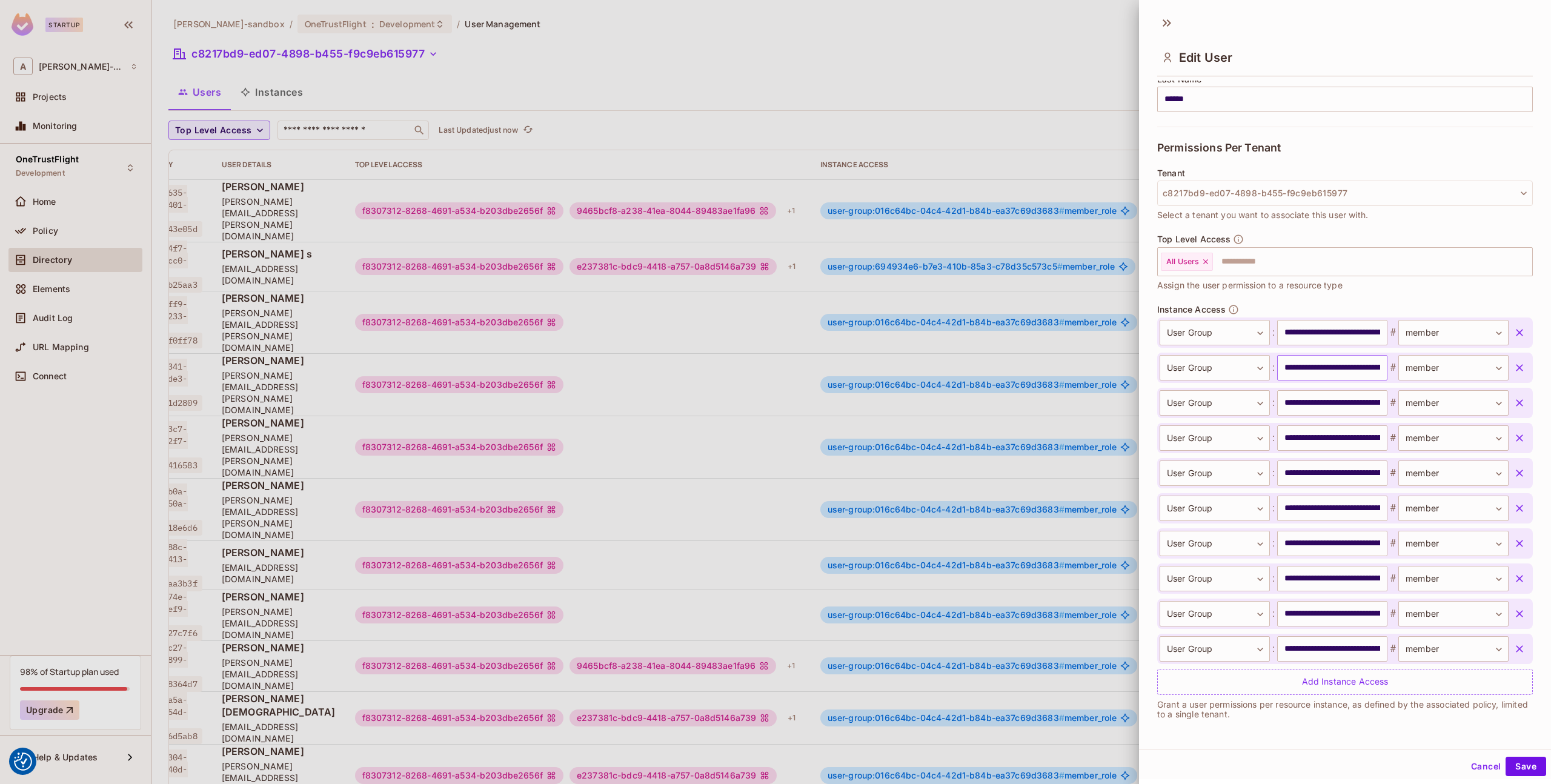
scroll to position [0, 0]
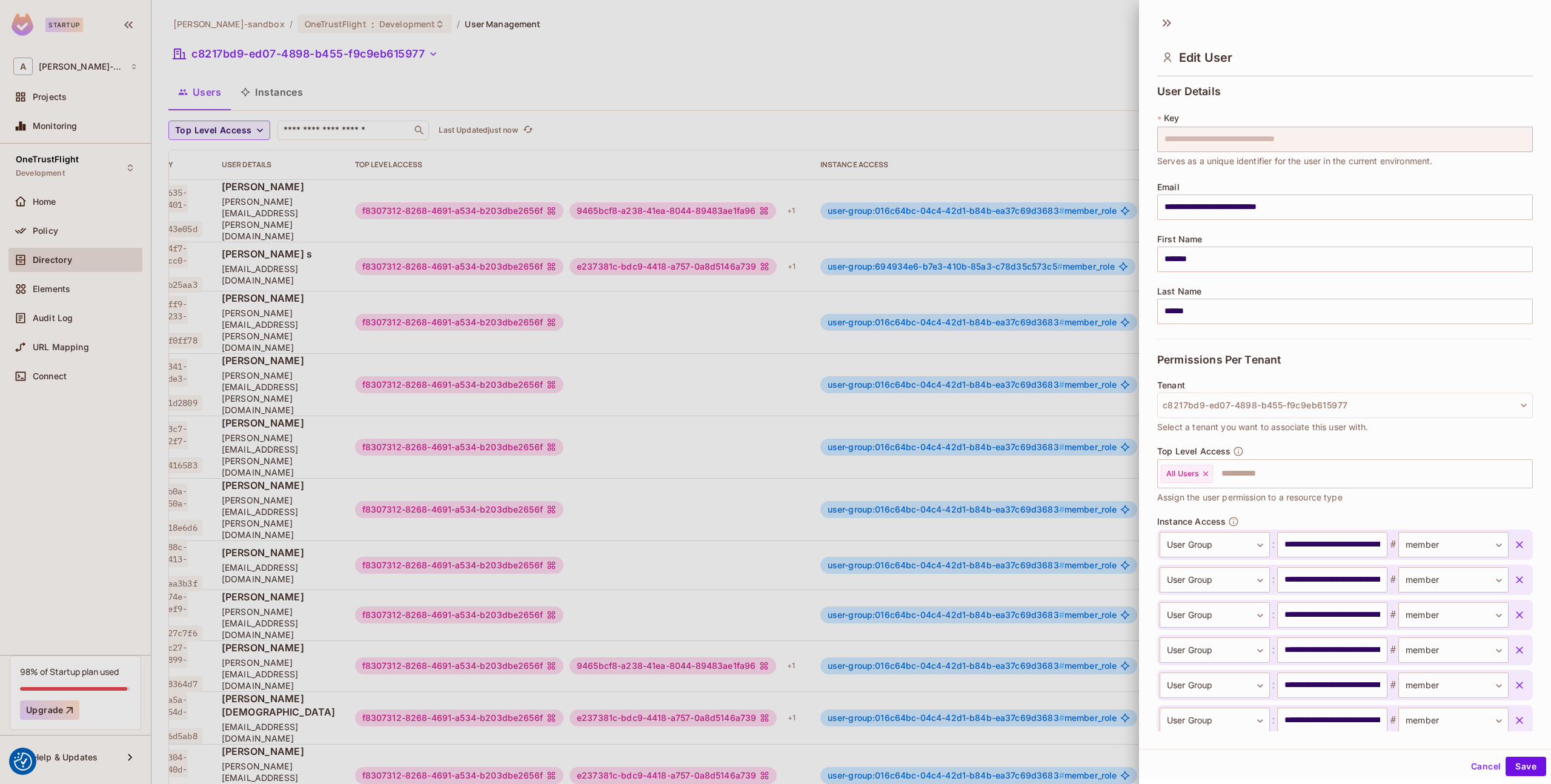
click at [726, 127] on div at bounding box center [776, 392] width 1551 height 784
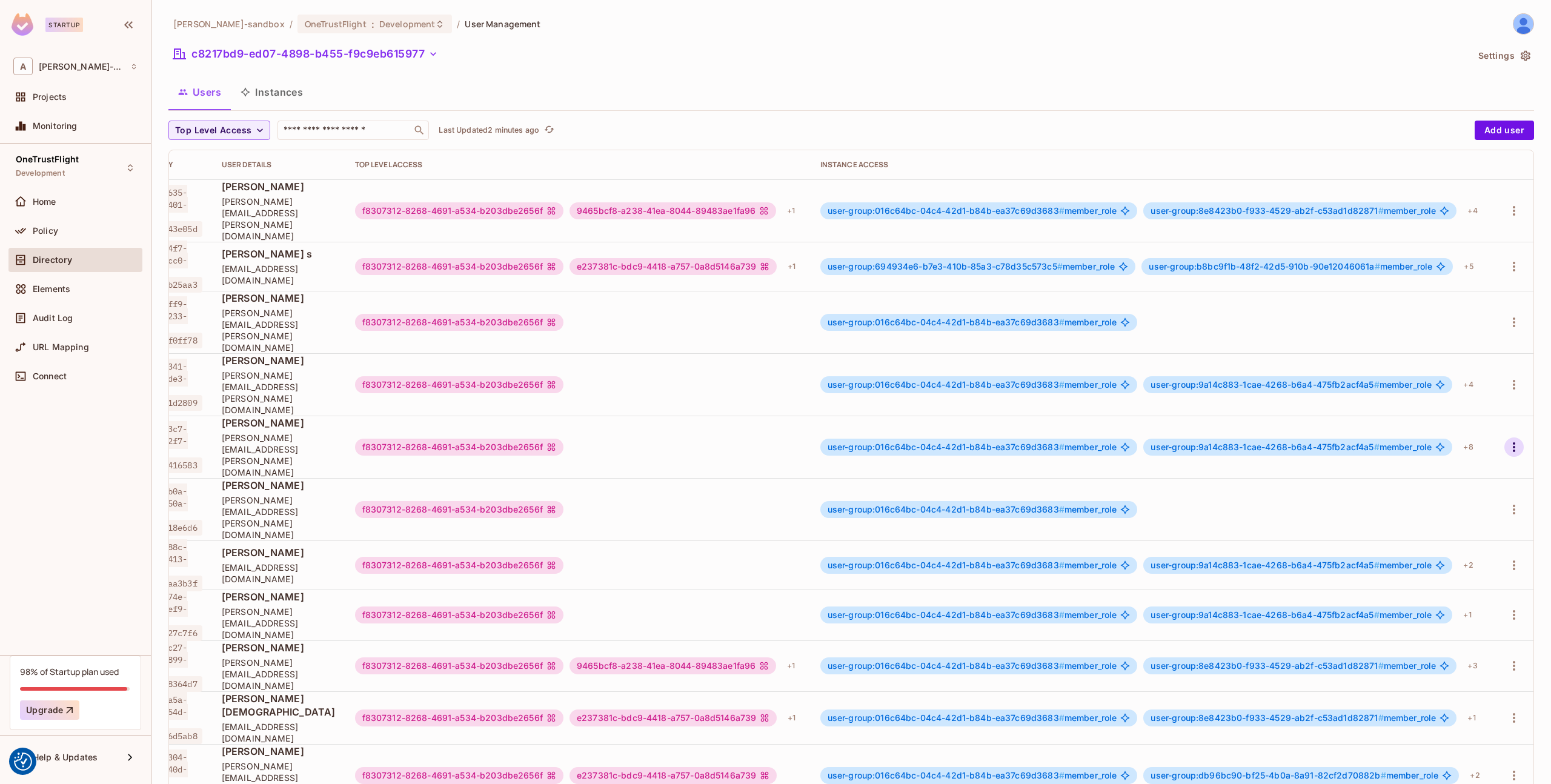
click at [1514, 442] on icon "button" at bounding box center [1514, 447] width 2 height 10
click at [1478, 431] on li "Edit" at bounding box center [1461, 428] width 107 height 27
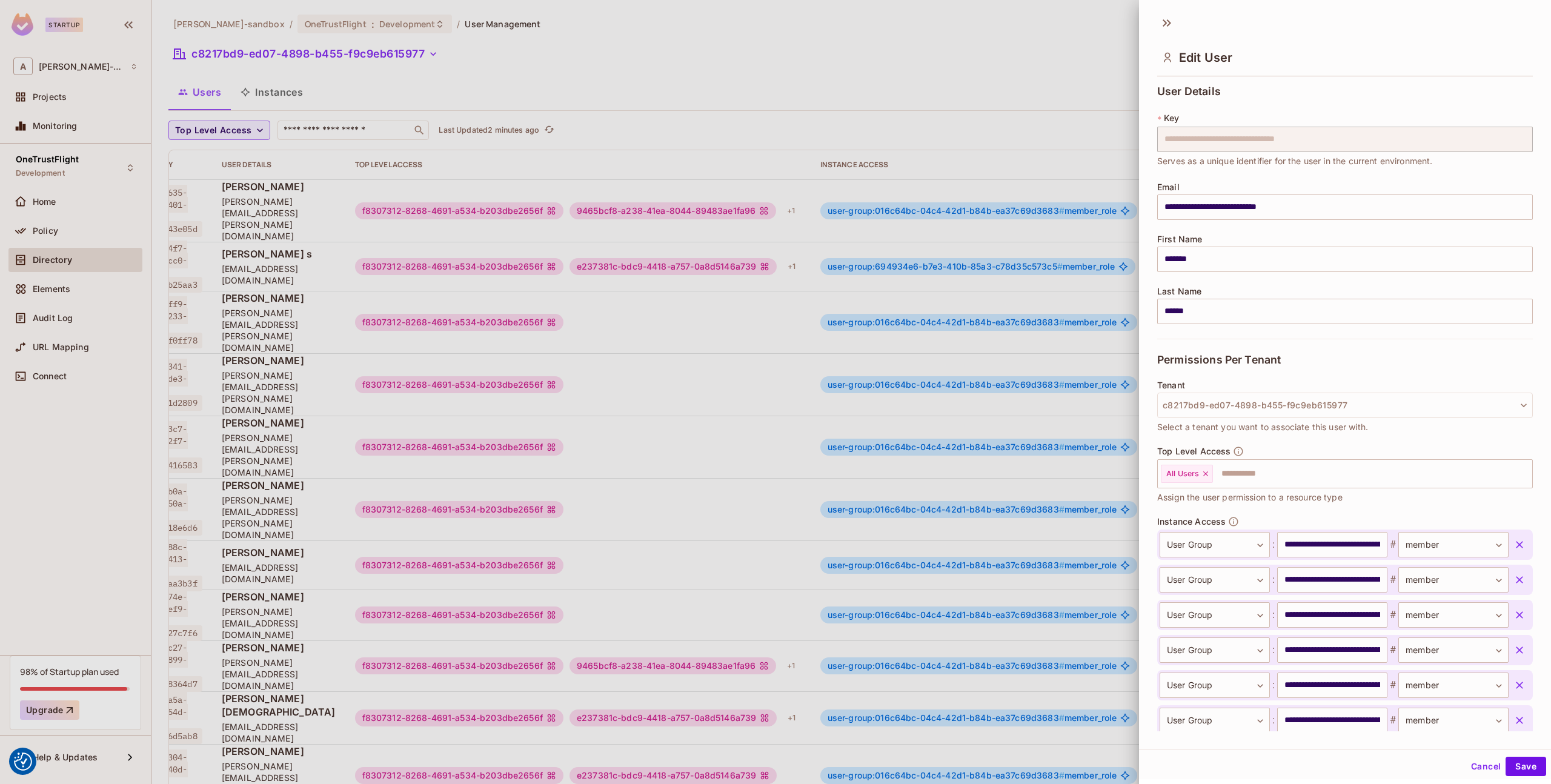
click at [1025, 224] on div at bounding box center [776, 392] width 1551 height 784
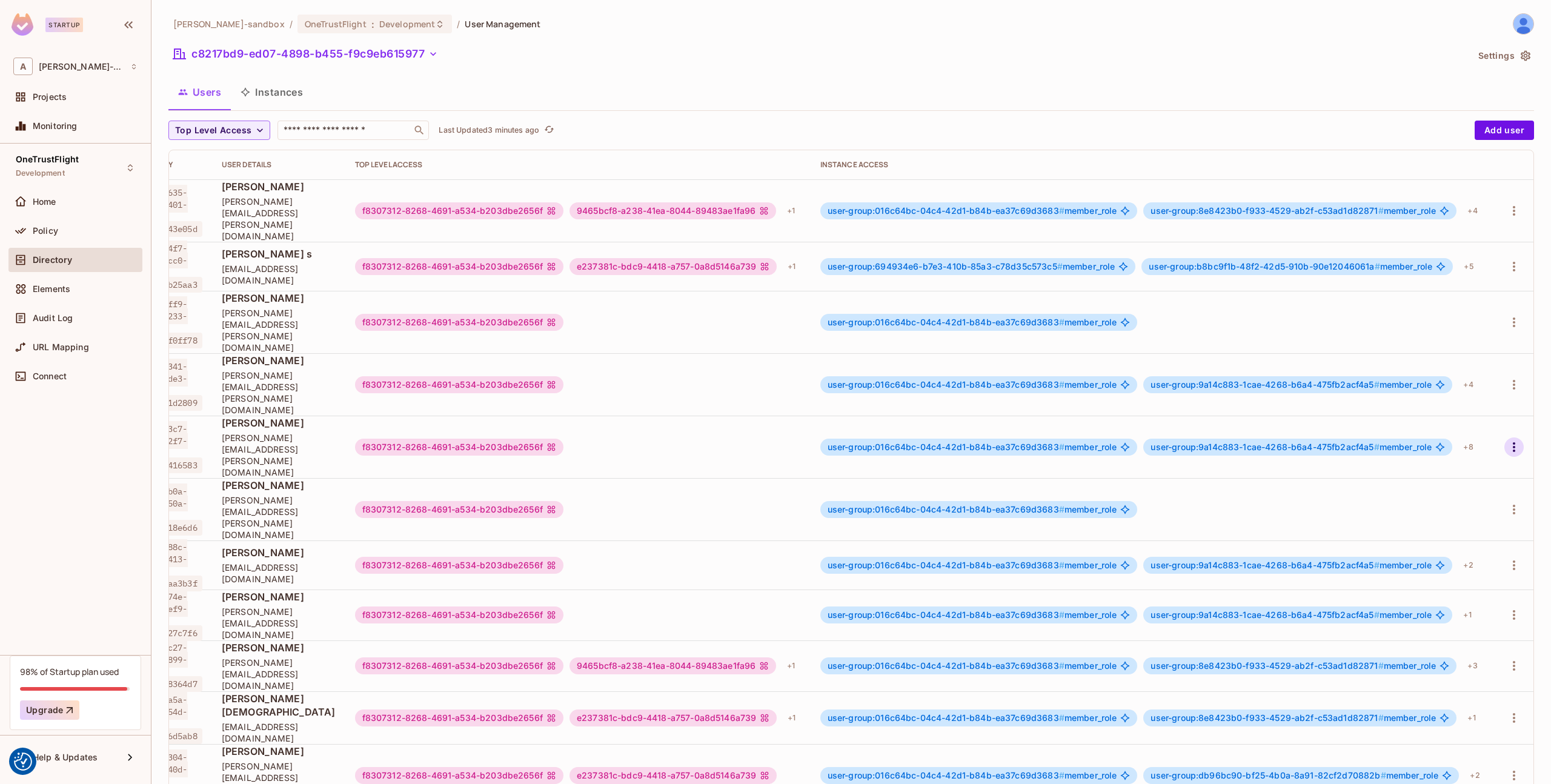
click at [1516, 440] on icon "button" at bounding box center [1514, 447] width 14 height 14
click at [1460, 454] on div "Edit Attributes" at bounding box center [1472, 454] width 60 height 12
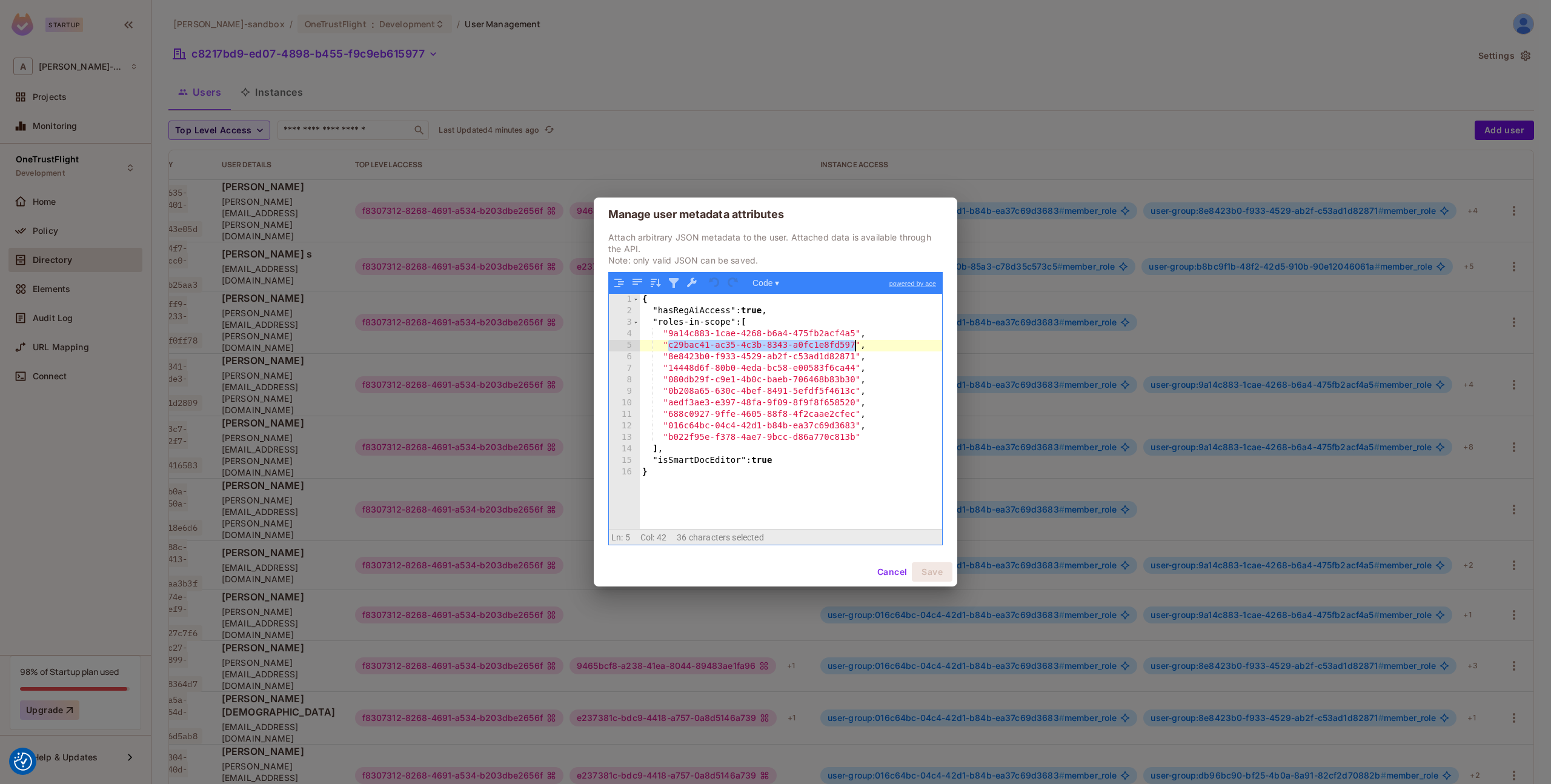
drag, startPoint x: 667, startPoint y: 346, endPoint x: 853, endPoint y: 348, distance: 186.0
click at [853, 348] on div "{ "hasRegAiAccess" : true , "roles-in-scope" : [ "9a14c883-1cae-4268-b6a4-475fb…" at bounding box center [791, 423] width 302 height 258
click at [911, 386] on div "{ "hasRegAiAccess" : true , "roles-in-scope" : [ "9a14c883-1cae-4268-b6a4-475fb…" at bounding box center [791, 423] width 302 height 258
click at [882, 571] on button "Cancel" at bounding box center [892, 572] width 40 height 19
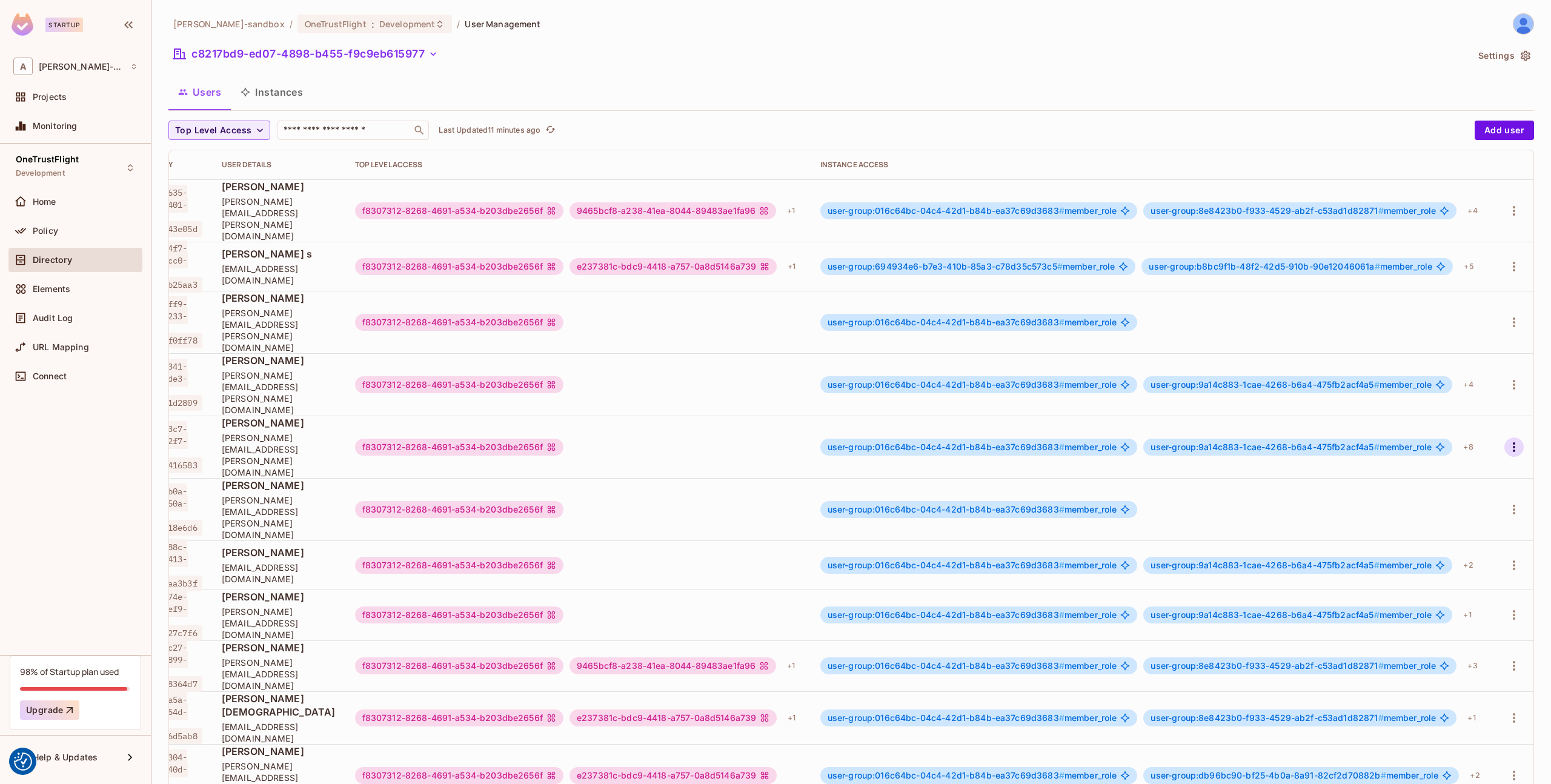
click at [1523, 438] on button "button" at bounding box center [1514, 447] width 19 height 19
click at [1466, 425] on li "Edit" at bounding box center [1461, 428] width 107 height 27
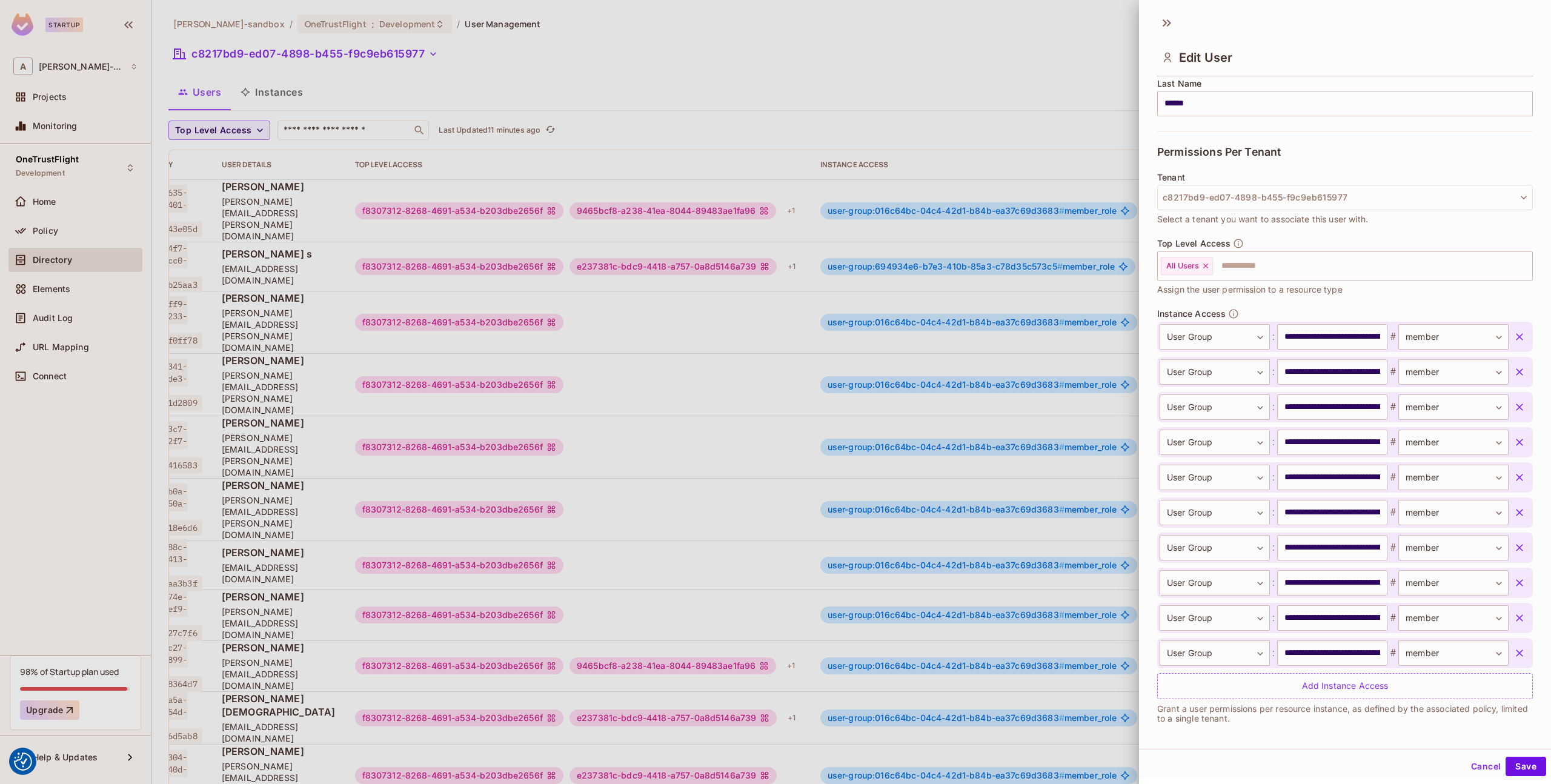
scroll to position [212, 0]
click at [1479, 768] on button "Cancel" at bounding box center [1486, 766] width 40 height 19
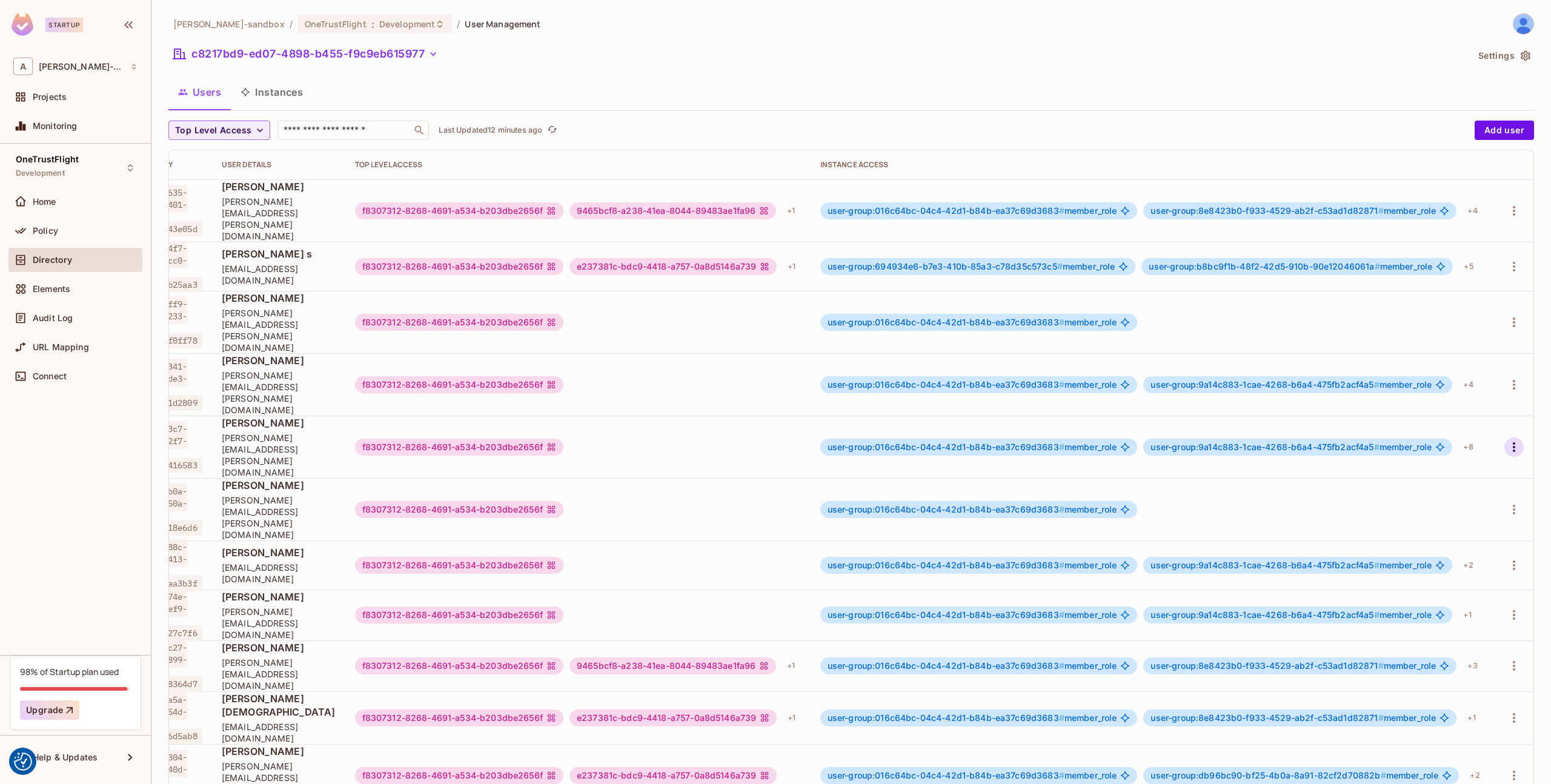
click at [1514, 442] on icon "button" at bounding box center [1514, 447] width 2 height 10
click at [1461, 450] on div "Edit Attributes" at bounding box center [1472, 454] width 60 height 12
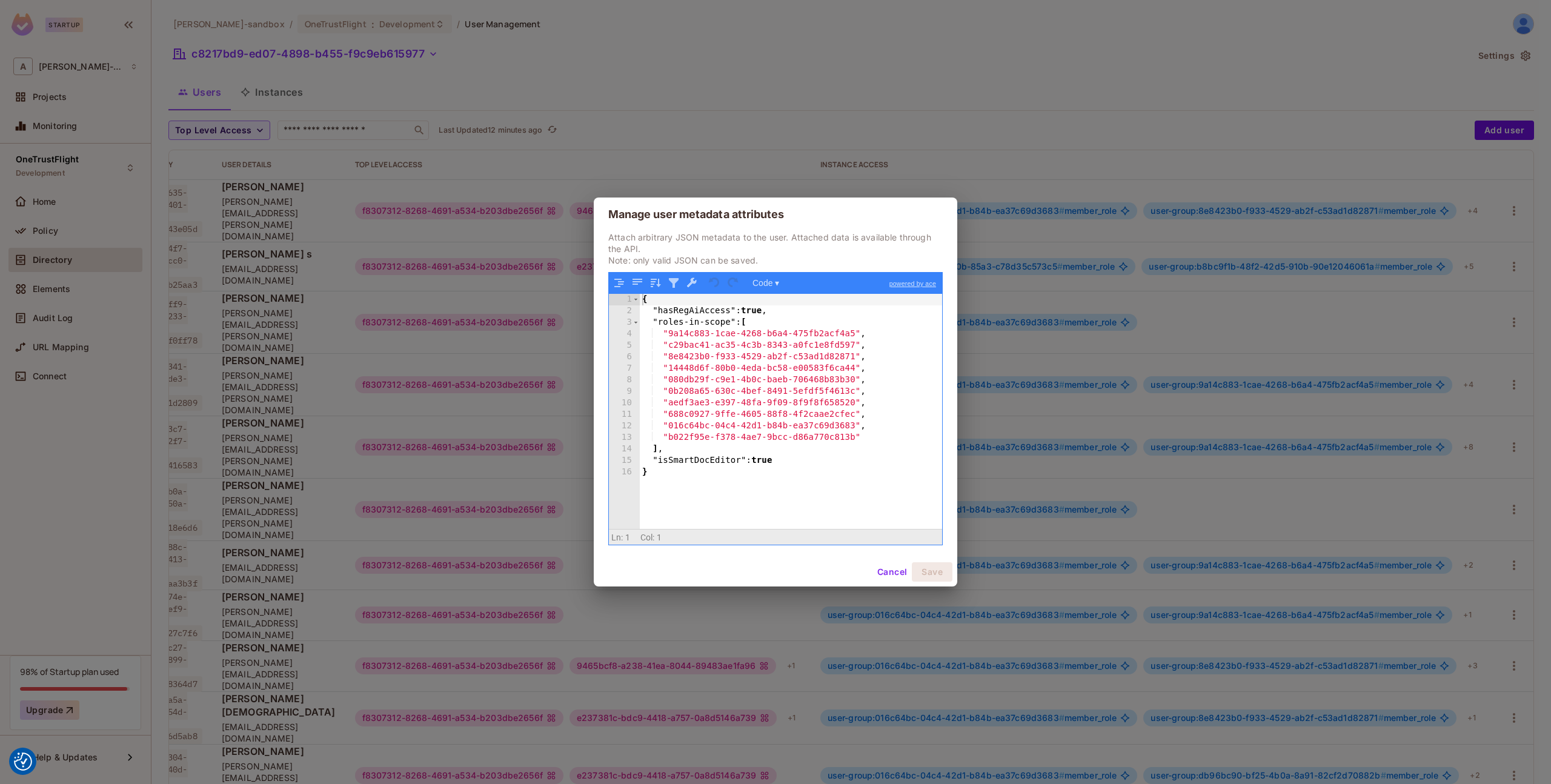
click at [884, 570] on button "Cancel" at bounding box center [892, 572] width 40 height 19
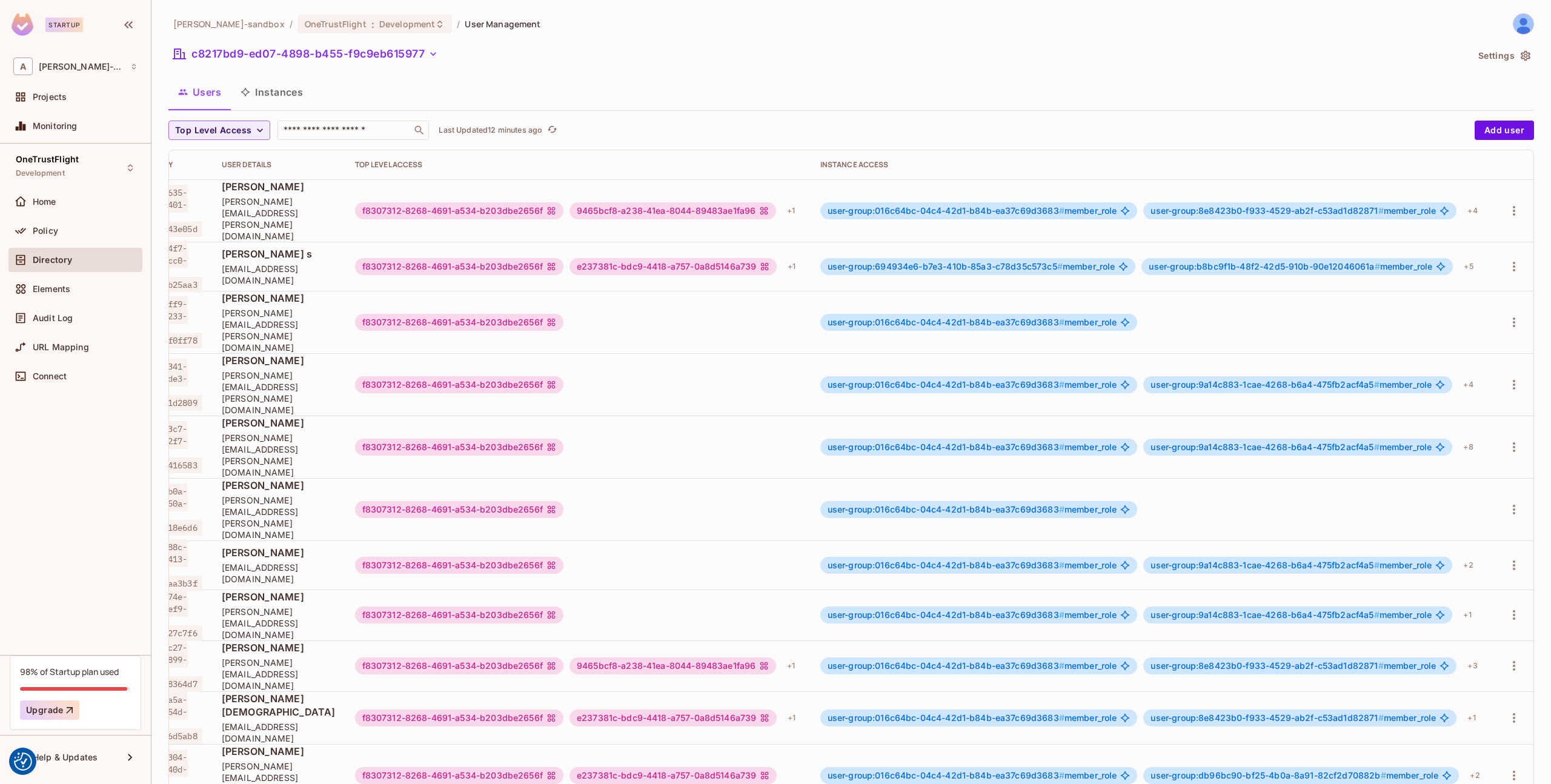
click at [1527, 415] on td at bounding box center [1514, 446] width 39 height 63
click at [1522, 438] on button "button" at bounding box center [1514, 447] width 19 height 19
click at [1473, 421] on li "Edit" at bounding box center [1461, 428] width 107 height 27
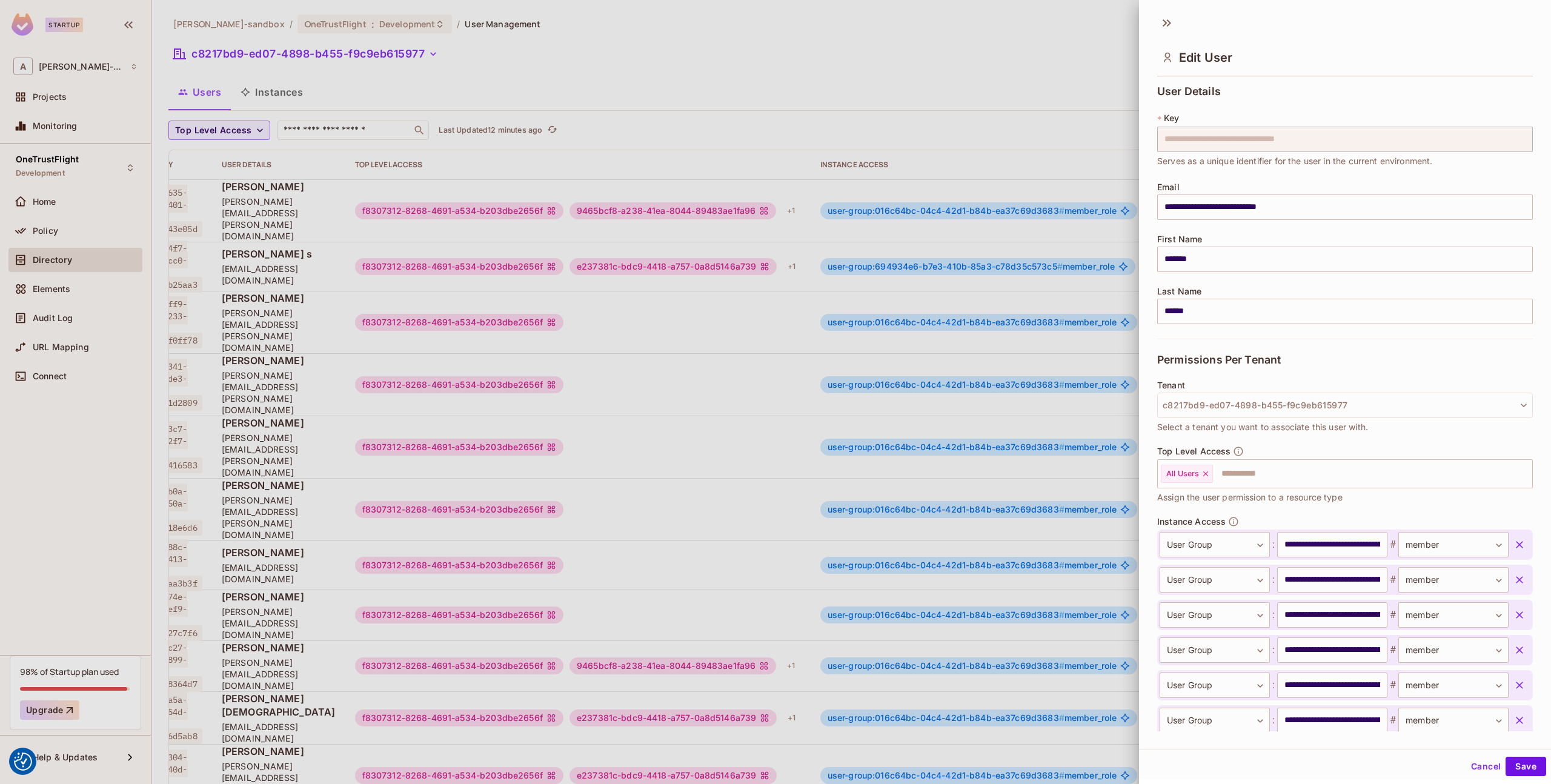
click at [1152, 141] on div "**********" at bounding box center [1345, 405] width 412 height 651
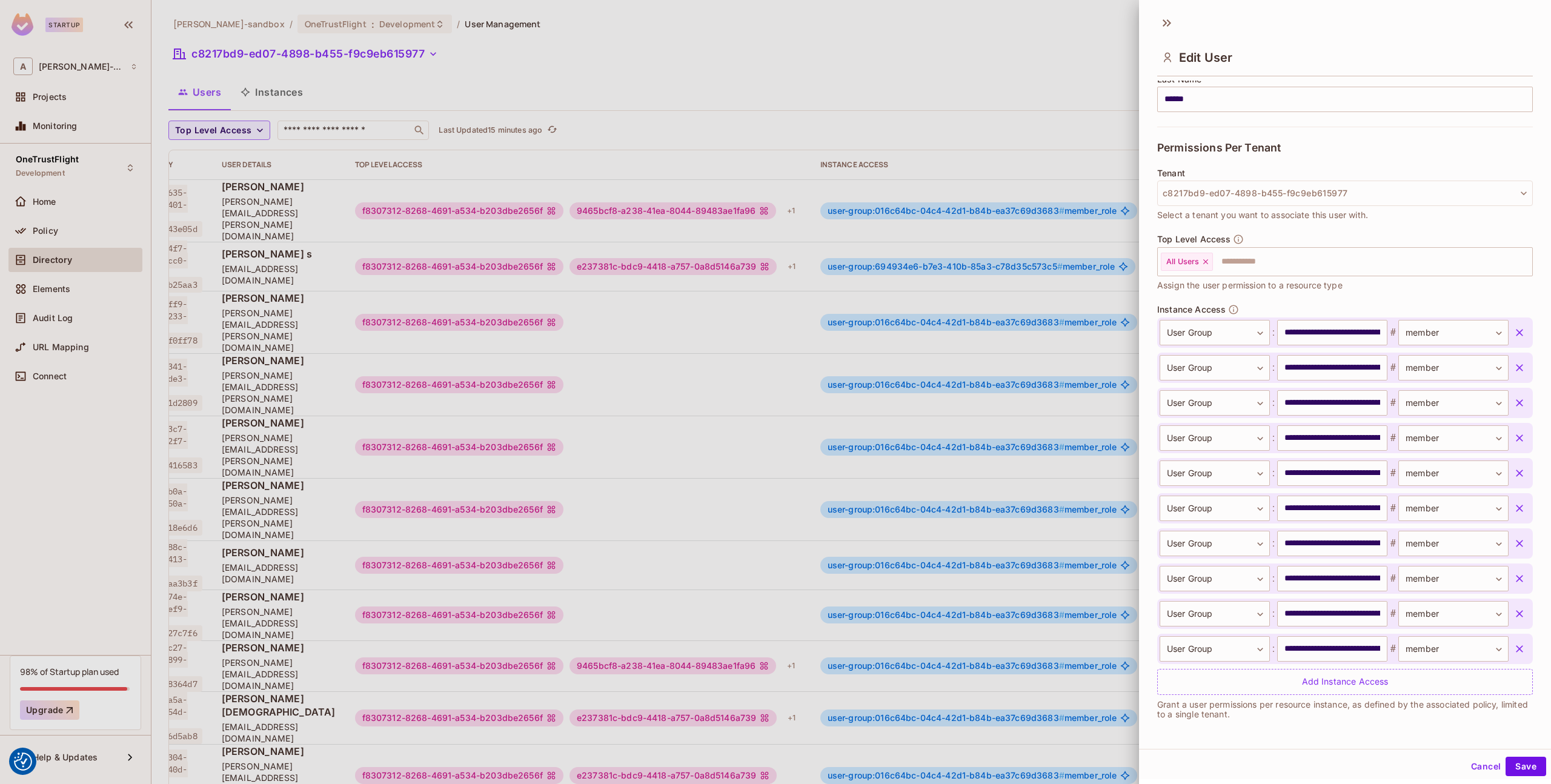
click at [1000, 95] on div at bounding box center [776, 392] width 1551 height 784
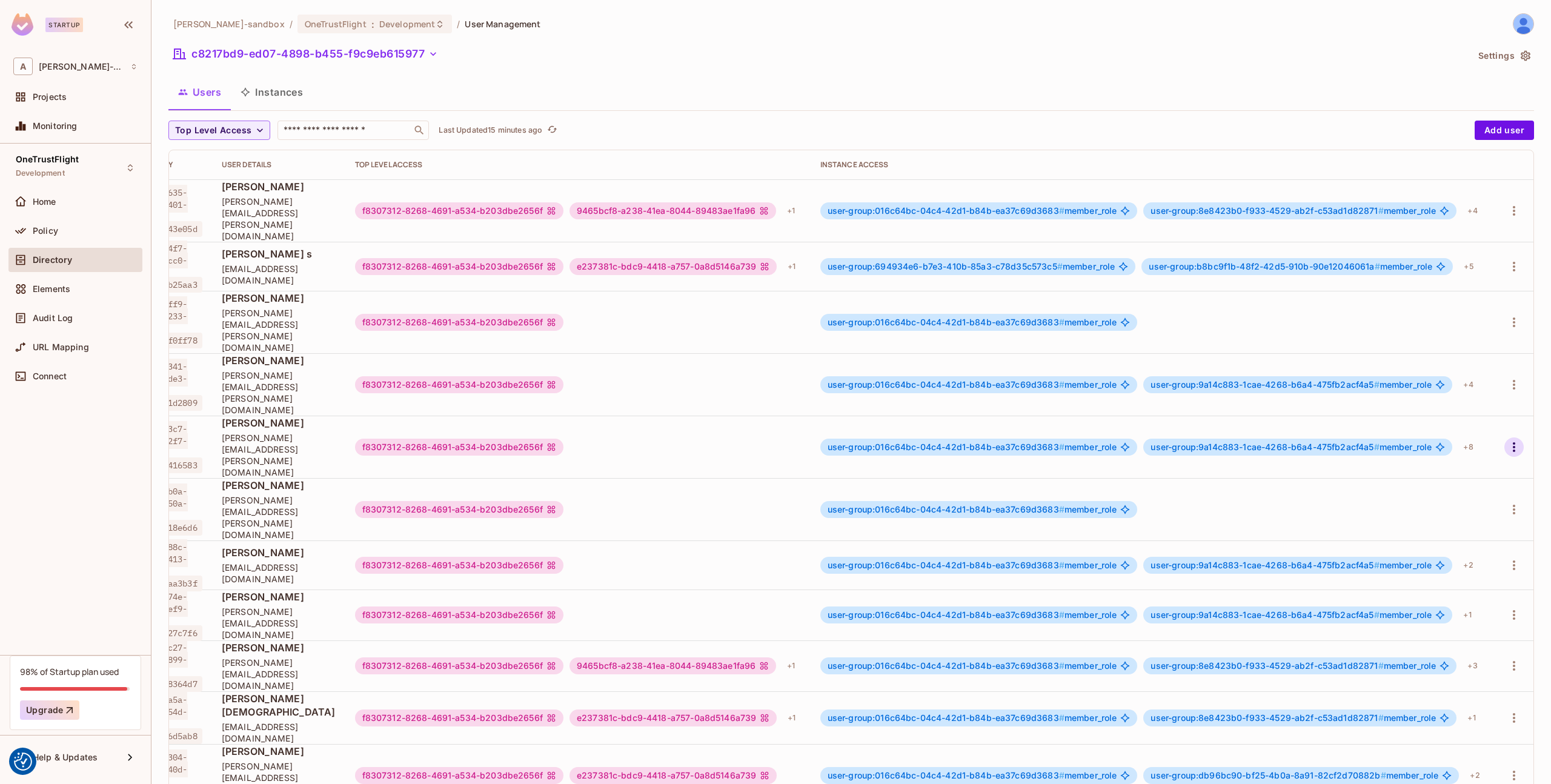
click at [1509, 440] on icon "button" at bounding box center [1514, 447] width 14 height 14
click at [1458, 449] on div "Edit Attributes" at bounding box center [1472, 454] width 60 height 12
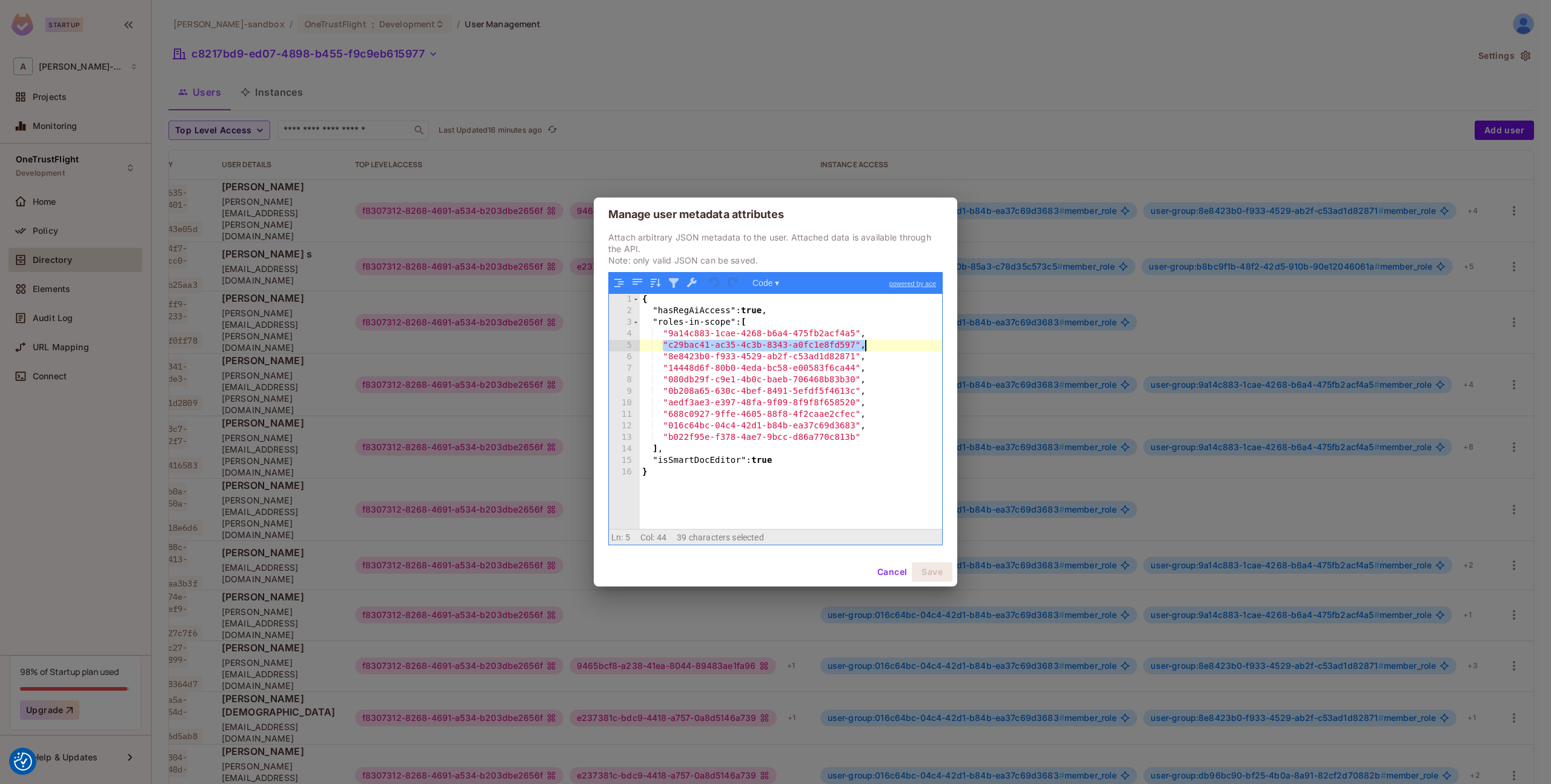
drag, startPoint x: 662, startPoint y: 345, endPoint x: 924, endPoint y: 342, distance: 262.0
click at [924, 342] on div "{ "hasRegAiAccess" : true , "roles-in-scope" : [ "9a14c883-1cae-4268-b6a4-475fb…" at bounding box center [791, 423] width 302 height 258
click at [884, 571] on button "Cancel" at bounding box center [892, 572] width 40 height 19
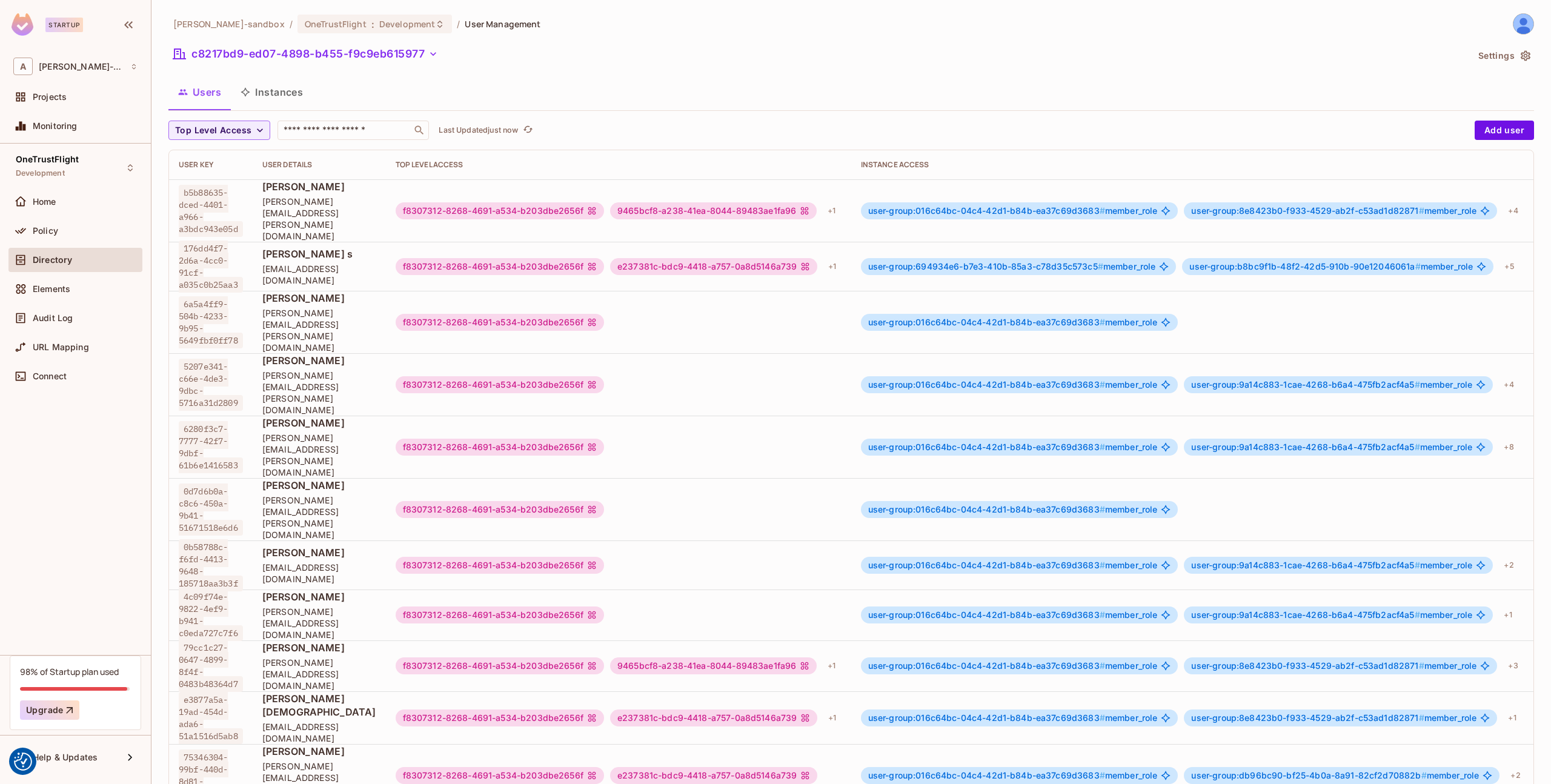
scroll to position [0, 79]
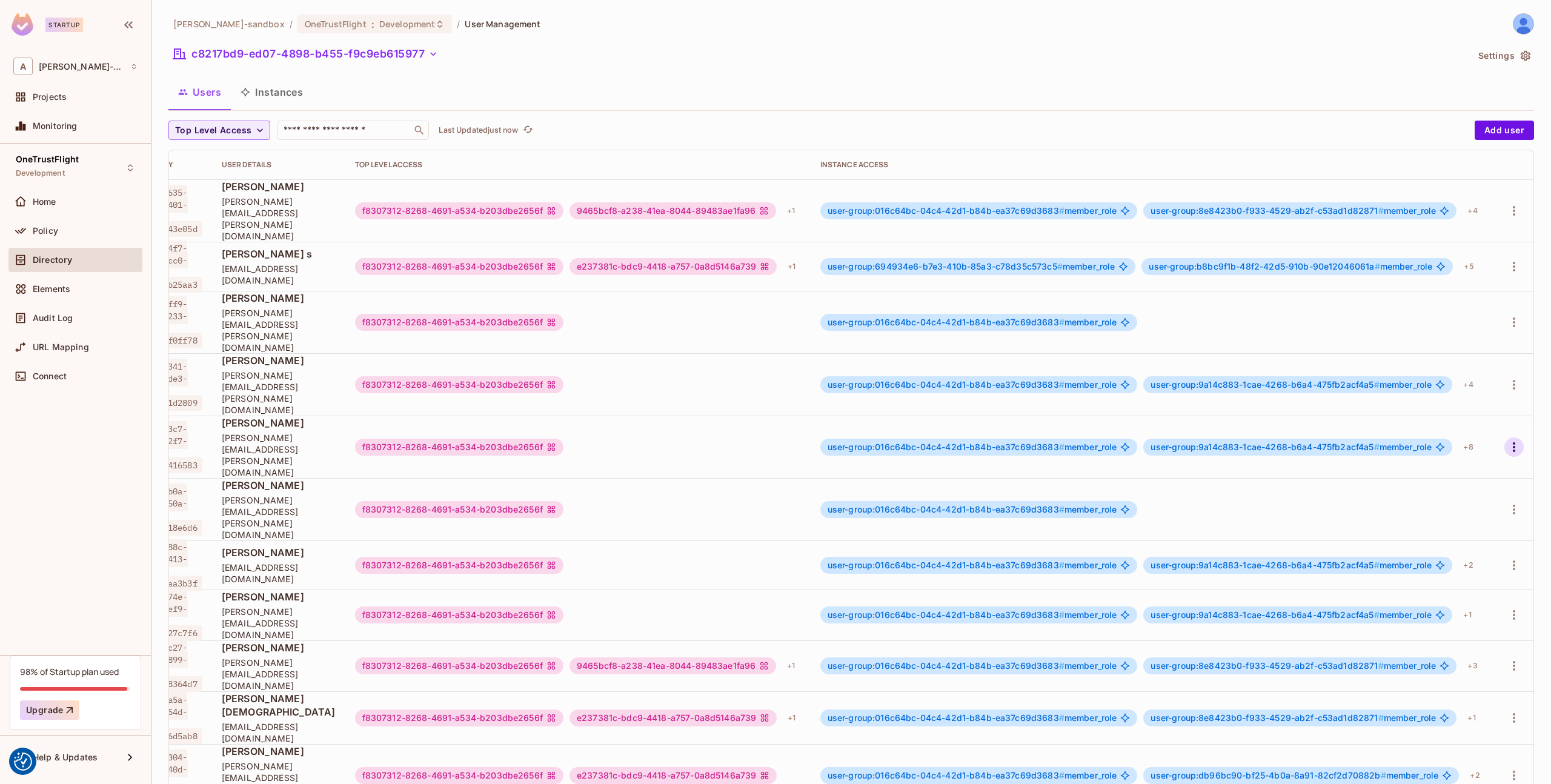
click at [1522, 438] on button "button" at bounding box center [1514, 447] width 19 height 19
click at [1452, 450] on div "Edit Attributes" at bounding box center [1472, 454] width 60 height 12
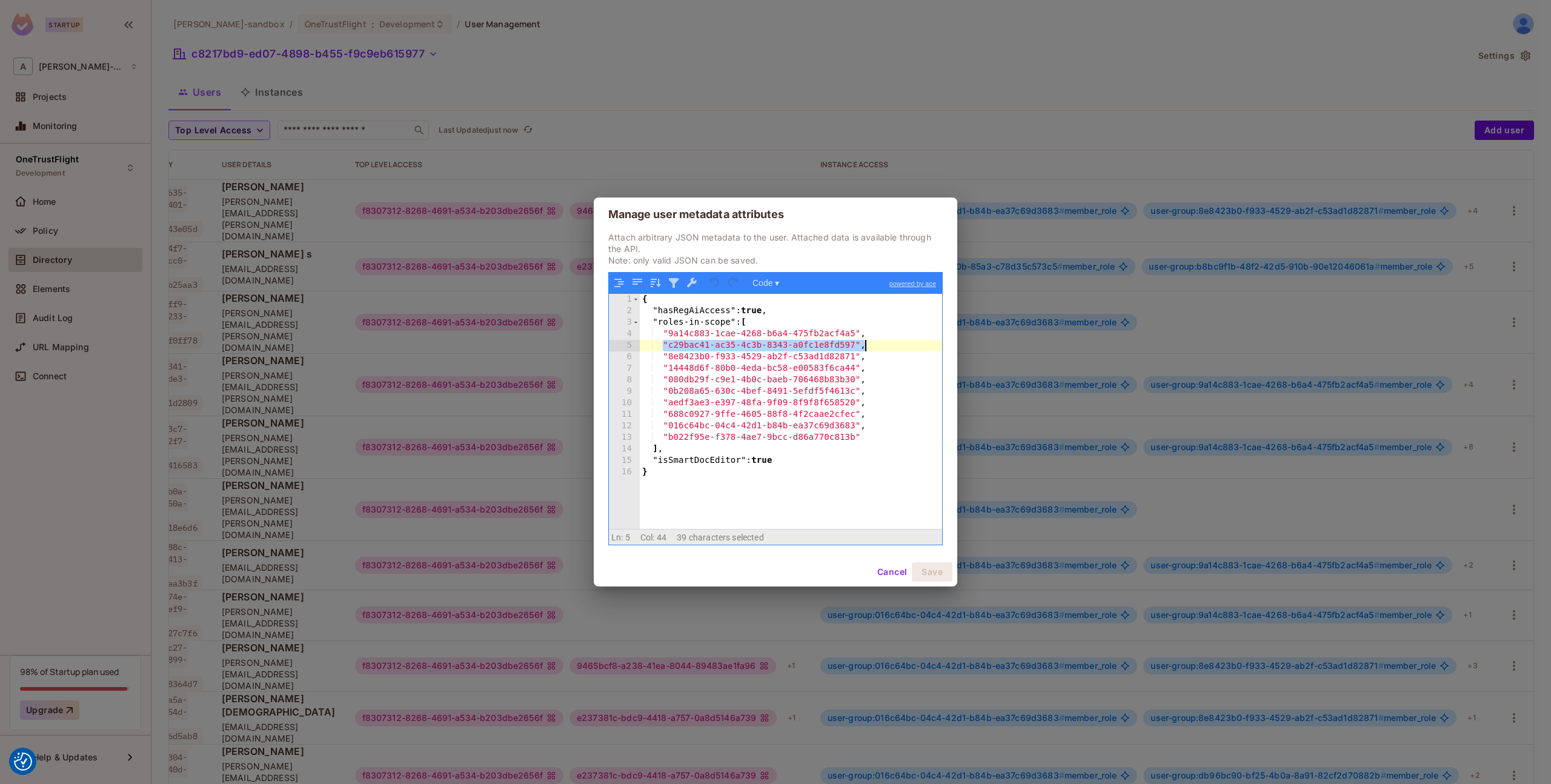
drag, startPoint x: 662, startPoint y: 343, endPoint x: 892, endPoint y: 359, distance: 230.6
click at [887, 343] on div "{ "hasRegAiAccess" : true , "roles-in-scope" : [ "9a14c883-1cae-4268-b6a4-475fb…" at bounding box center [791, 423] width 302 height 258
click at [885, 570] on button "Cancel" at bounding box center [892, 572] width 40 height 19
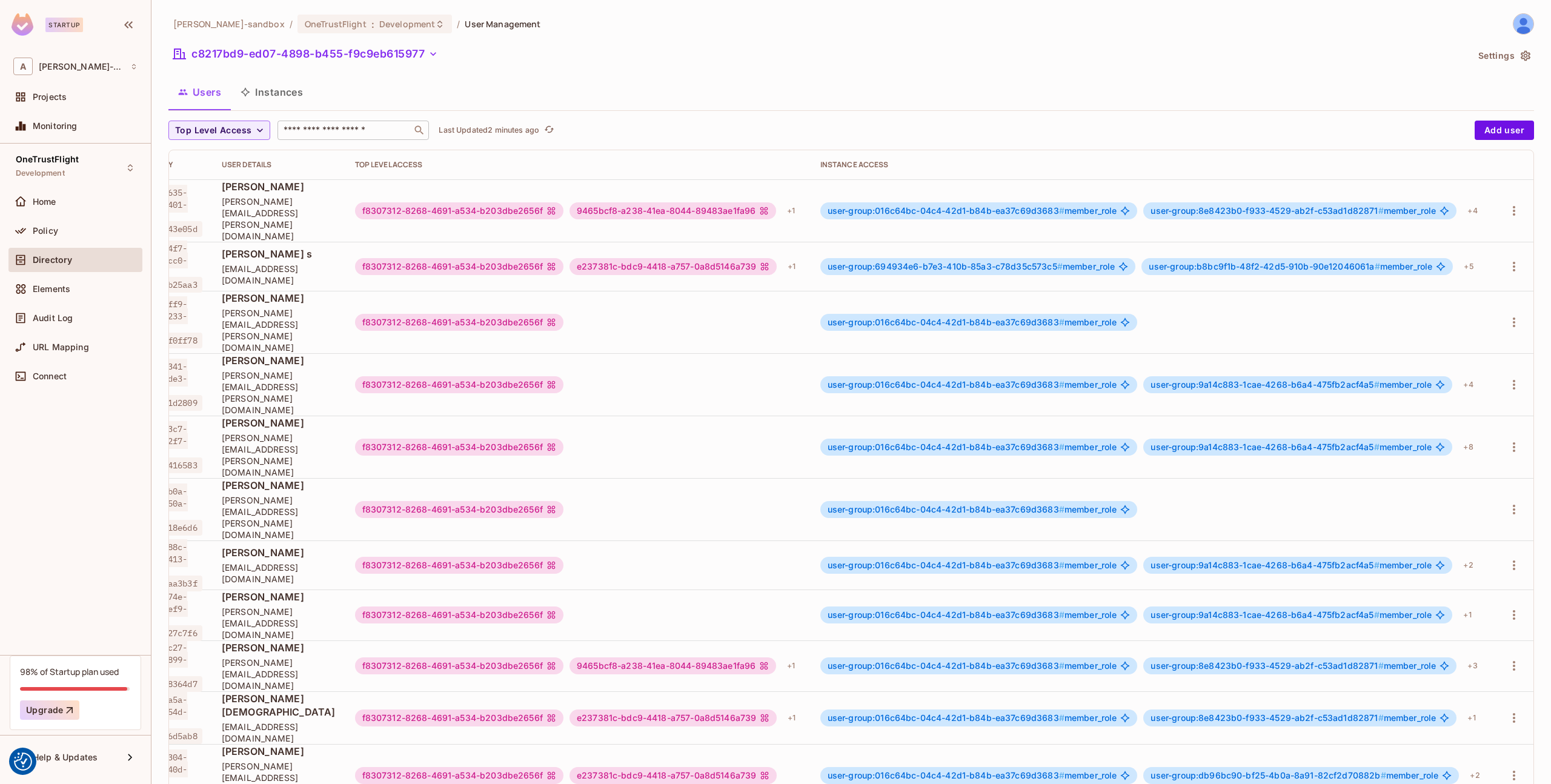
click at [329, 135] on input "text" at bounding box center [345, 129] width 127 height 12
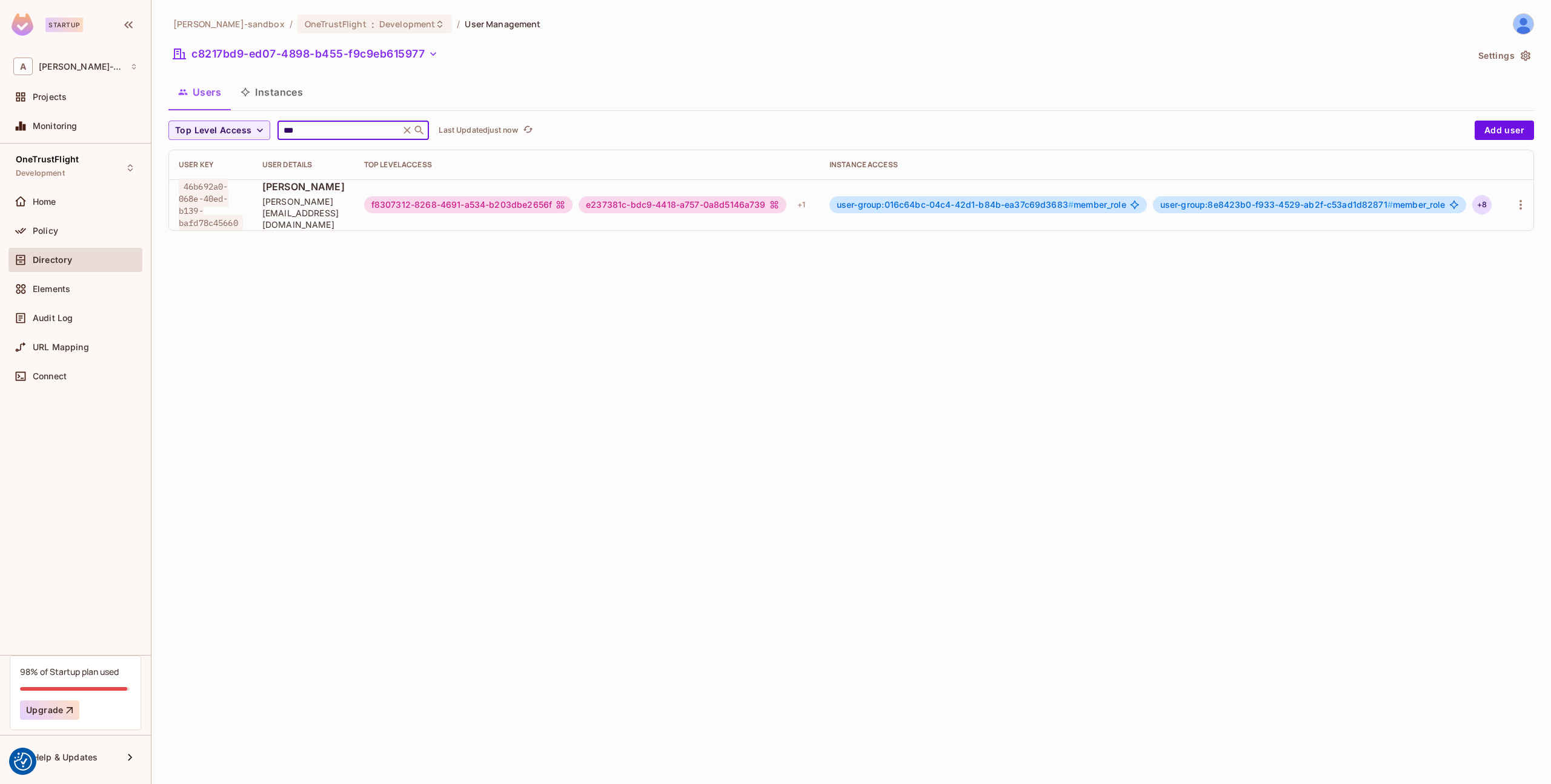
scroll to position [0, 38]
type input "***"
click at [1519, 210] on icon "button" at bounding box center [1514, 205] width 14 height 14
click at [1437, 257] on div "Edit Attributes" at bounding box center [1461, 258] width 88 height 19
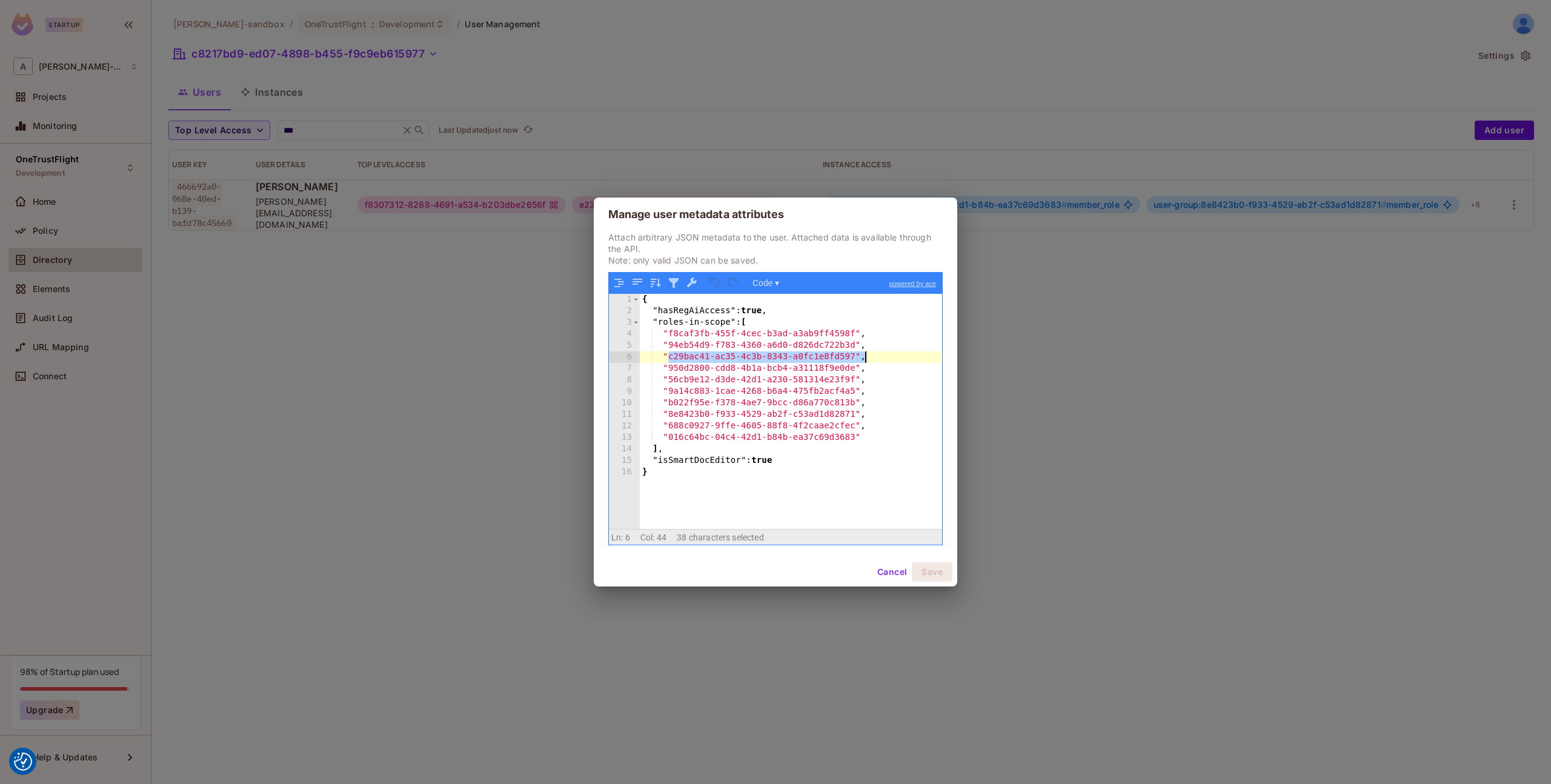
drag, startPoint x: 667, startPoint y: 357, endPoint x: 904, endPoint y: 396, distance: 240.2
click at [872, 357] on div "{ "hasRegAiAccess" : true , "roles-in-scope" : [ "f8caf3fb-455f-4cec-b3ad-a3ab9…" at bounding box center [791, 423] width 302 height 258
click at [887, 570] on button "Cancel" at bounding box center [892, 572] width 40 height 19
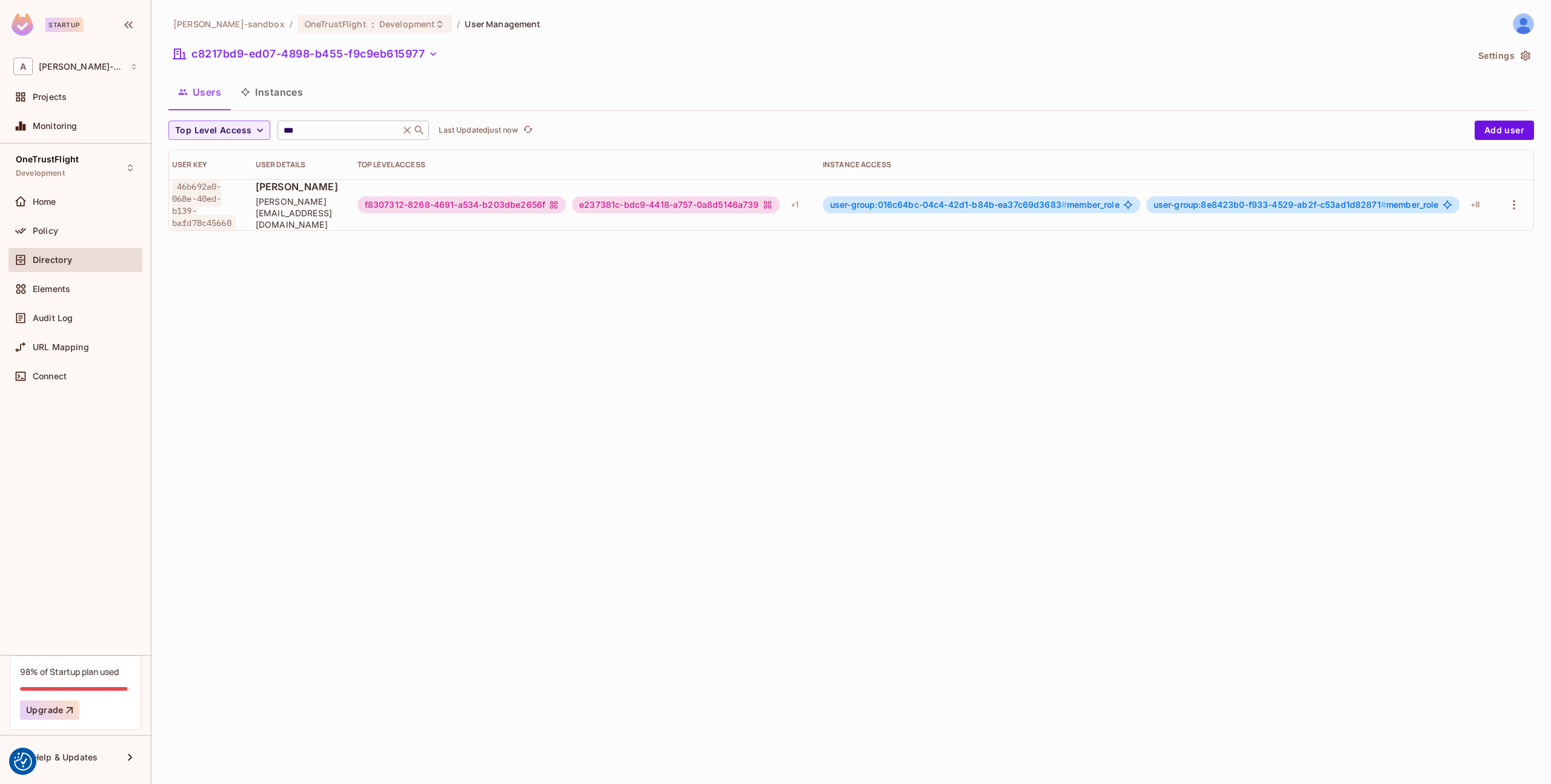
click at [404, 126] on icon at bounding box center [407, 129] width 12 height 12
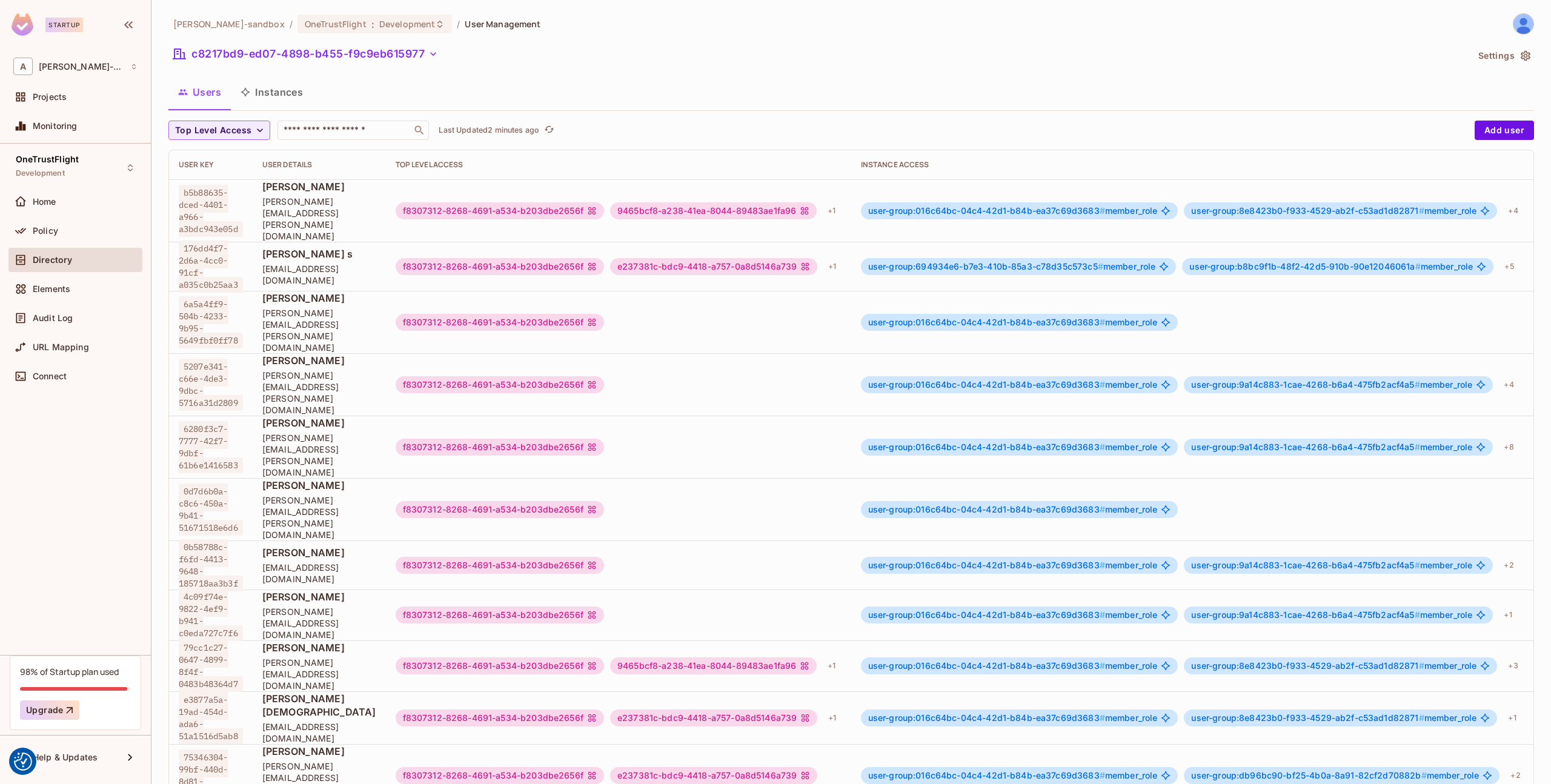
scroll to position [2, 0]
